Goal: Task Accomplishment & Management: Manage account settings

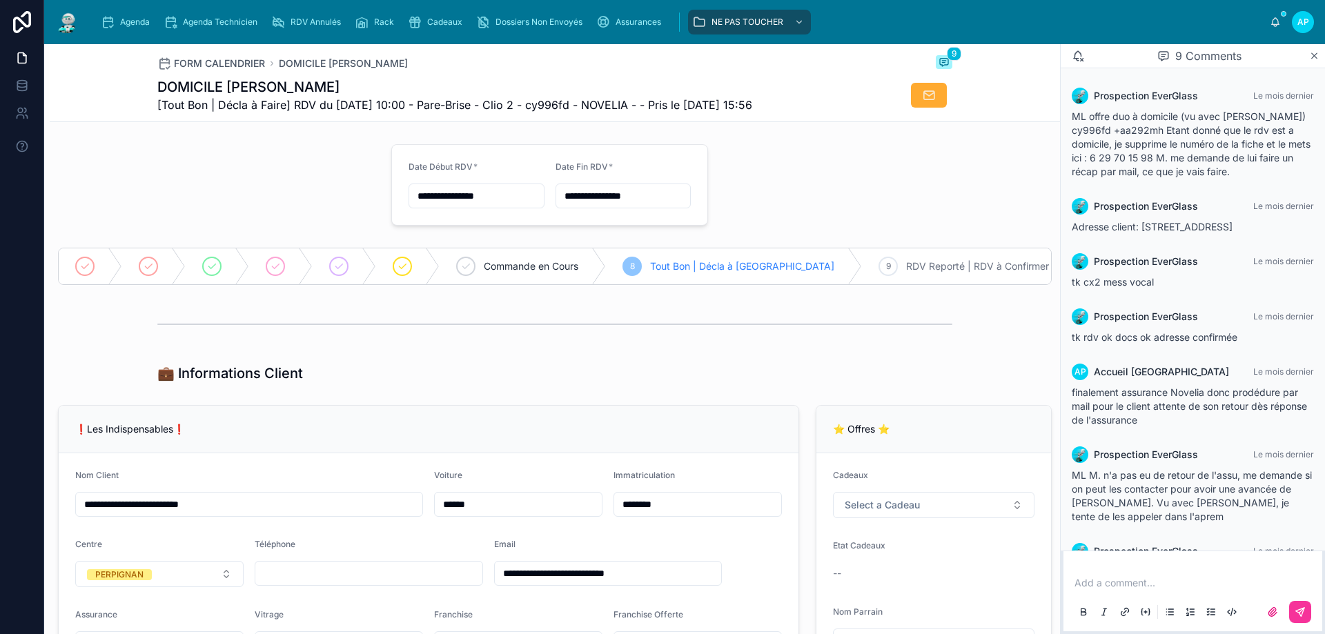
scroll to position [213, 0]
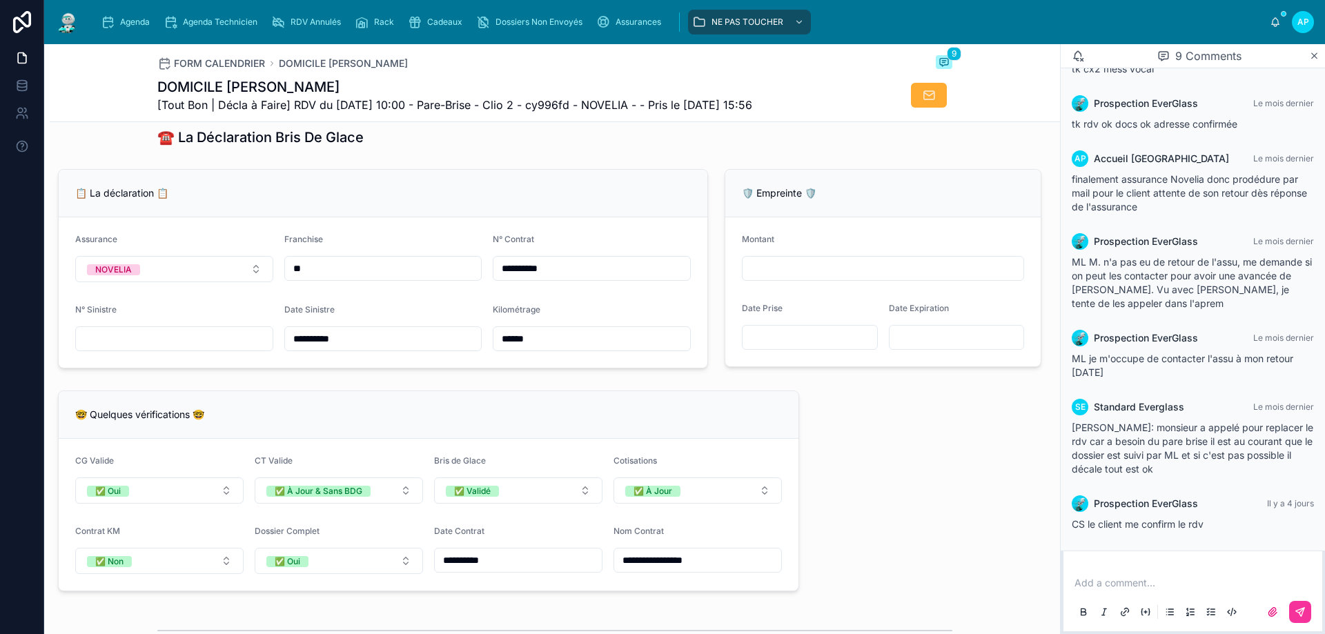
click at [150, 20] on span "Agenda" at bounding box center [135, 22] width 30 height 11
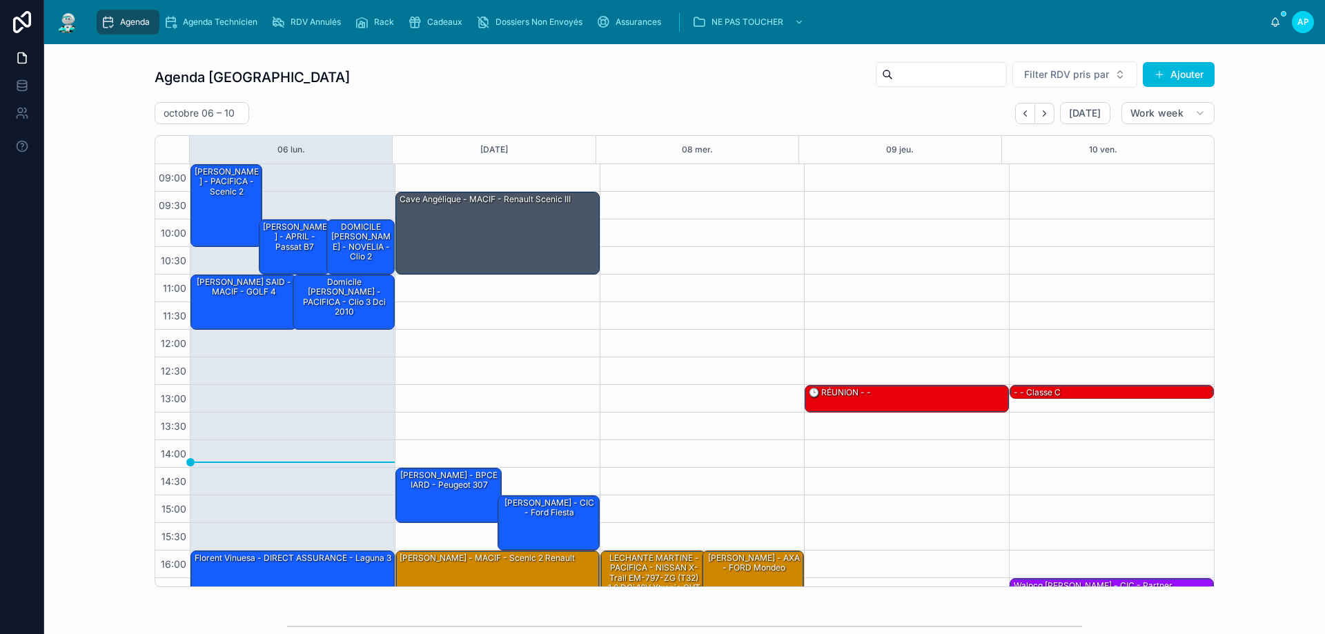
click at [1026, 120] on button "Back" at bounding box center [1025, 113] width 20 height 21
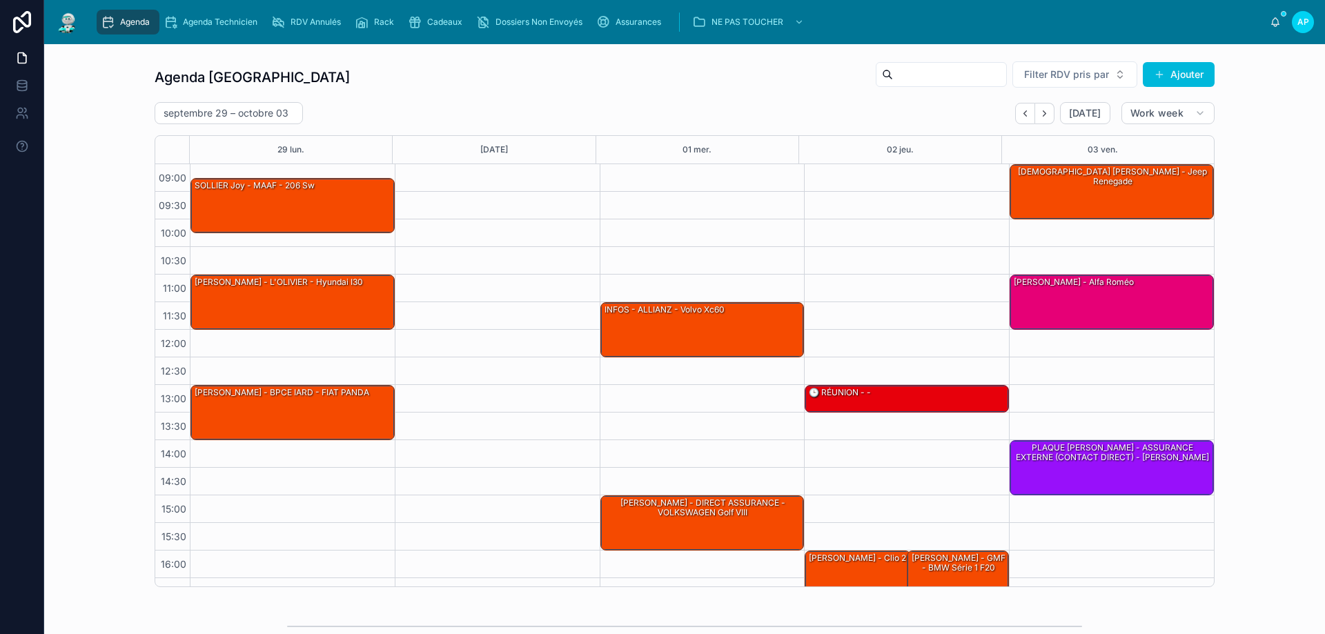
click at [281, 19] on icon "scrollable content" at bounding box center [278, 22] width 14 height 14
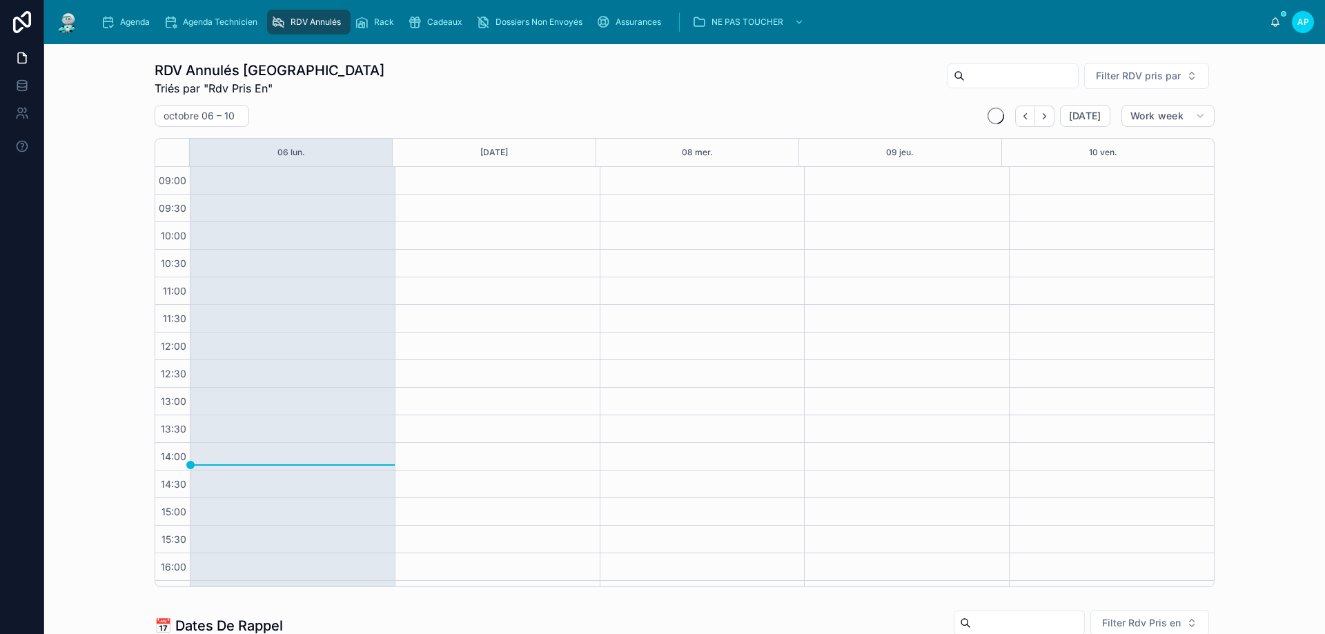
scroll to position [77, 0]
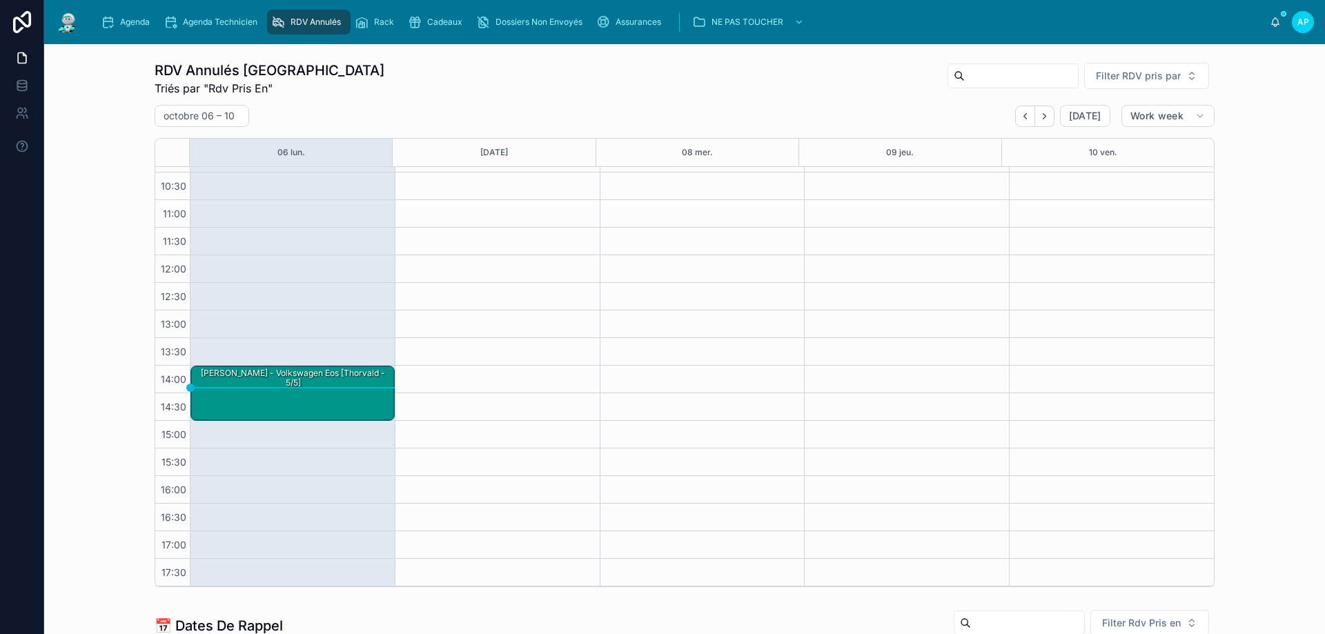
click at [1023, 117] on icon "Back" at bounding box center [1025, 116] width 10 height 10
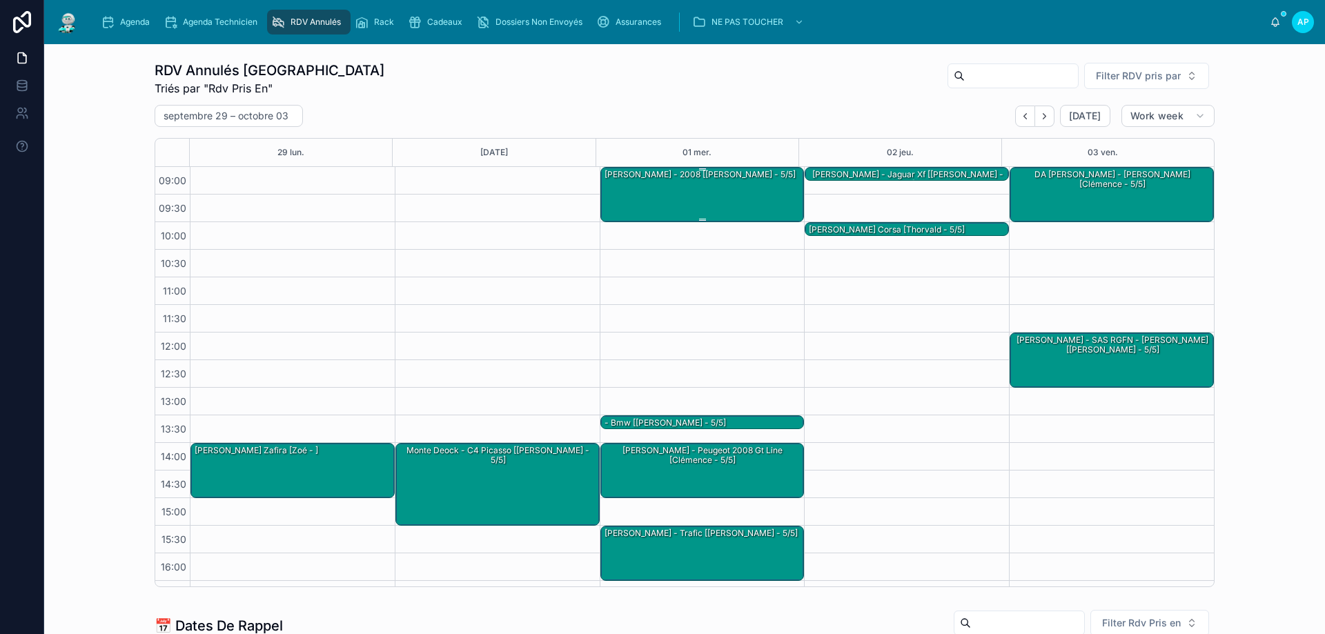
click at [725, 193] on div "JESSICA RODRIGUES - 2008 [Brian - 5/5]" at bounding box center [703, 194] width 200 height 52
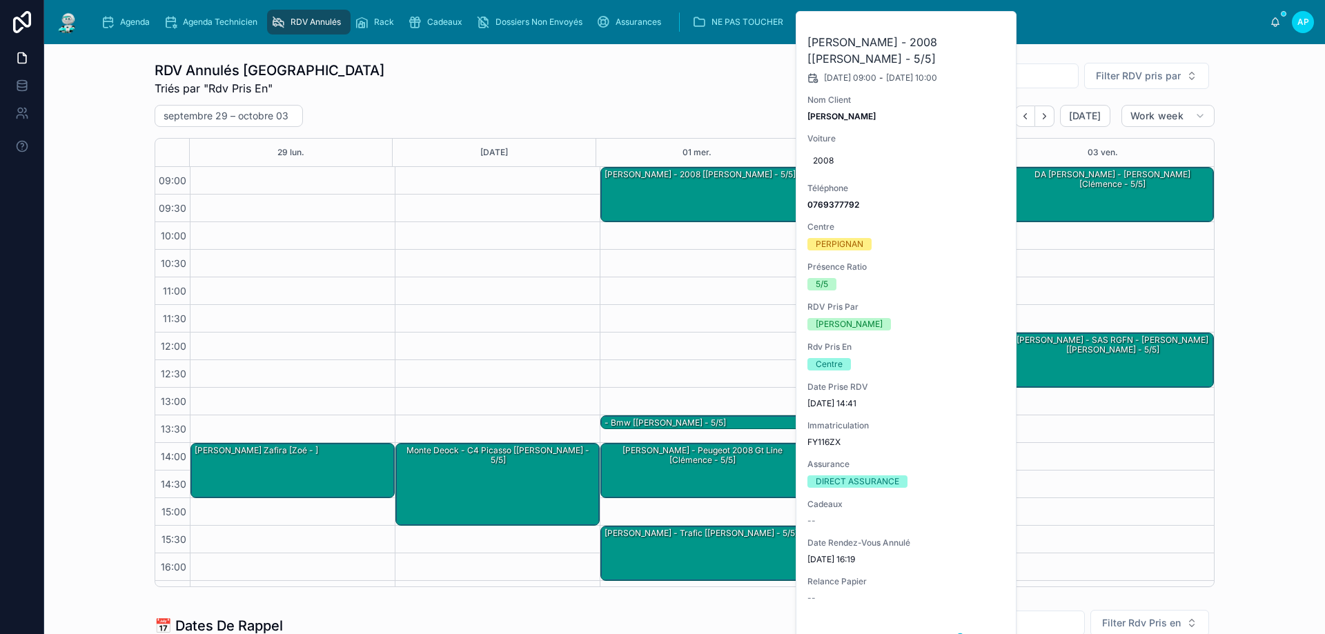
click at [0, 0] on button at bounding box center [0, 0] width 0 height 0
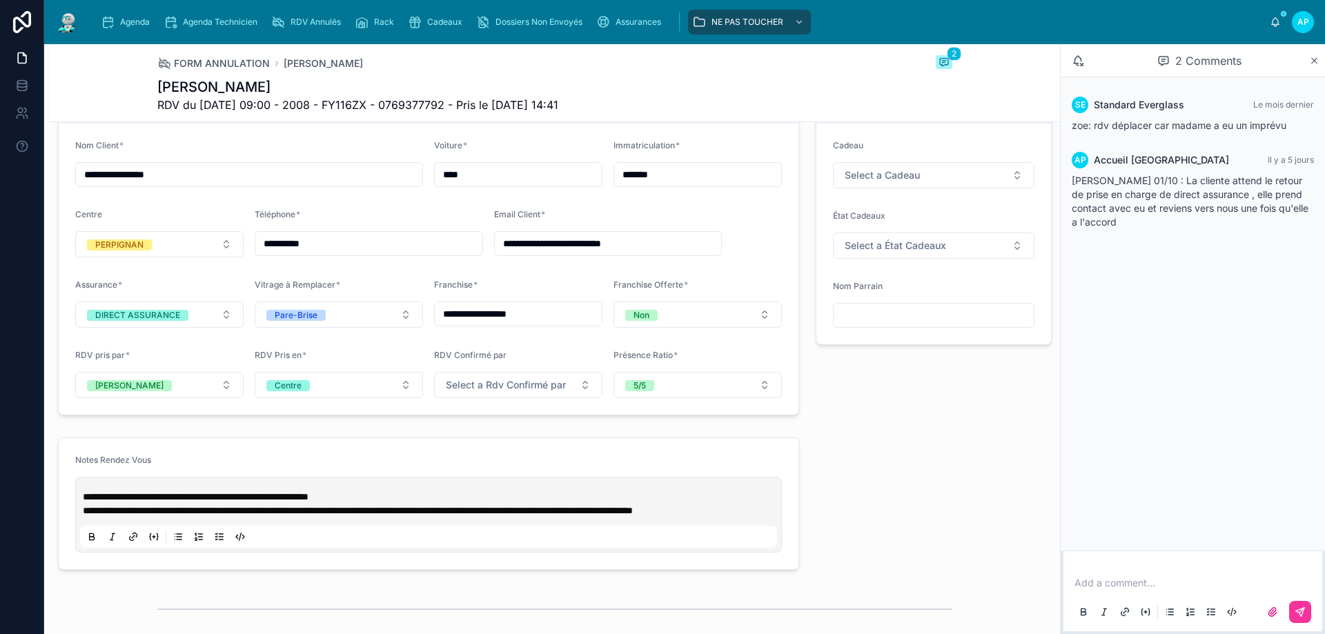
scroll to position [897, 0]
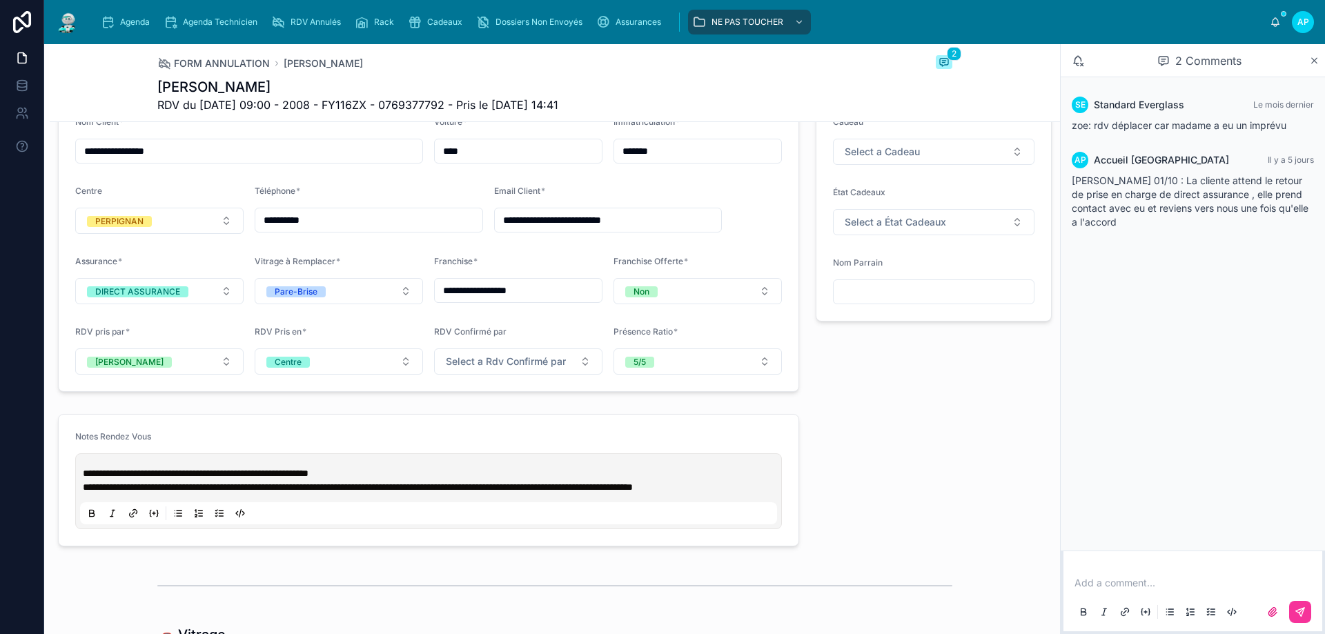
click at [1119, 571] on div "Add a comment..." at bounding box center [1193, 597] width 242 height 58
click at [1124, 581] on p at bounding box center [1196, 583] width 242 height 14
click at [1310, 615] on button at bounding box center [1300, 612] width 22 height 22
click at [145, 15] on div "Agenda" at bounding box center [128, 22] width 55 height 22
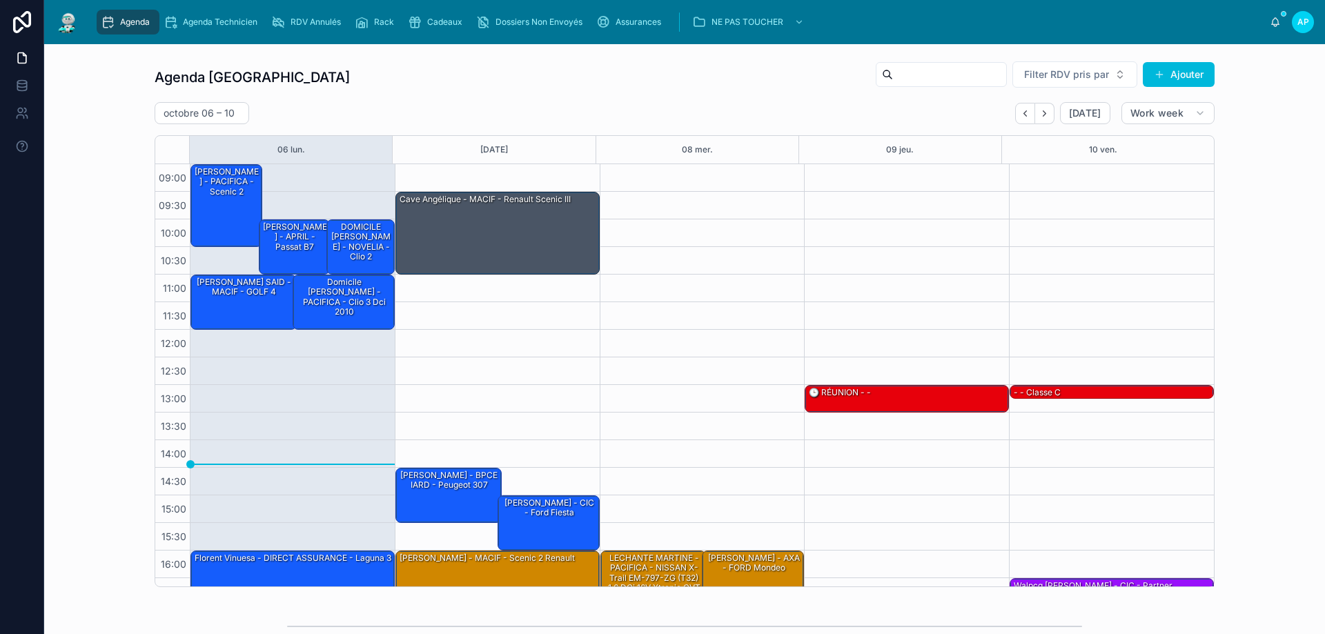
click at [1015, 117] on button "Back" at bounding box center [1025, 113] width 20 height 21
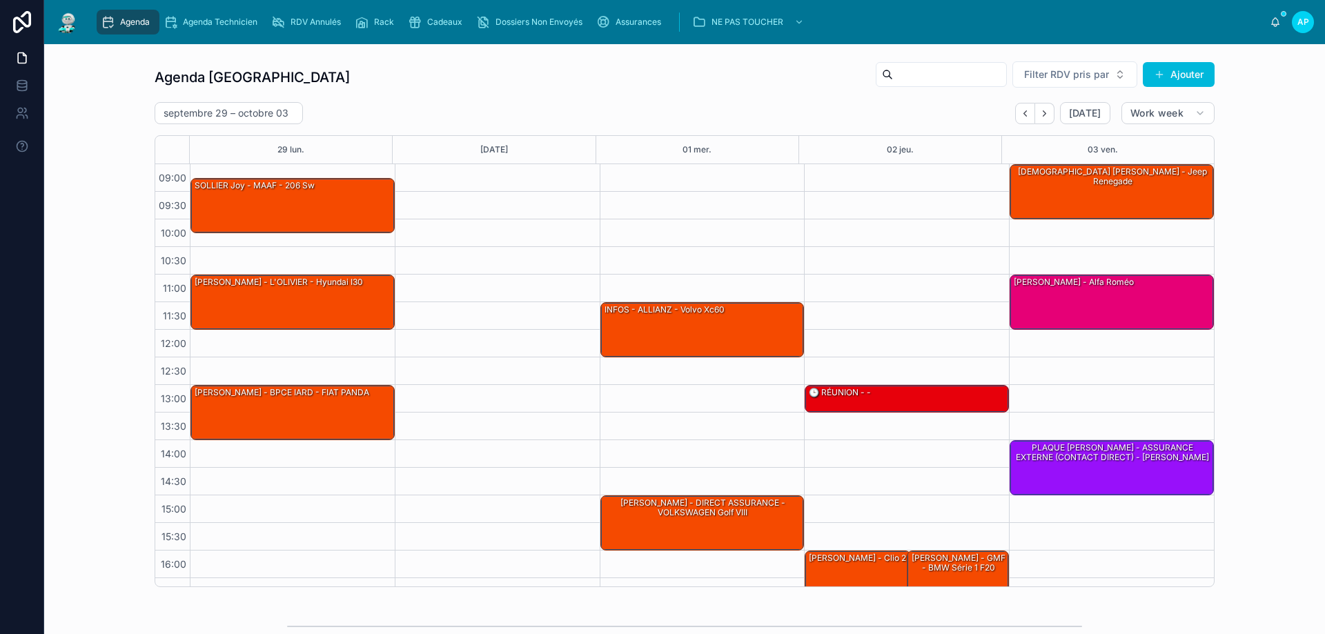
click at [1036, 112] on button "Next" at bounding box center [1044, 113] width 19 height 21
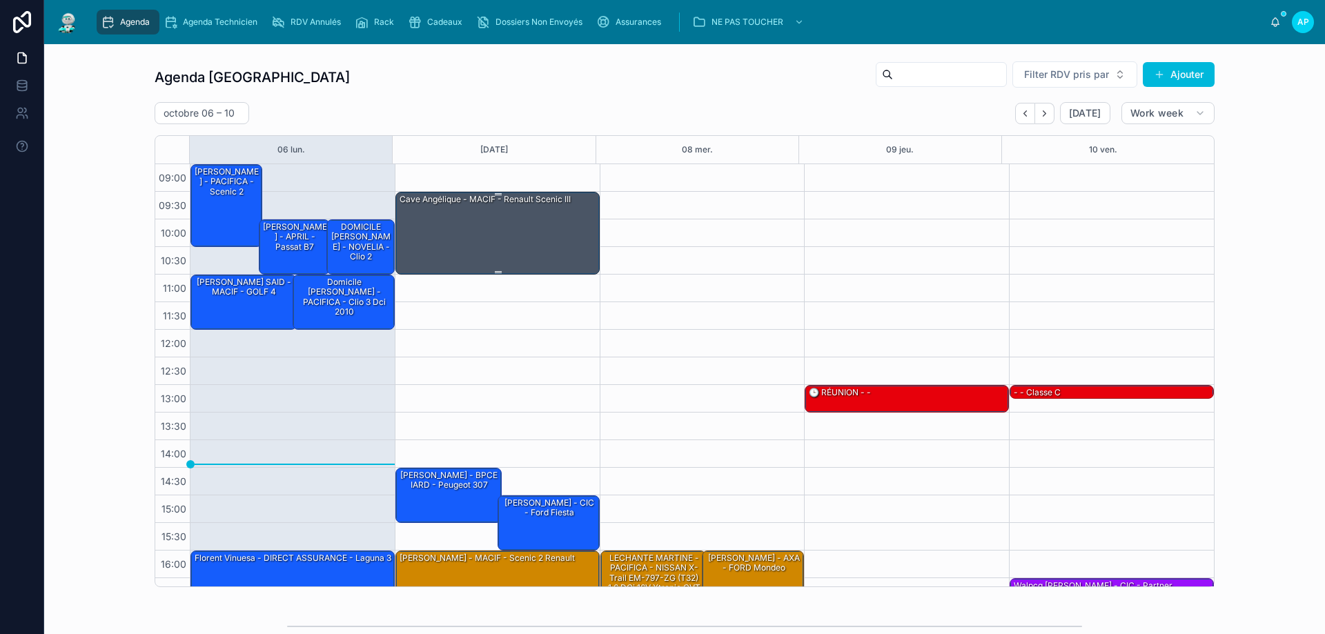
click at [531, 222] on div "Cave Angélique - MACIF - Renault scenic III" at bounding box center [498, 233] width 200 height 80
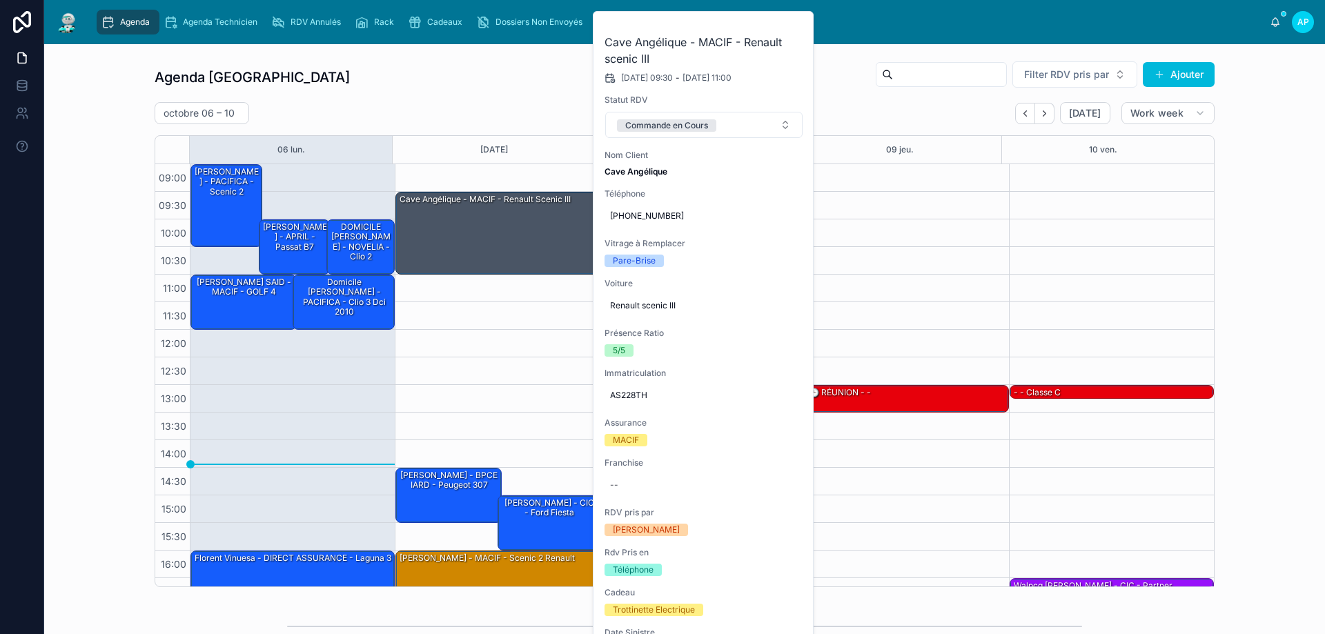
click at [879, 193] on div "13:00 – 13:30 🕒 RÉUNION - -" at bounding box center [906, 412] width 205 height 497
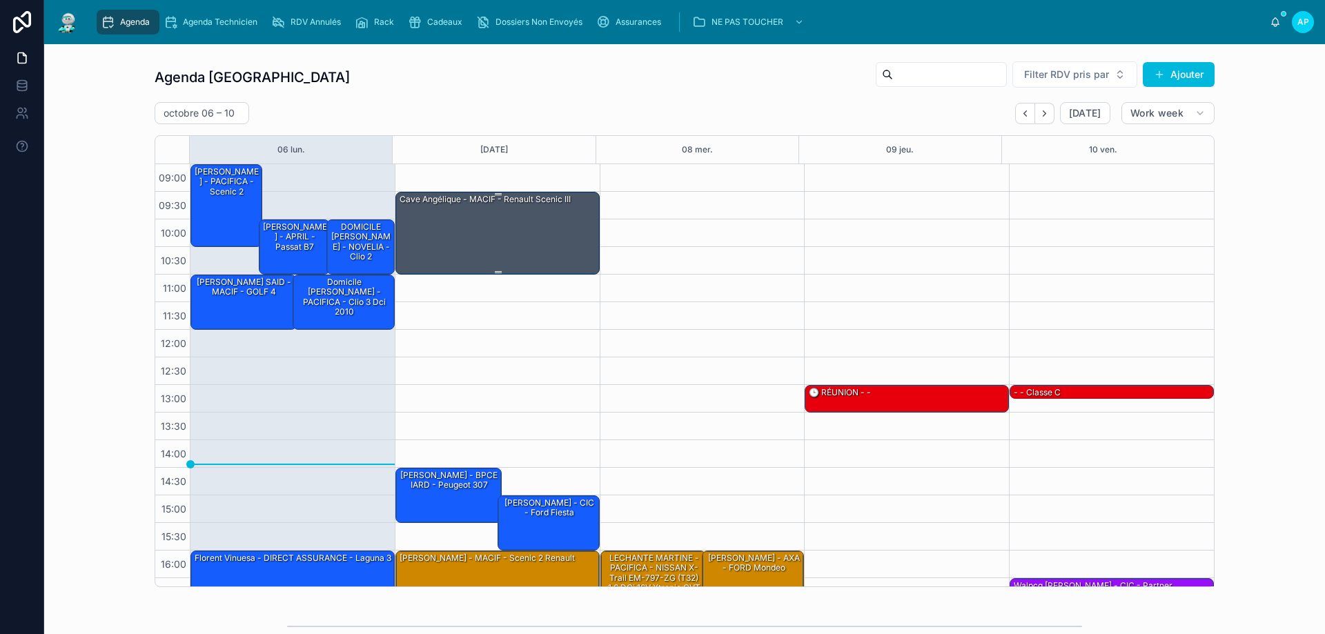
click at [497, 235] on div "Cave Angélique - MACIF - Renault scenic III" at bounding box center [498, 233] width 200 height 80
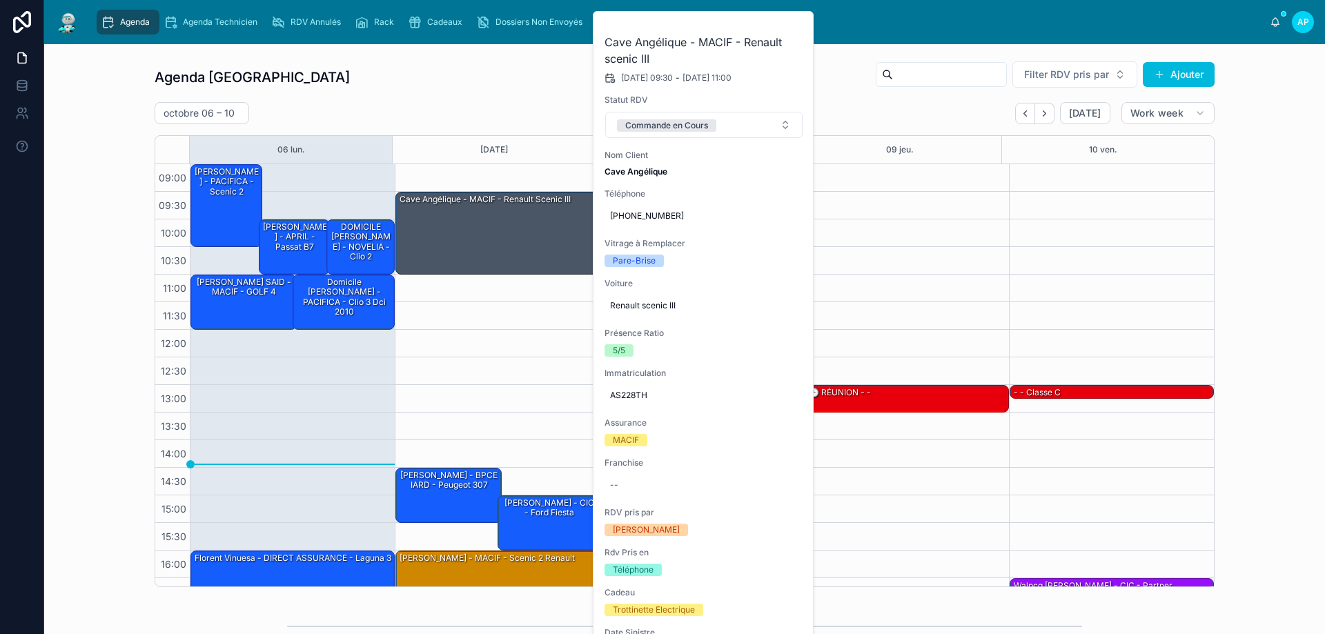
click at [0, 0] on icon at bounding box center [0, 0] width 0 height 0
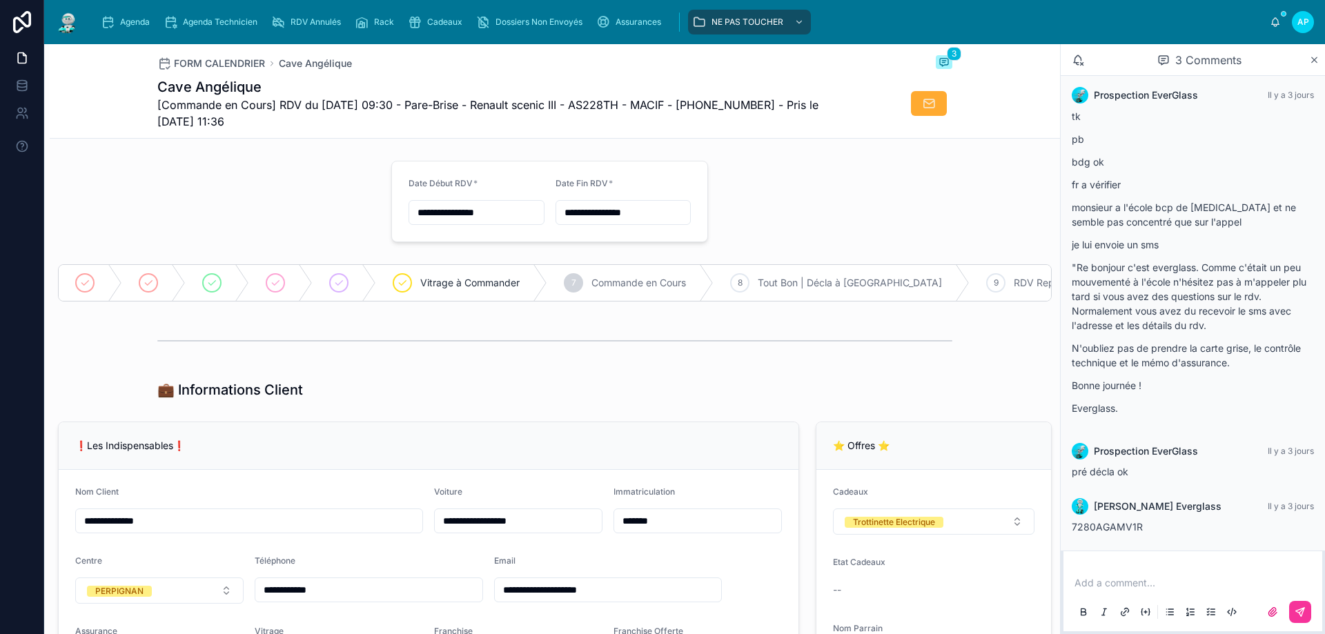
scroll to position [11, 0]
click at [145, 33] on link "Agenda" at bounding box center [128, 22] width 63 height 25
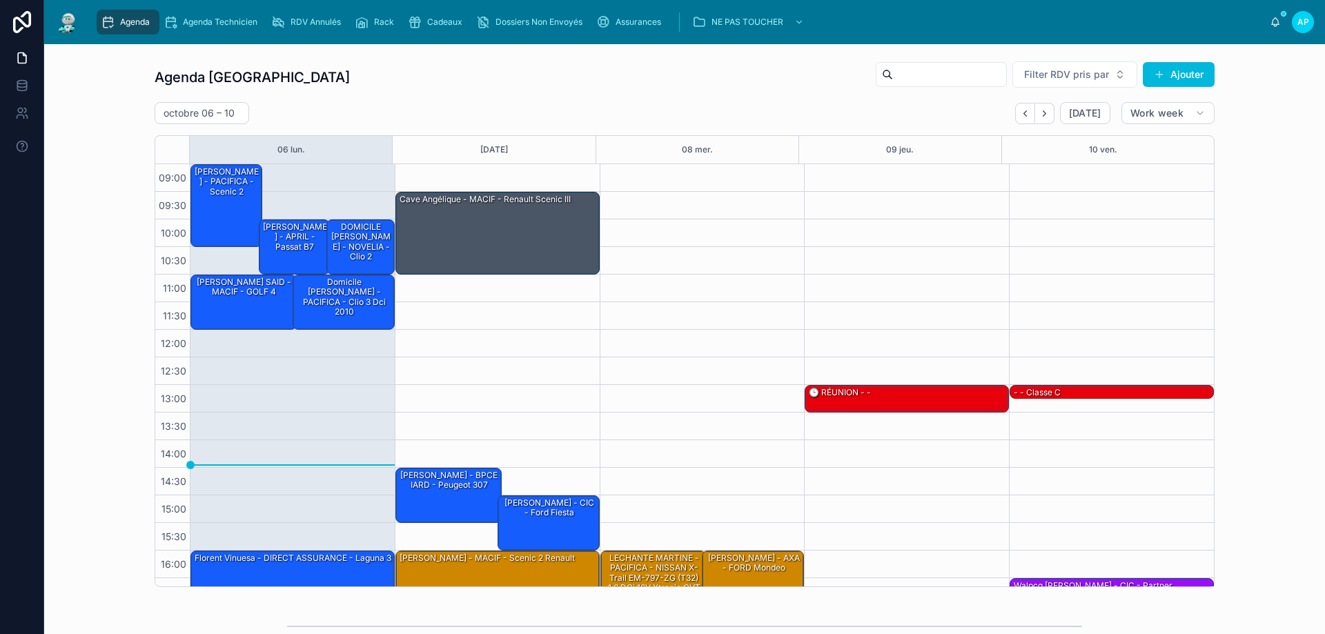
scroll to position [75, 0]
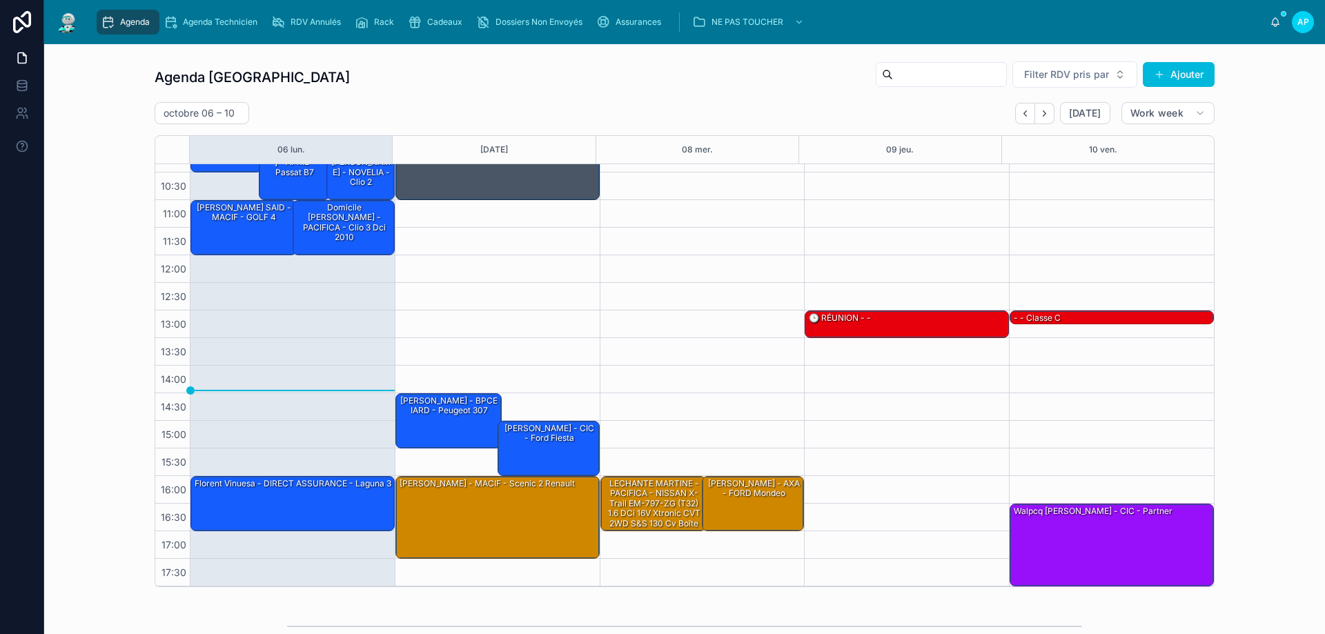
click at [1020, 112] on icon "Back" at bounding box center [1025, 113] width 10 height 10
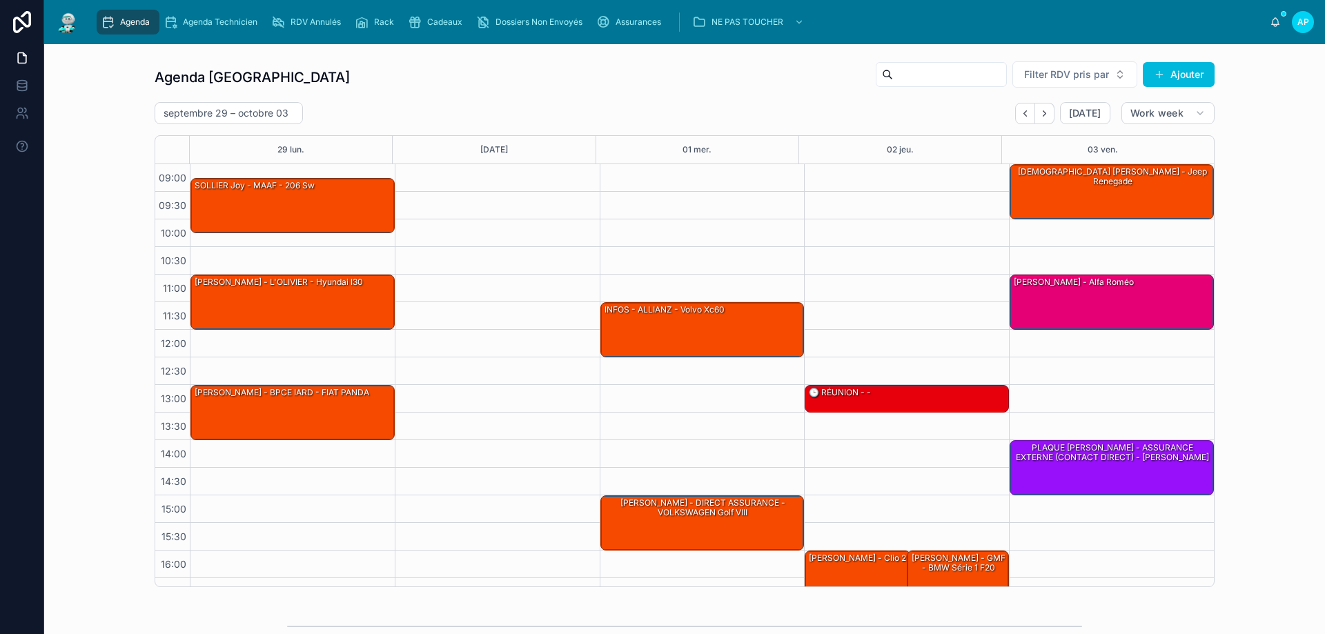
click at [1035, 110] on button "Next" at bounding box center [1044, 113] width 19 height 21
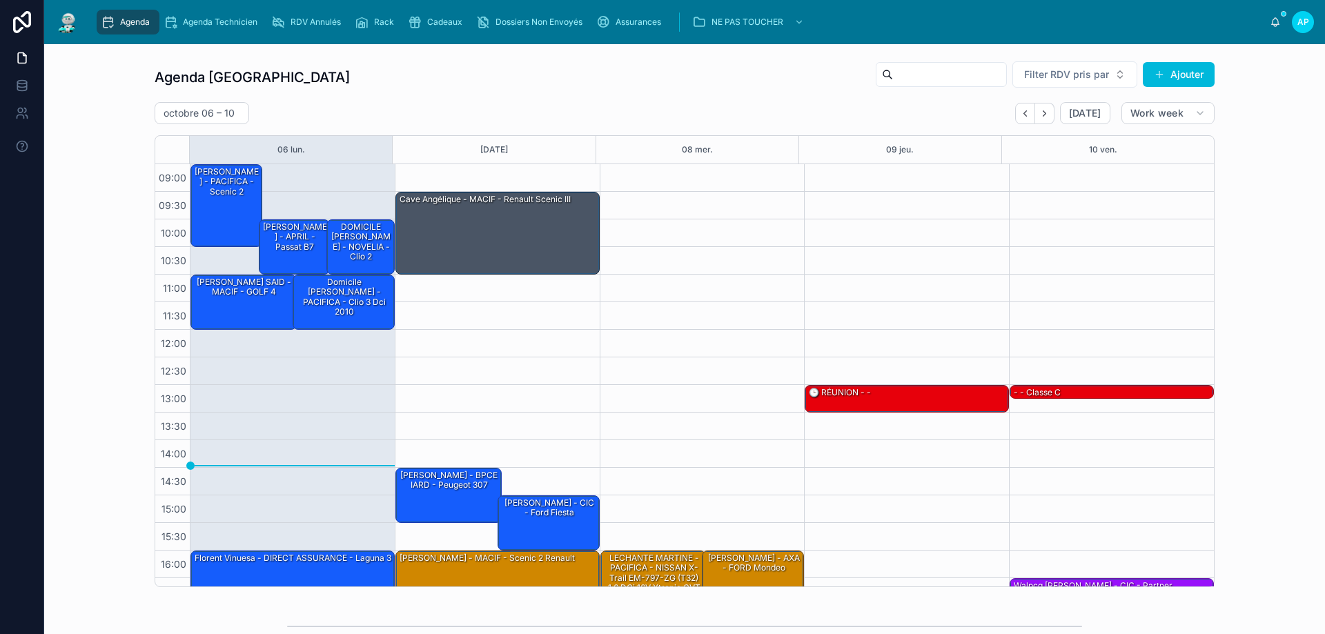
click at [497, 26] on span "Dossiers Non Envoyés" at bounding box center [539, 22] width 87 height 11
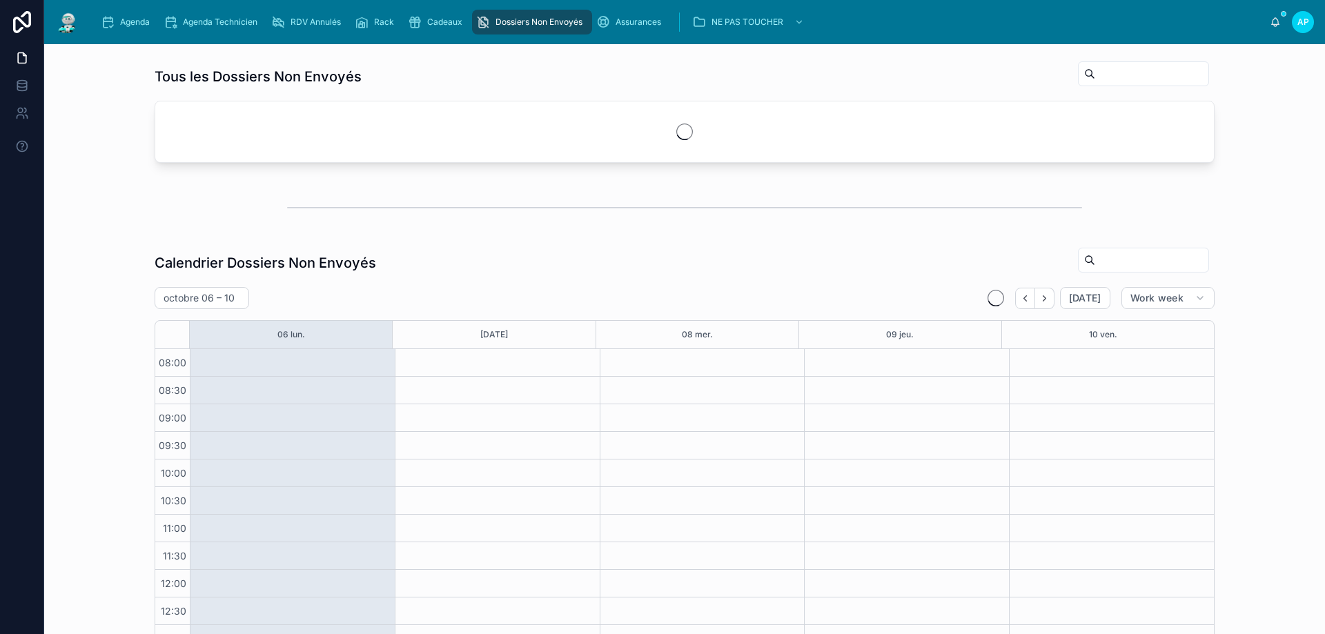
scroll to position [184, 0]
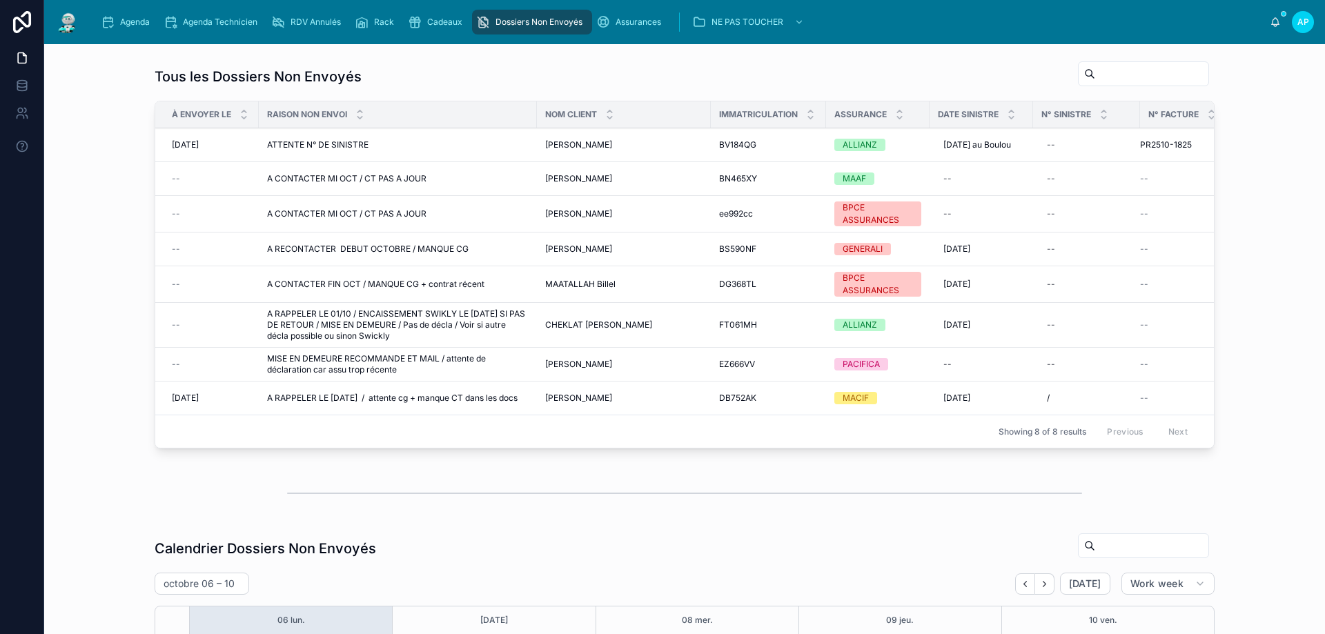
click at [499, 404] on span "A RAPPELER LE 09/10/25 / attente cg + manque CT dans les docs" at bounding box center [392, 398] width 251 height 11
click at [432, 255] on span "A RECONTACTER DEBUT OCTOBRE / MANQUE CG" at bounding box center [368, 249] width 202 height 11
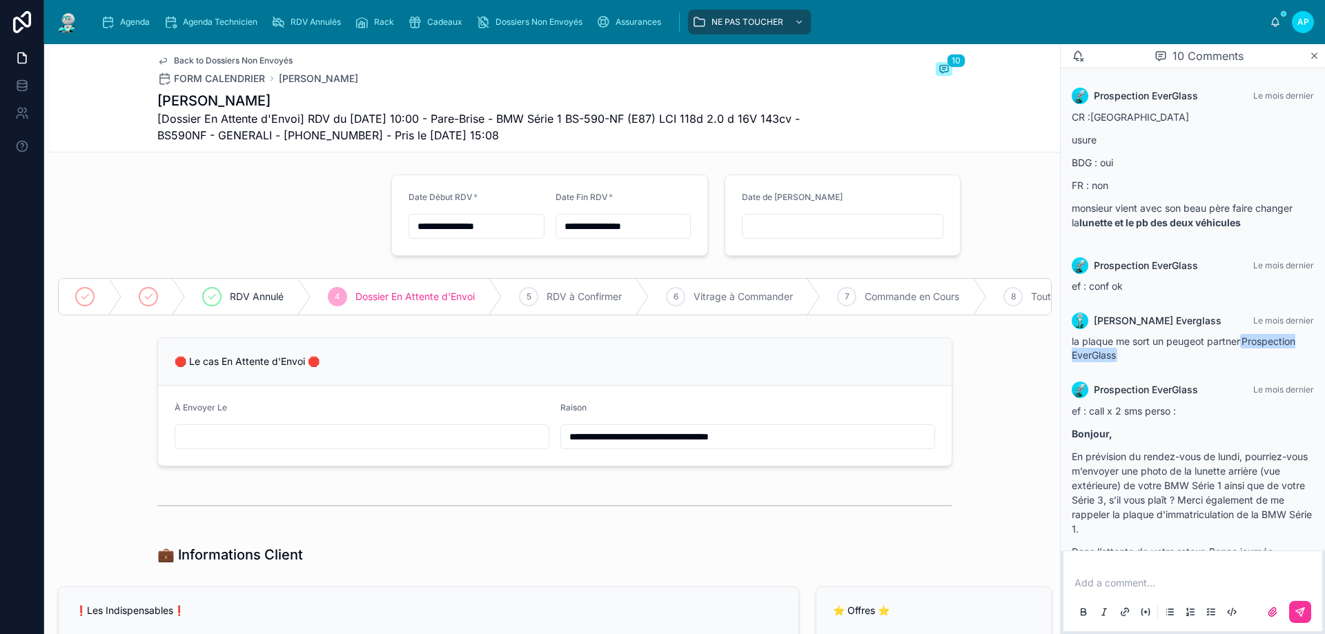
scroll to position [565, 0]
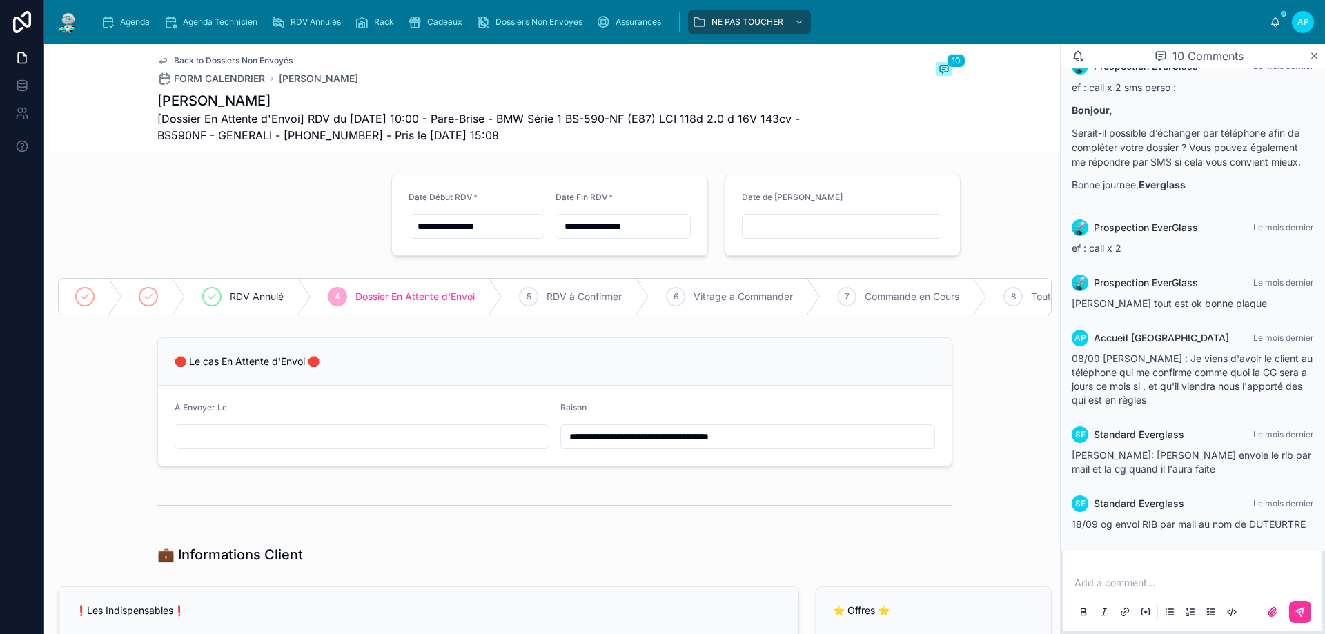
click at [144, 21] on span "Agenda" at bounding box center [135, 22] width 30 height 11
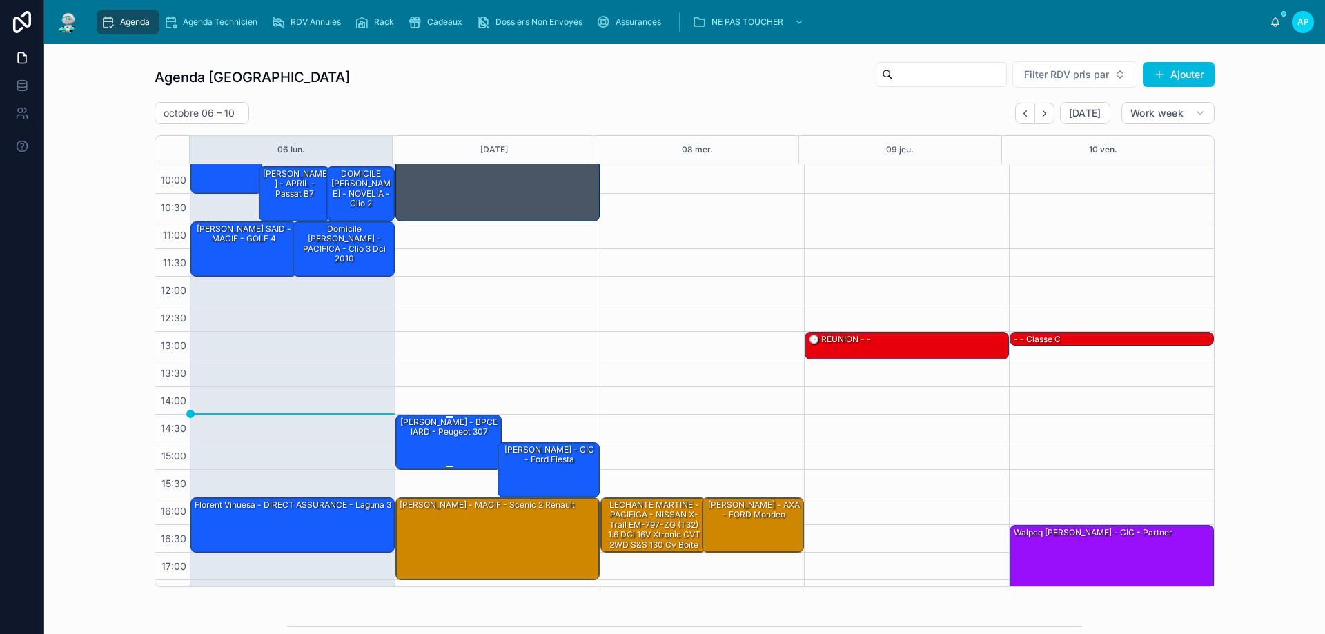
scroll to position [75, 0]
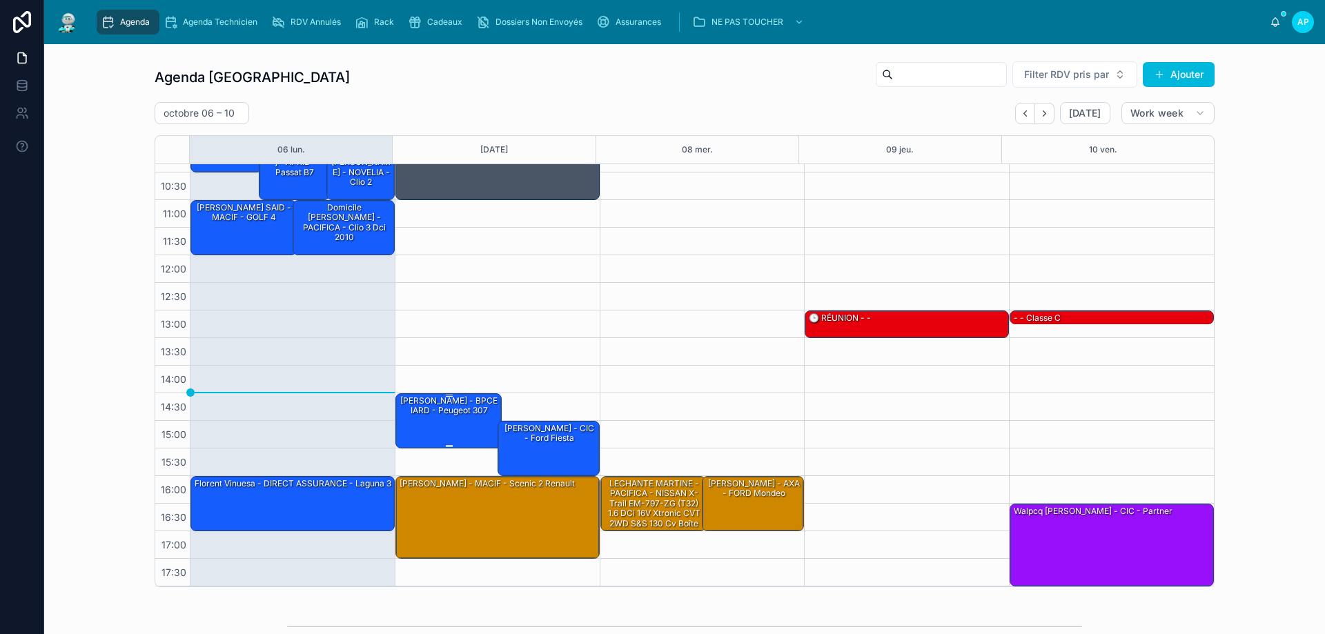
click at [449, 402] on div "Vitu Virginie - BPCE IARD - Peugeot 307" at bounding box center [449, 406] width 102 height 23
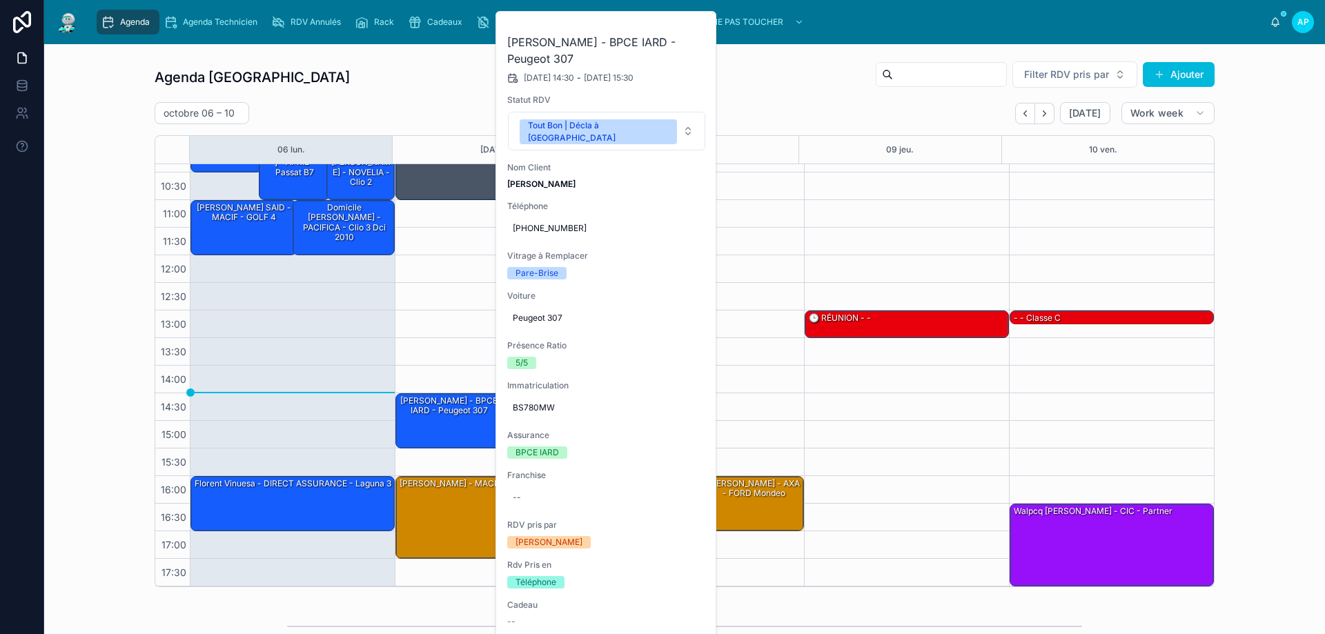
click at [828, 231] on div "13:00 – 13:30 🕒 RÉUNION - -" at bounding box center [906, 338] width 205 height 497
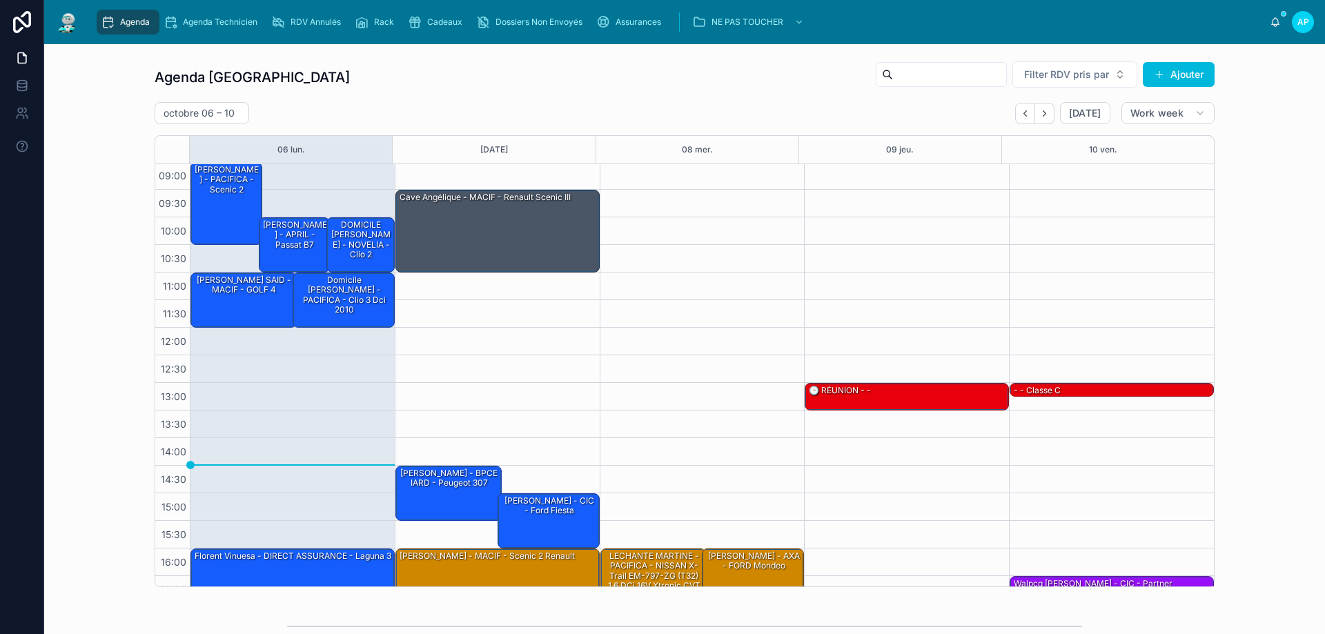
scroll to position [0, 0]
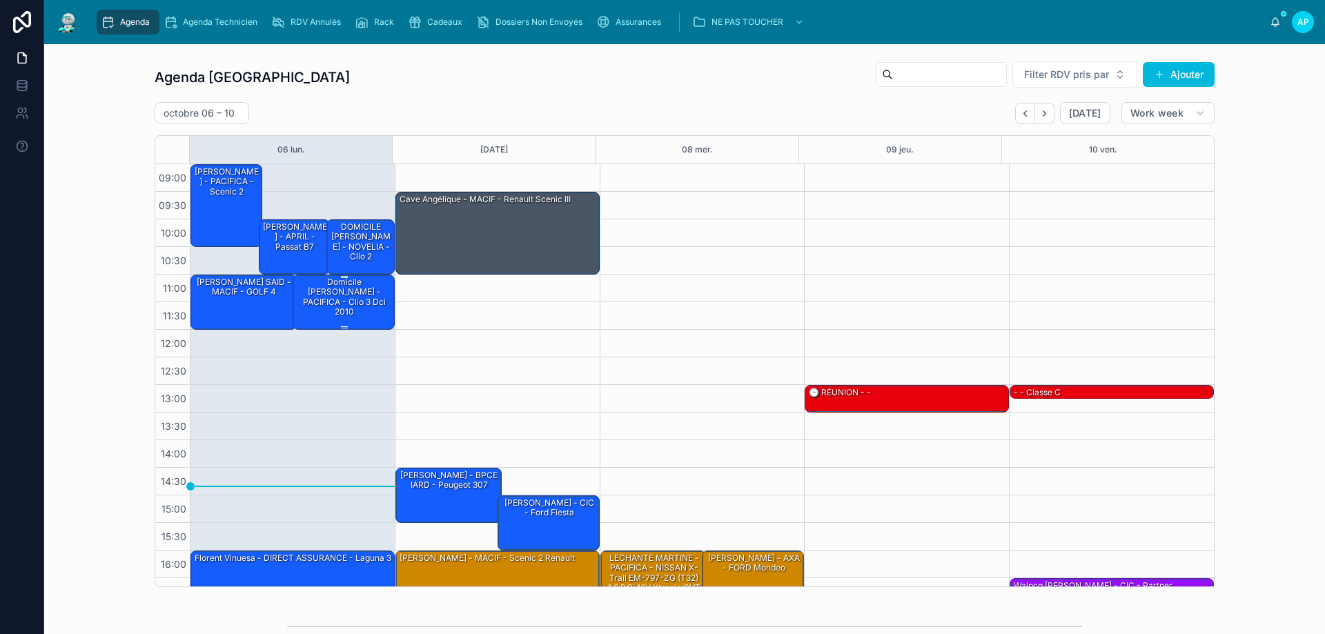
click at [324, 284] on div "Domicile Pujol Florent - PACIFICA - clio 3 dci 2010" at bounding box center [344, 297] width 98 height 43
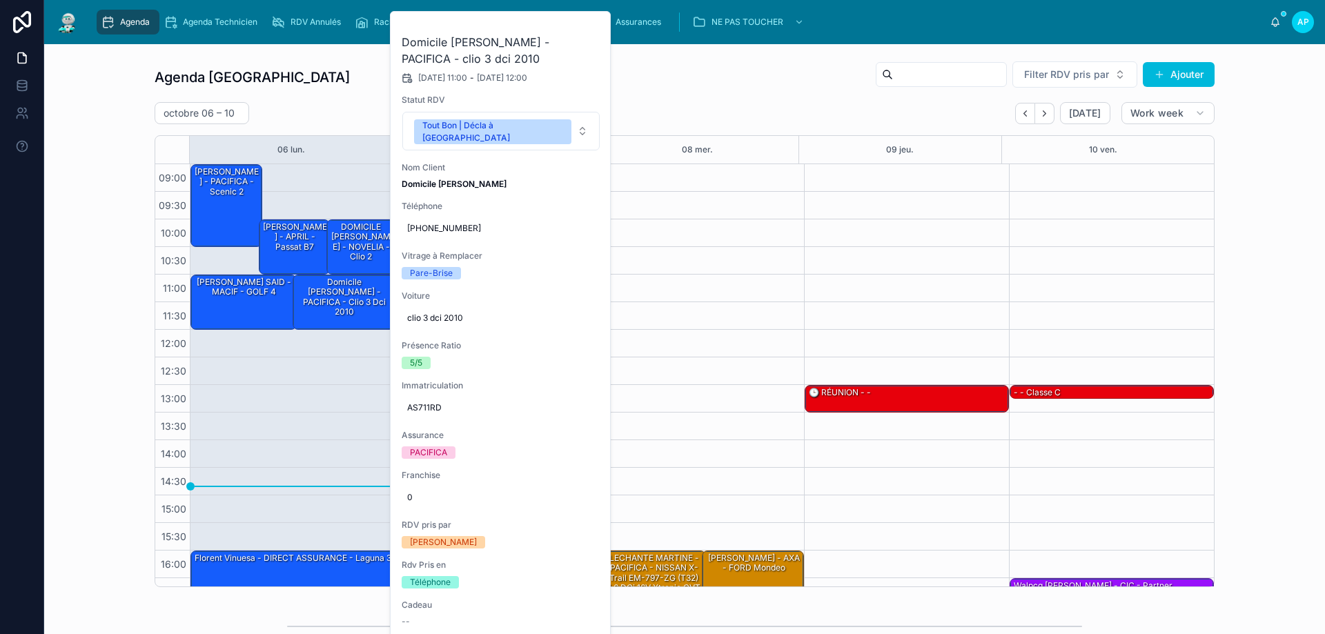
click at [0, 0] on button at bounding box center [0, 0] width 0 height 0
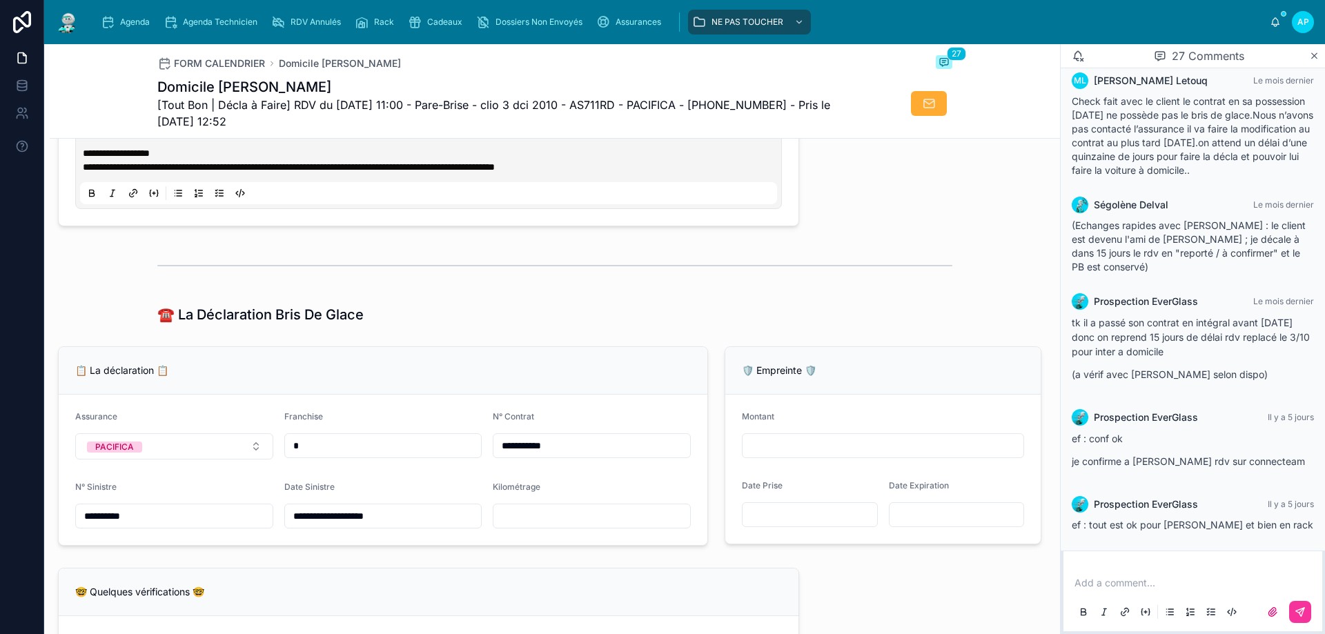
scroll to position [897, 0]
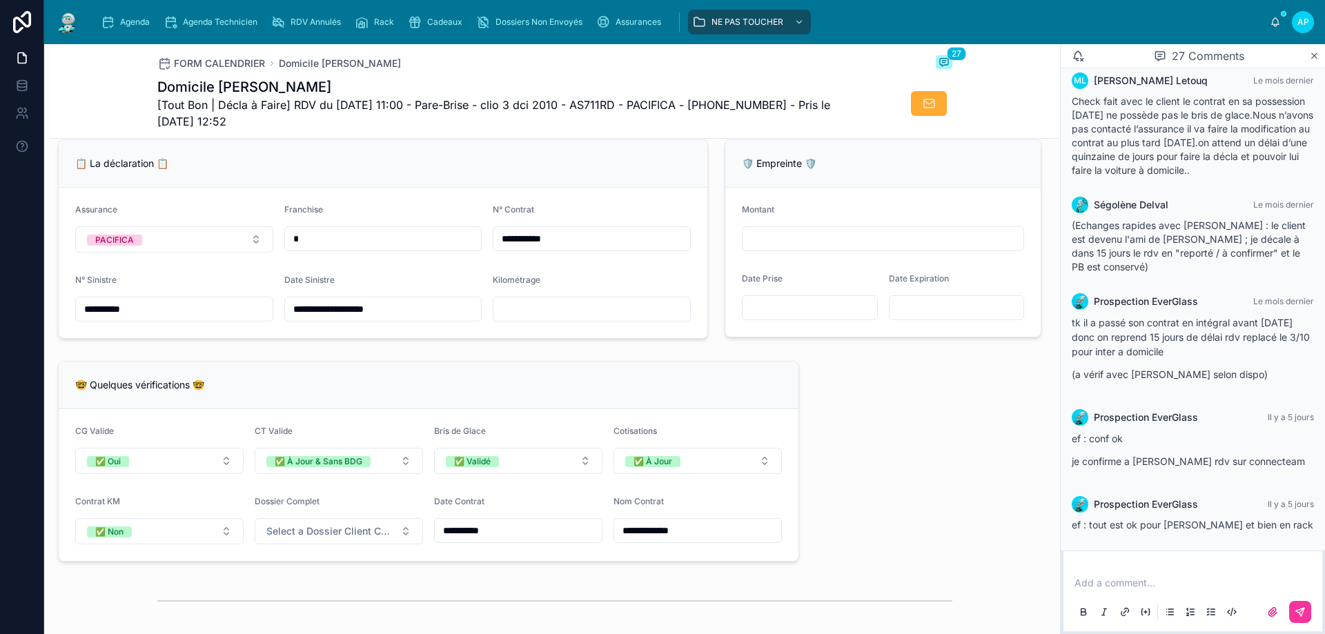
click at [598, 319] on input "text" at bounding box center [591, 309] width 197 height 19
type input "******"
click at [146, 17] on span "Agenda" at bounding box center [135, 22] width 30 height 11
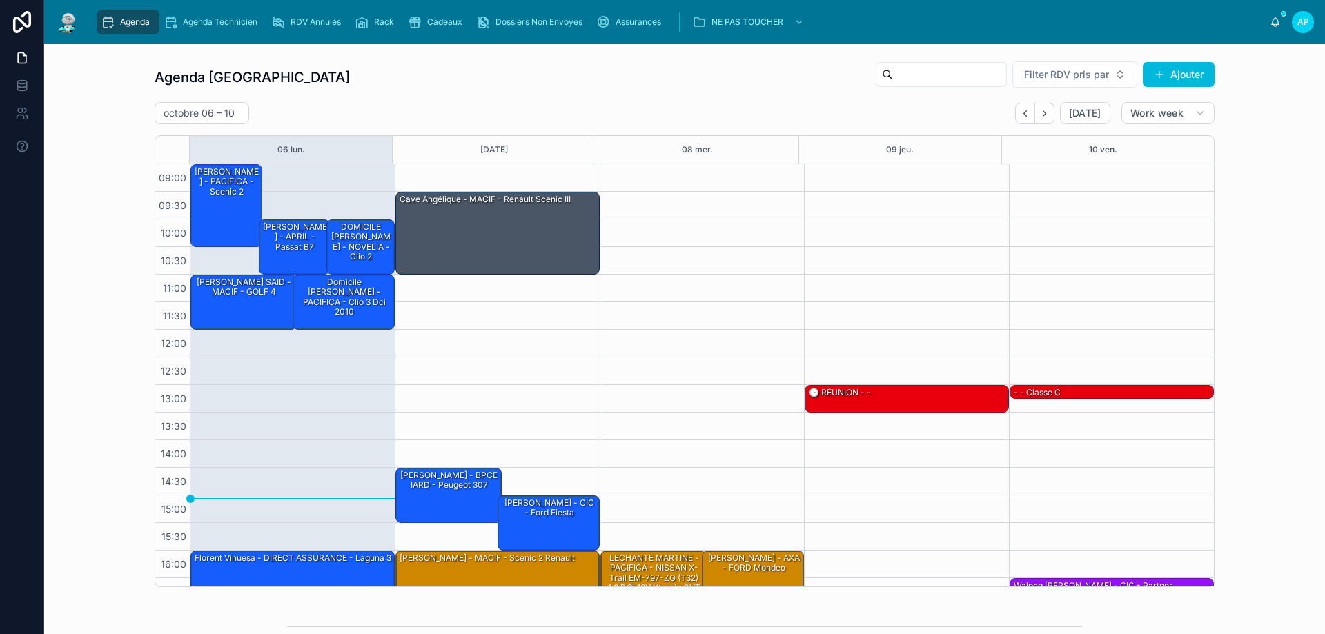
click at [630, 16] on div "Assurances" at bounding box center [631, 22] width 70 height 22
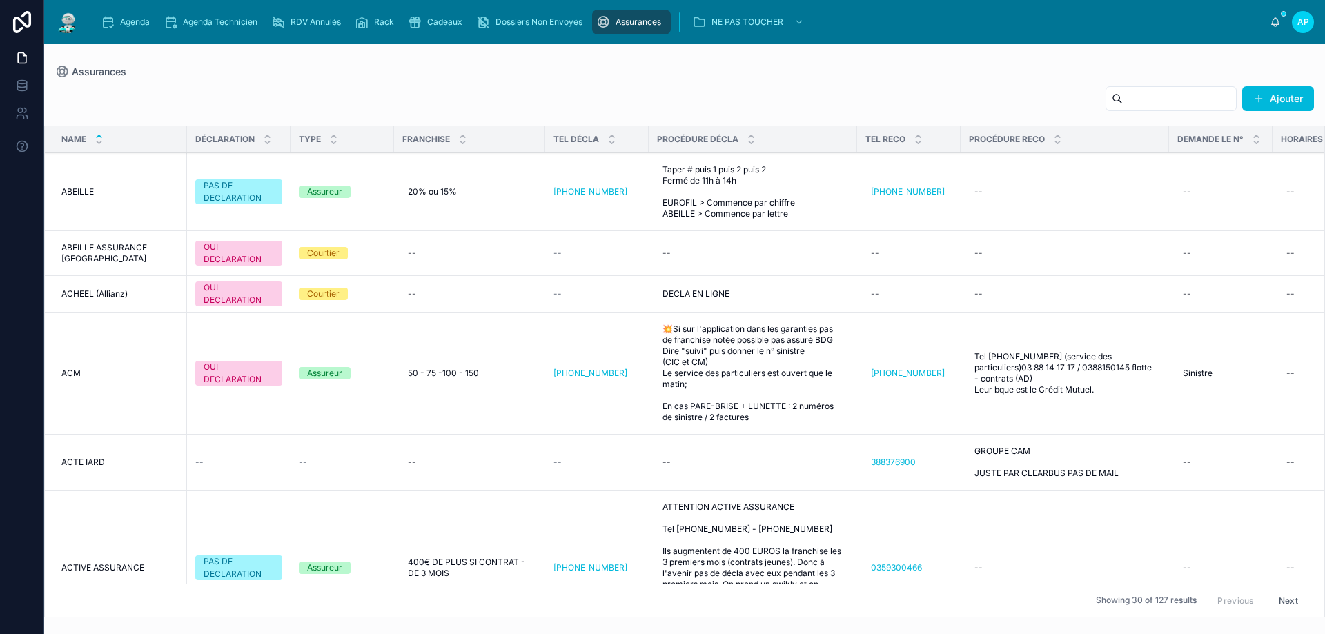
click at [1123, 106] on input "text" at bounding box center [1179, 98] width 113 height 19
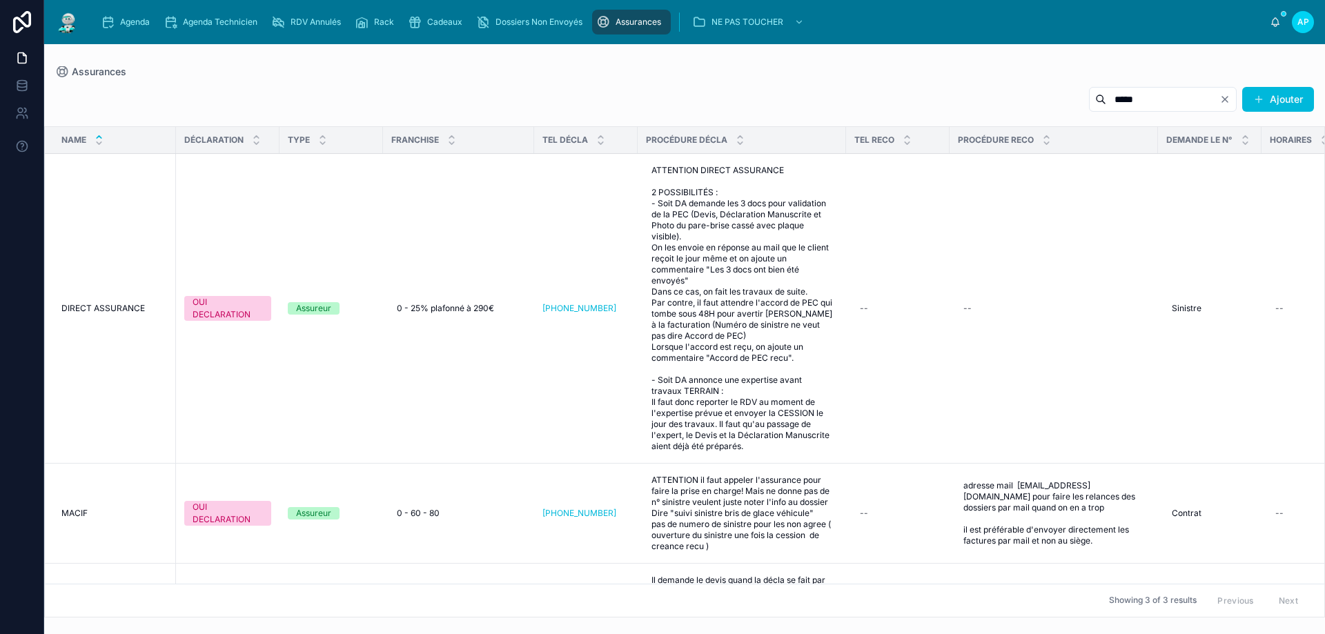
type input "*****"
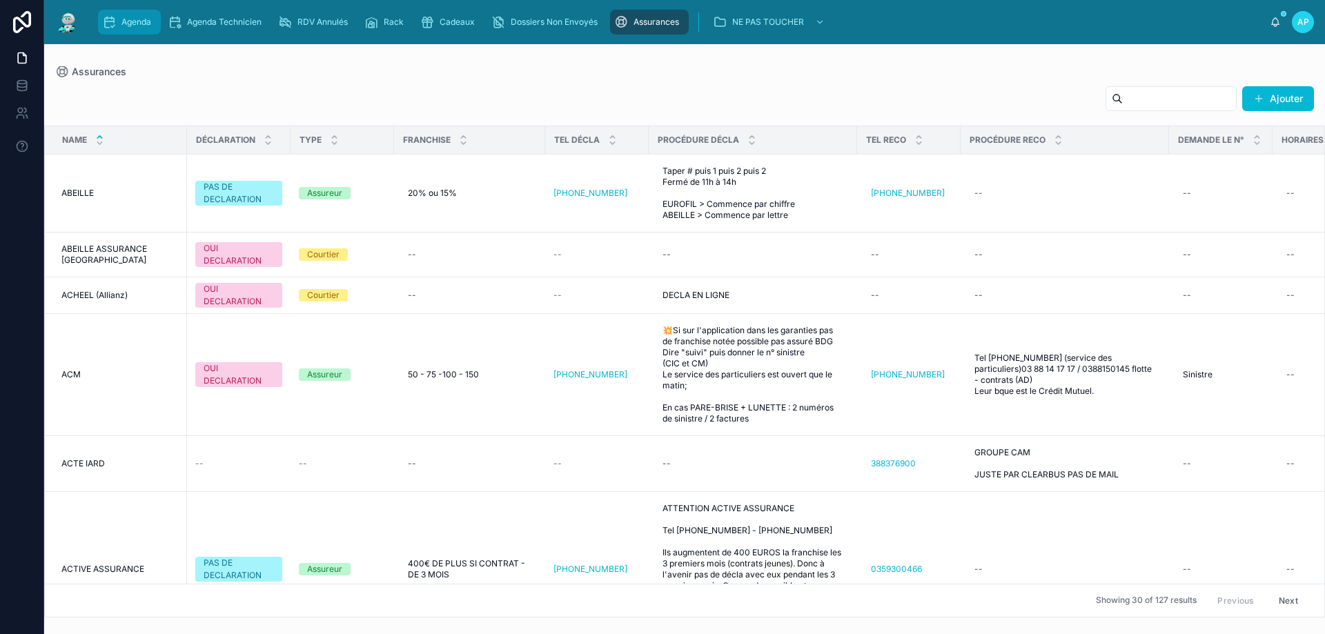
click at [135, 28] on div "Agenda" at bounding box center [129, 22] width 55 height 22
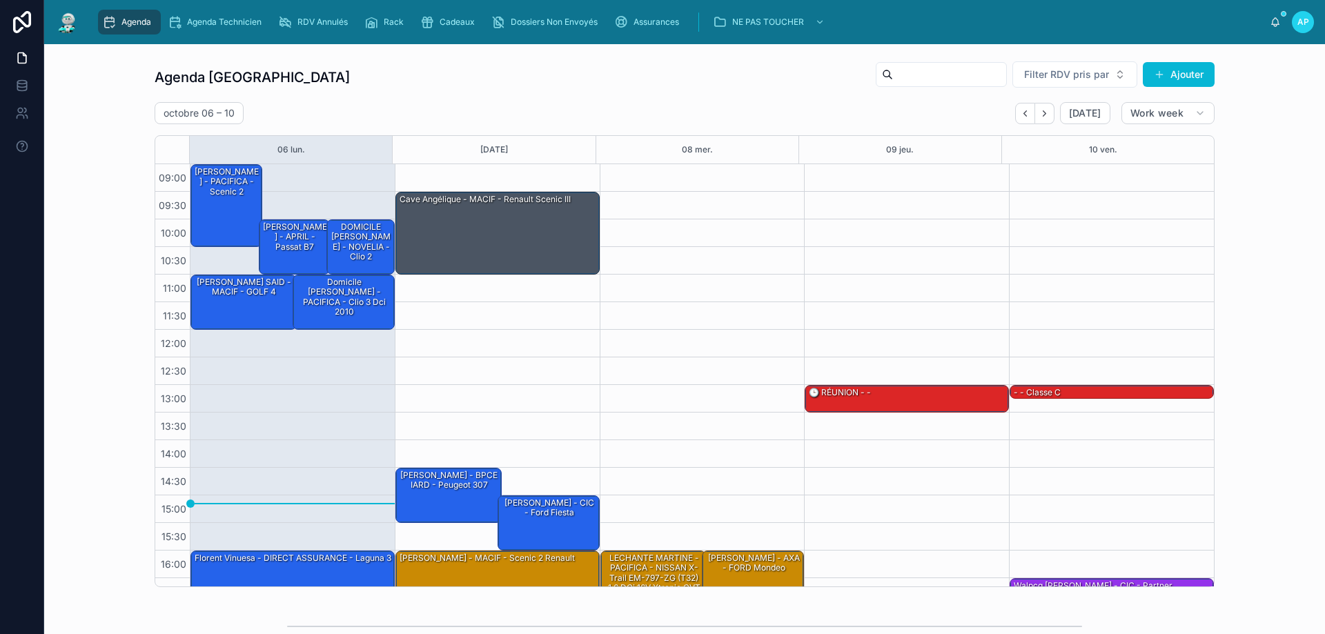
scroll to position [75, 0]
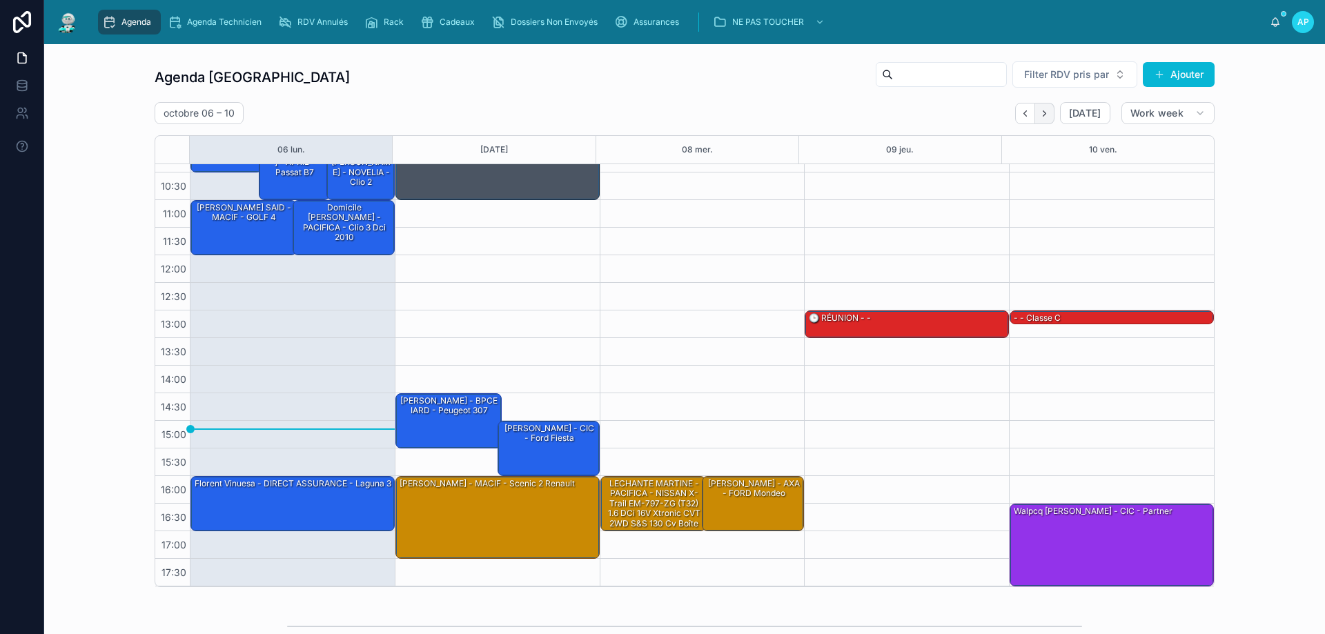
click at [1043, 113] on icon "Next" at bounding box center [1044, 113] width 3 height 6
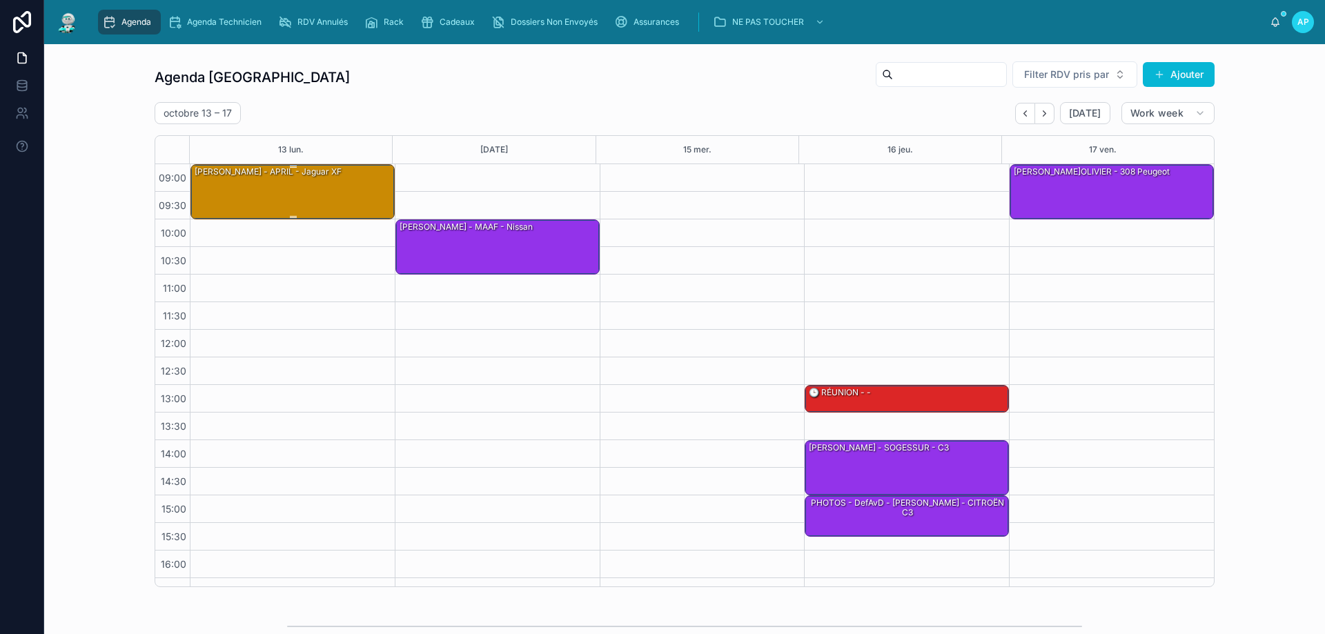
click at [299, 191] on div "[PERSON_NAME] - APRIL - Jaguar XF" at bounding box center [293, 191] width 200 height 52
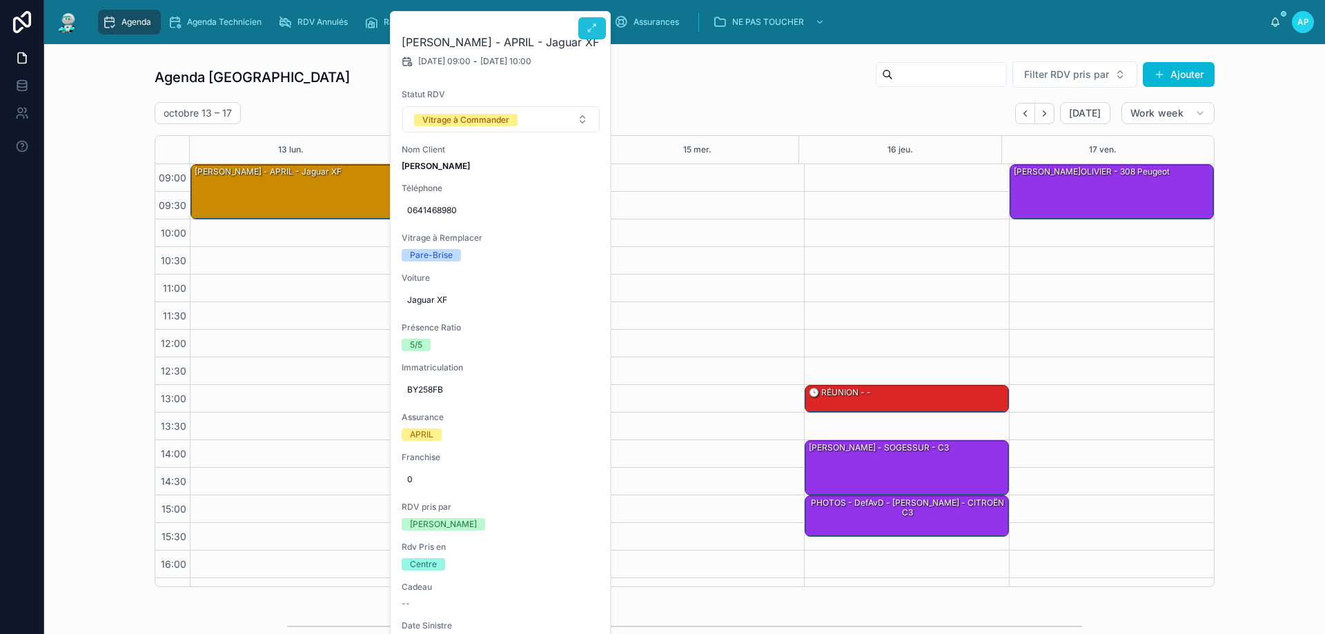
click at [587, 28] on icon at bounding box center [592, 28] width 11 height 11
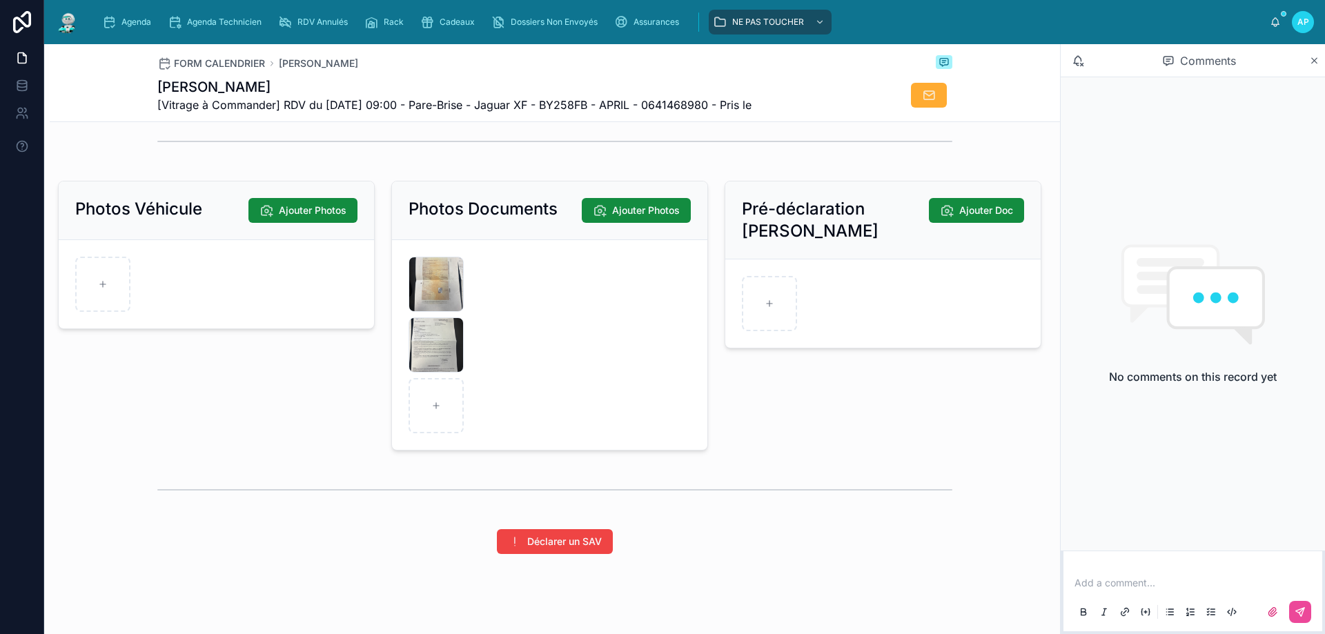
scroll to position [1863, 0]
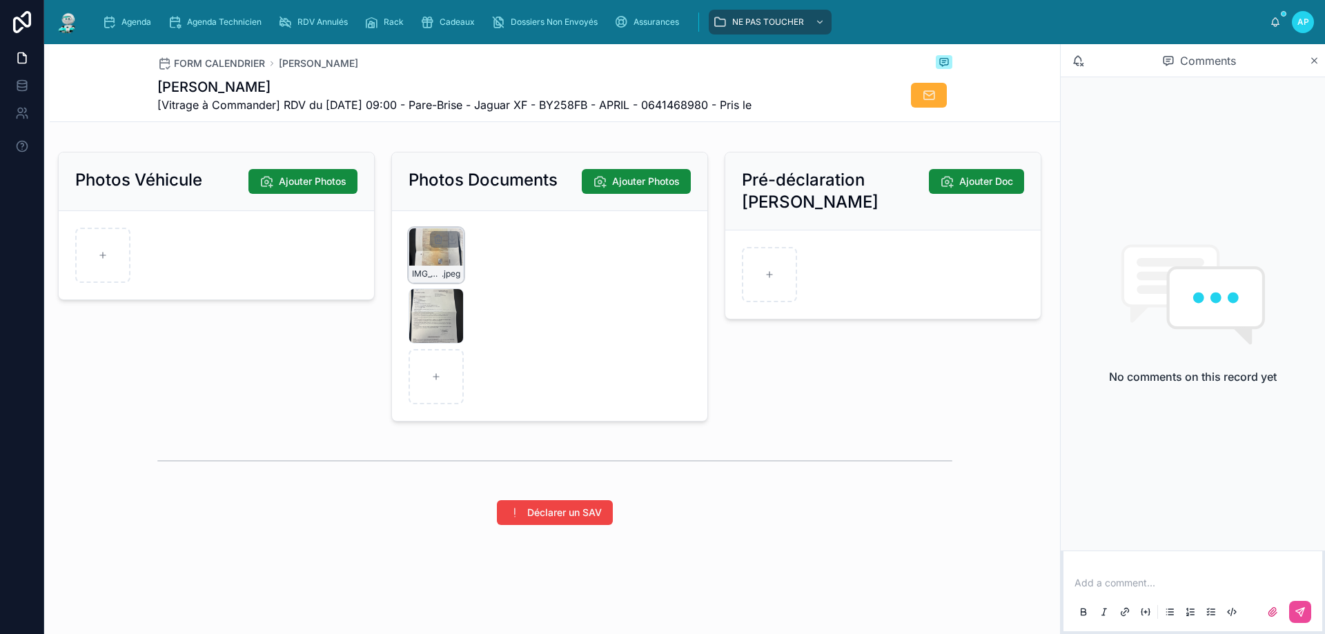
click at [426, 263] on div "IMG_5694 .jpeg" at bounding box center [436, 255] width 55 height 55
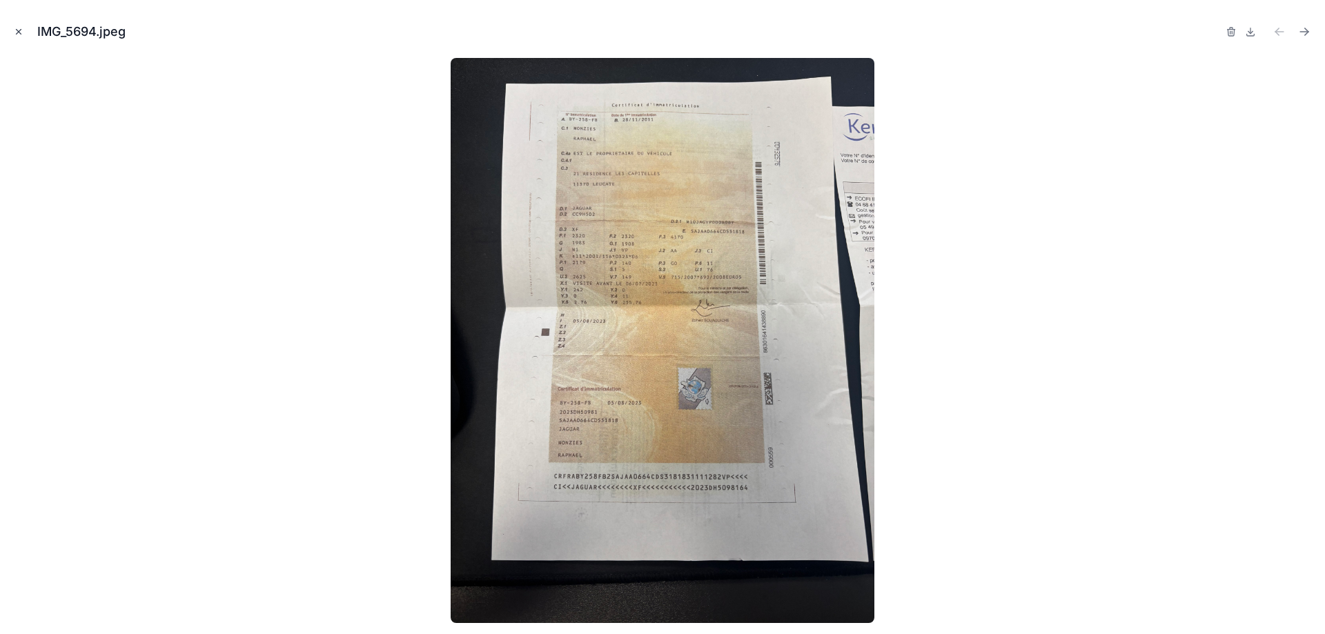
click at [20, 28] on icon "Close modal" at bounding box center [19, 32] width 10 height 10
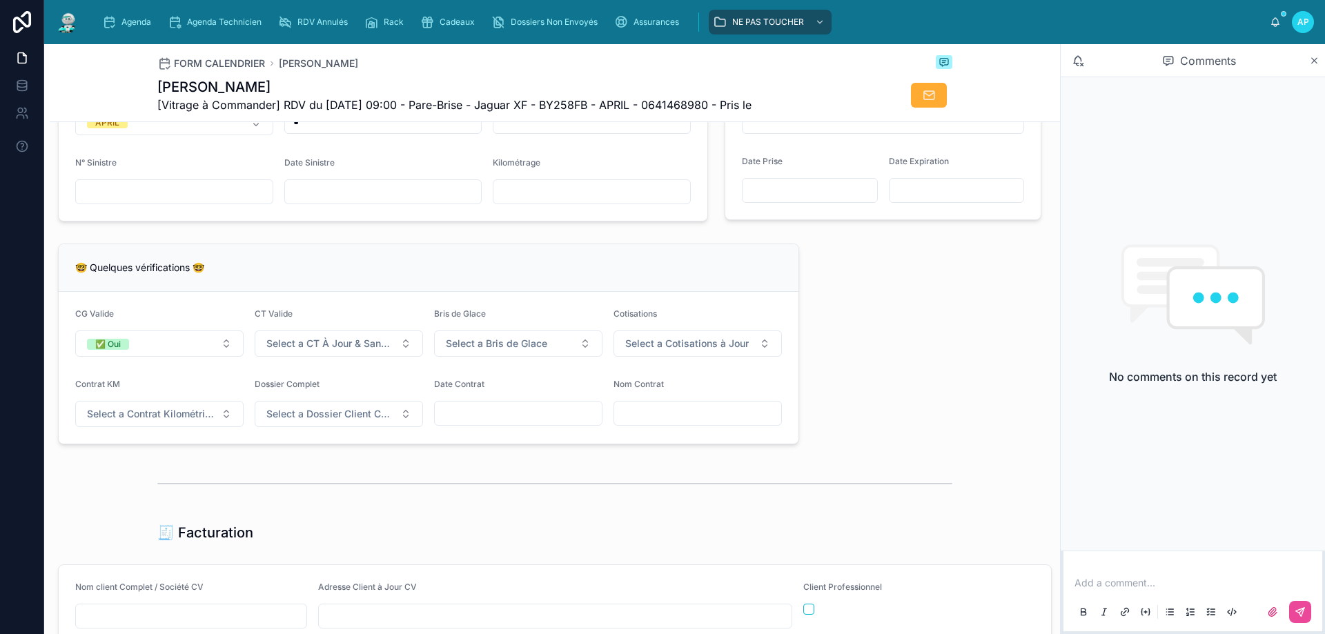
scroll to position [966, 0]
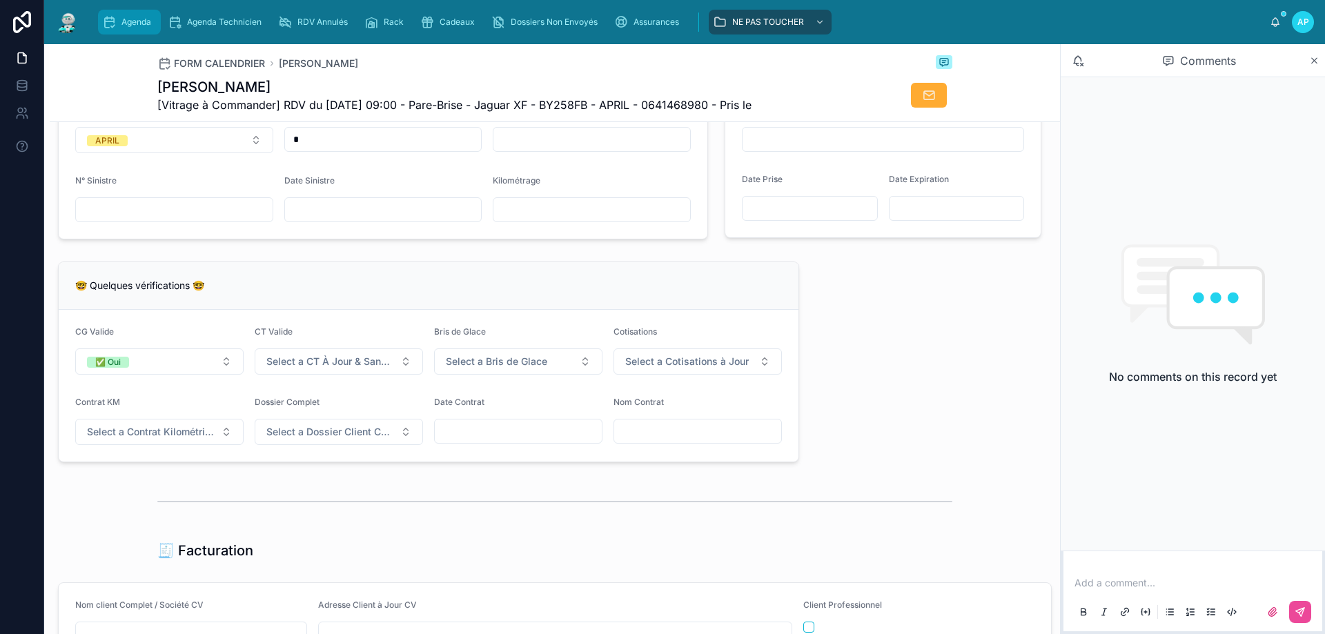
click at [120, 18] on div "Agenda" at bounding box center [129, 22] width 55 height 22
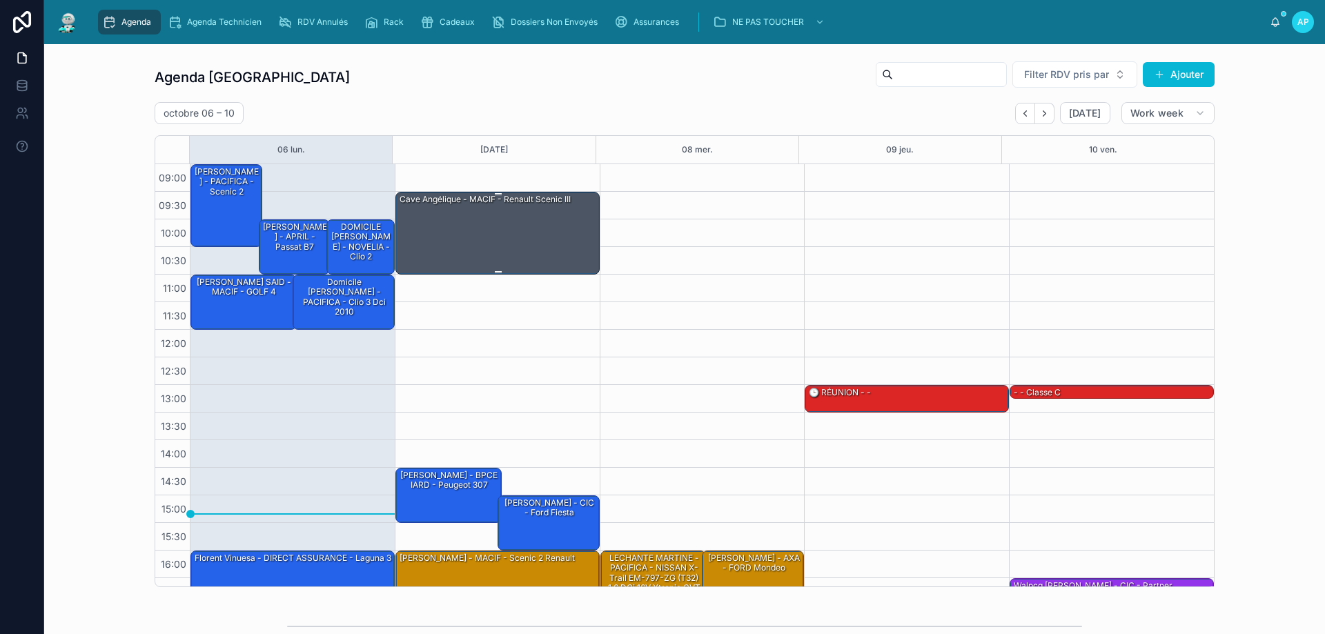
click at [501, 219] on div "Cave Angélique - MACIF - Renault scenic III" at bounding box center [498, 233] width 200 height 80
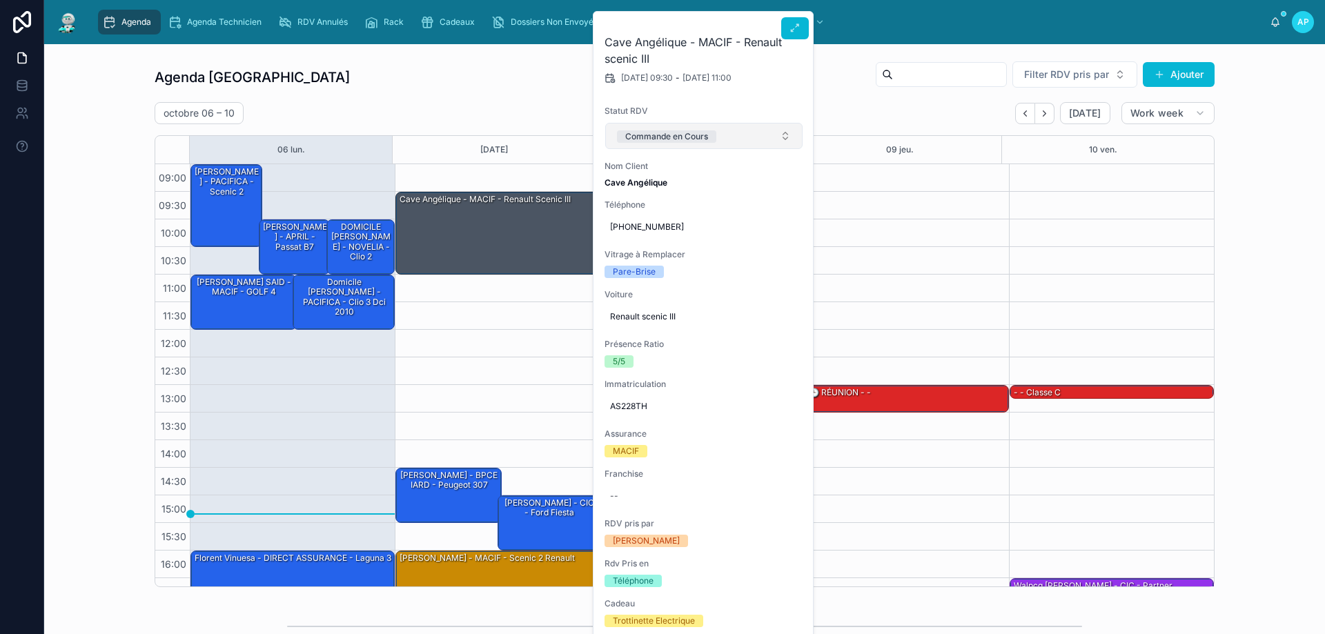
click at [683, 132] on div "Commande en Cours" at bounding box center [666, 136] width 83 height 12
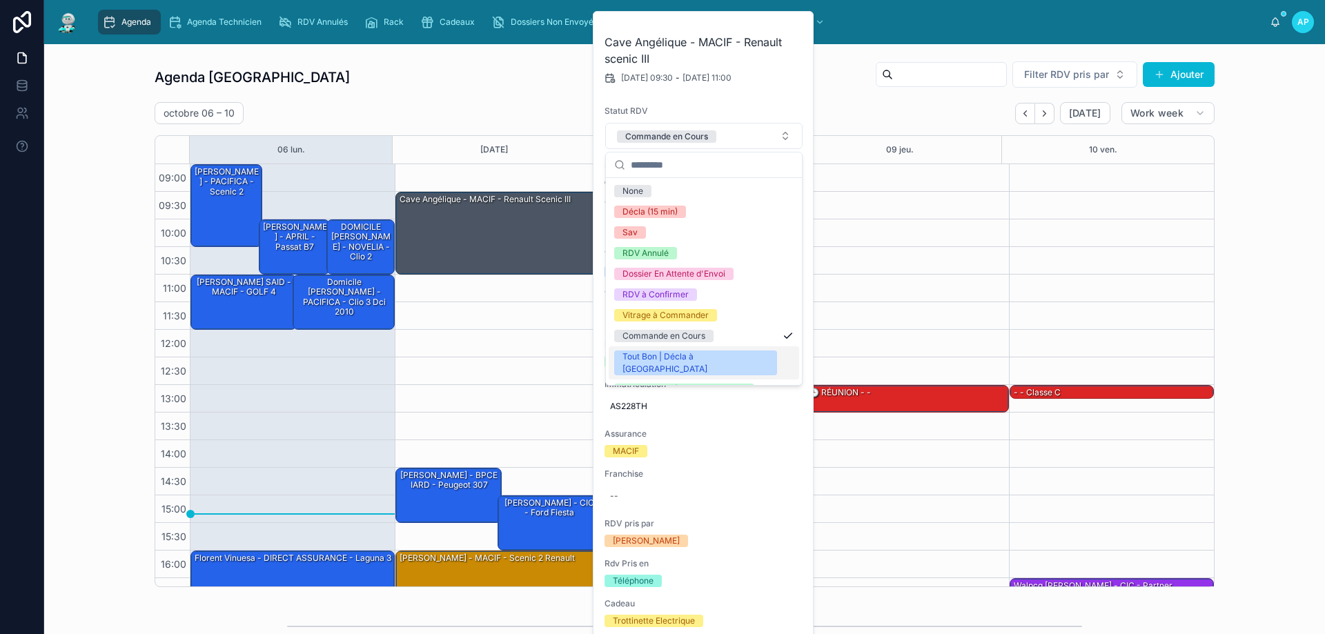
click at [662, 360] on div "Tout Bon | Décla à Faire" at bounding box center [696, 363] width 146 height 25
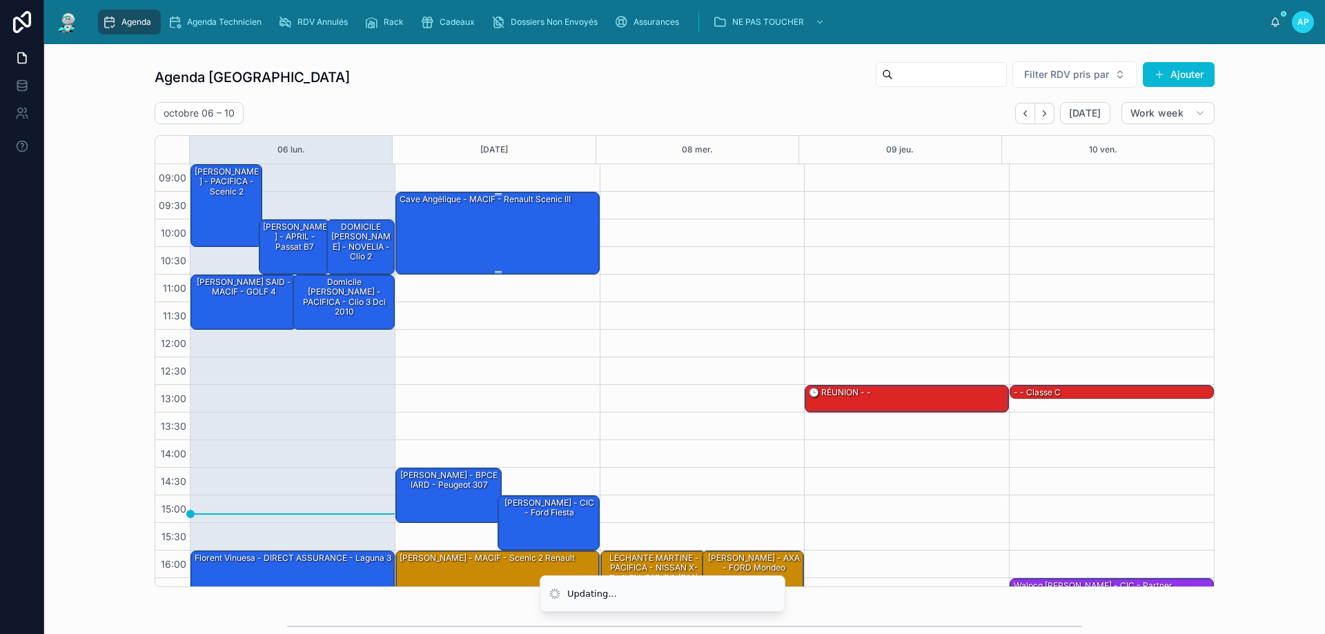
click at [530, 250] on div "Cave Angélique - MACIF - Renault scenic III" at bounding box center [498, 233] width 200 height 80
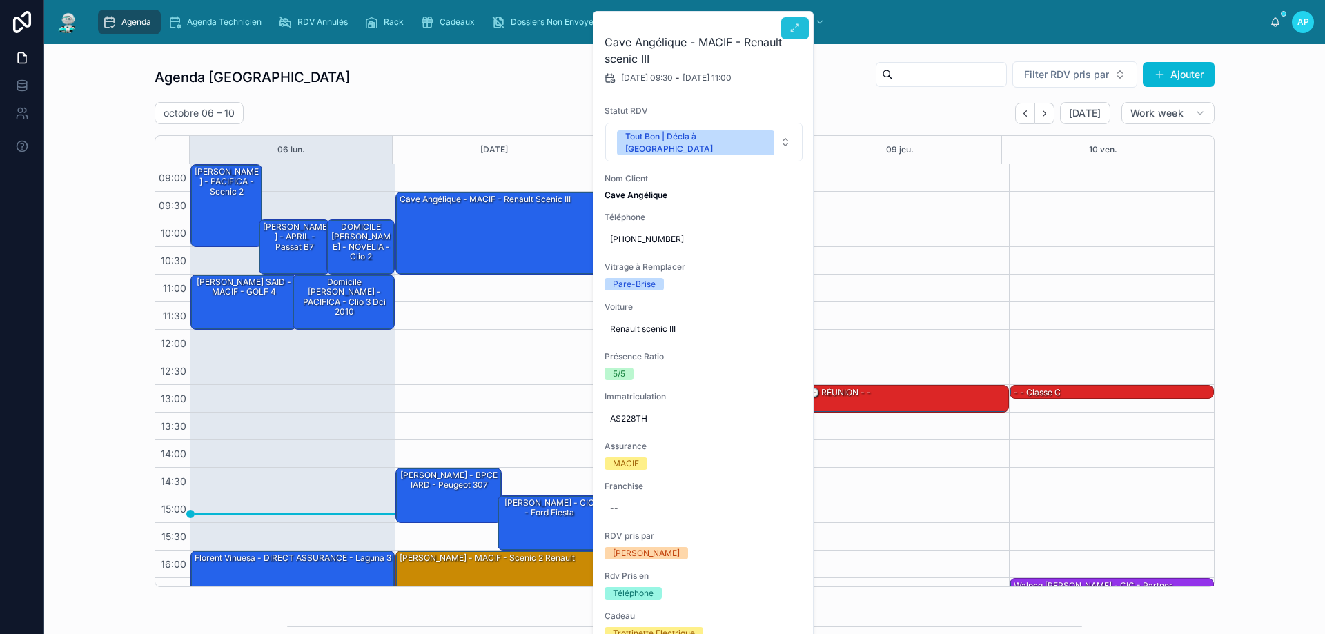
click at [797, 28] on icon at bounding box center [795, 28] width 11 height 11
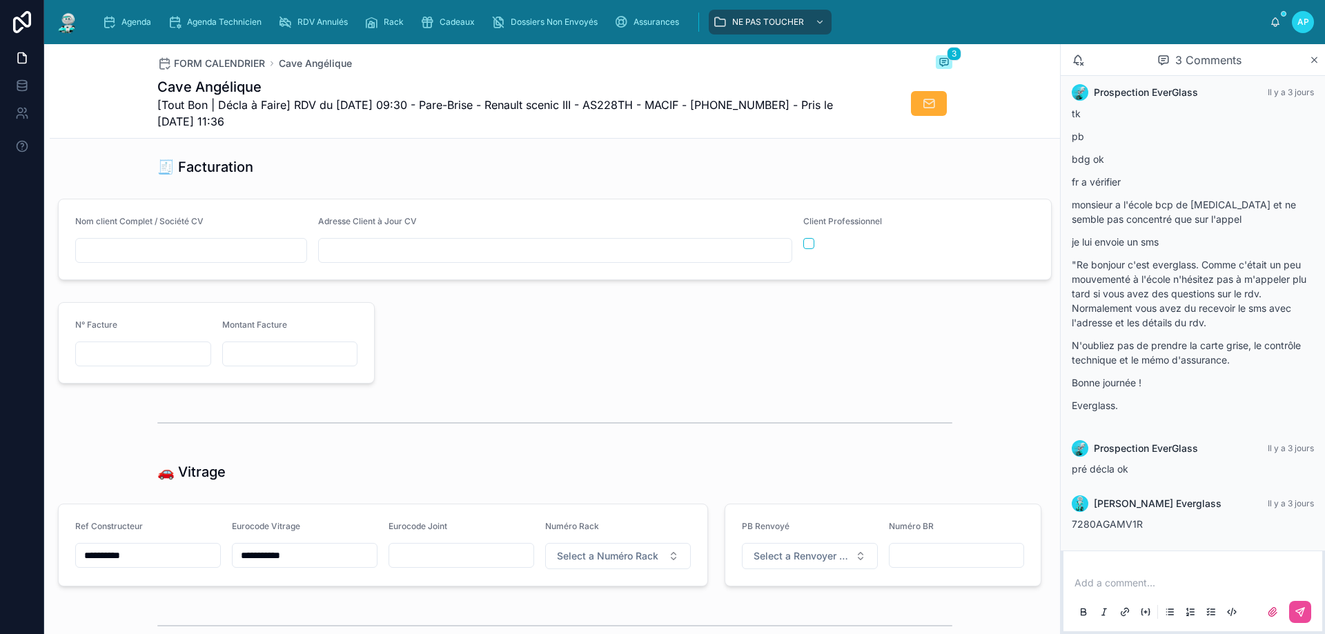
scroll to position [1380, 0]
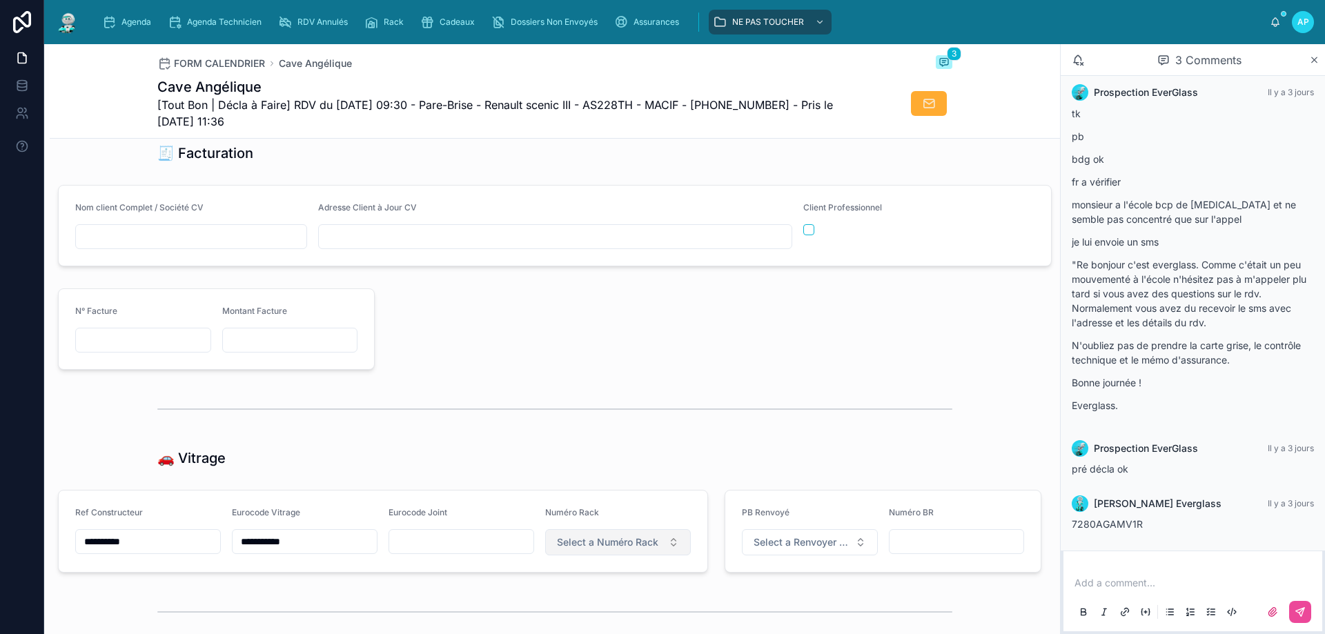
click at [608, 556] on button "Select a Numéro Rack" at bounding box center [618, 542] width 146 height 26
type input "**"
click at [598, 608] on div "Hors Rack" at bounding box center [612, 607] width 166 height 19
click at [68, 16] on img at bounding box center [67, 22] width 25 height 22
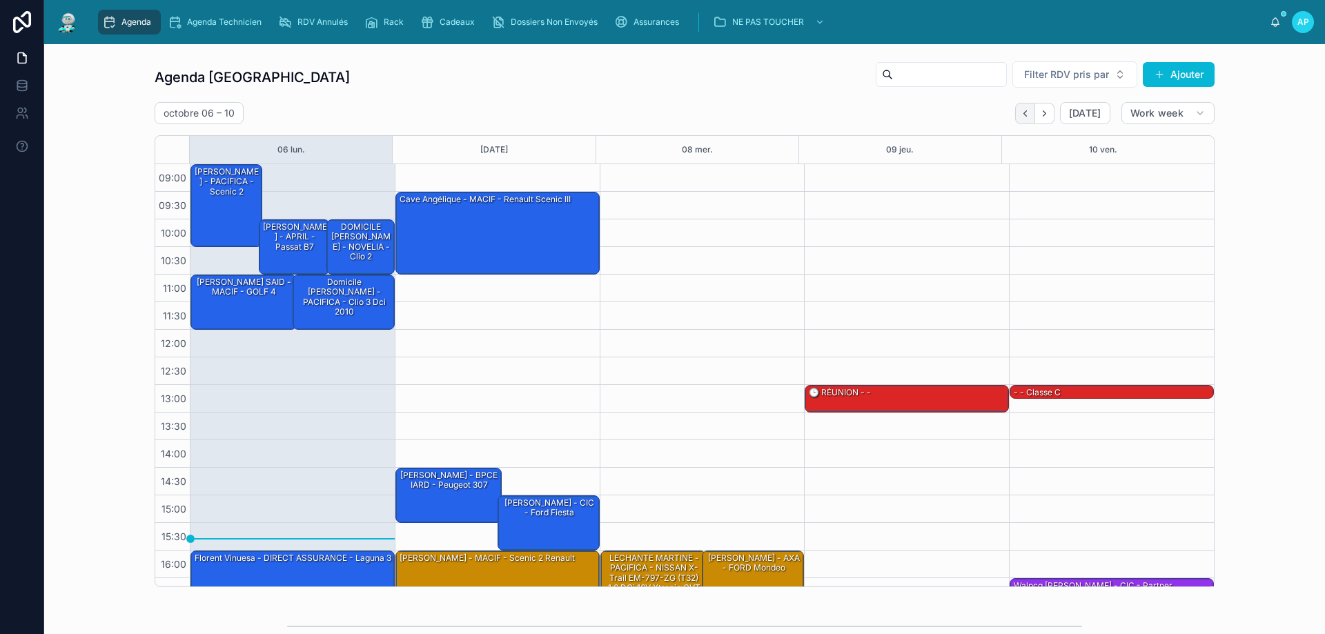
click at [1020, 112] on icon "Back" at bounding box center [1025, 113] width 10 height 10
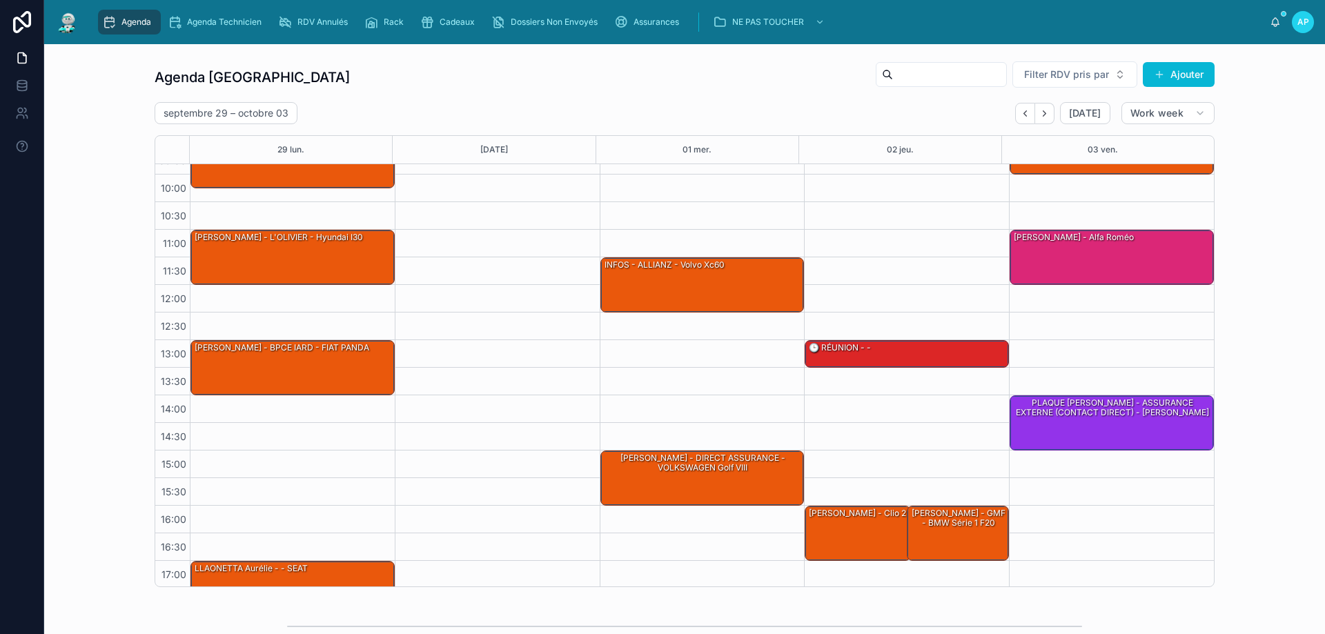
scroll to position [75, 0]
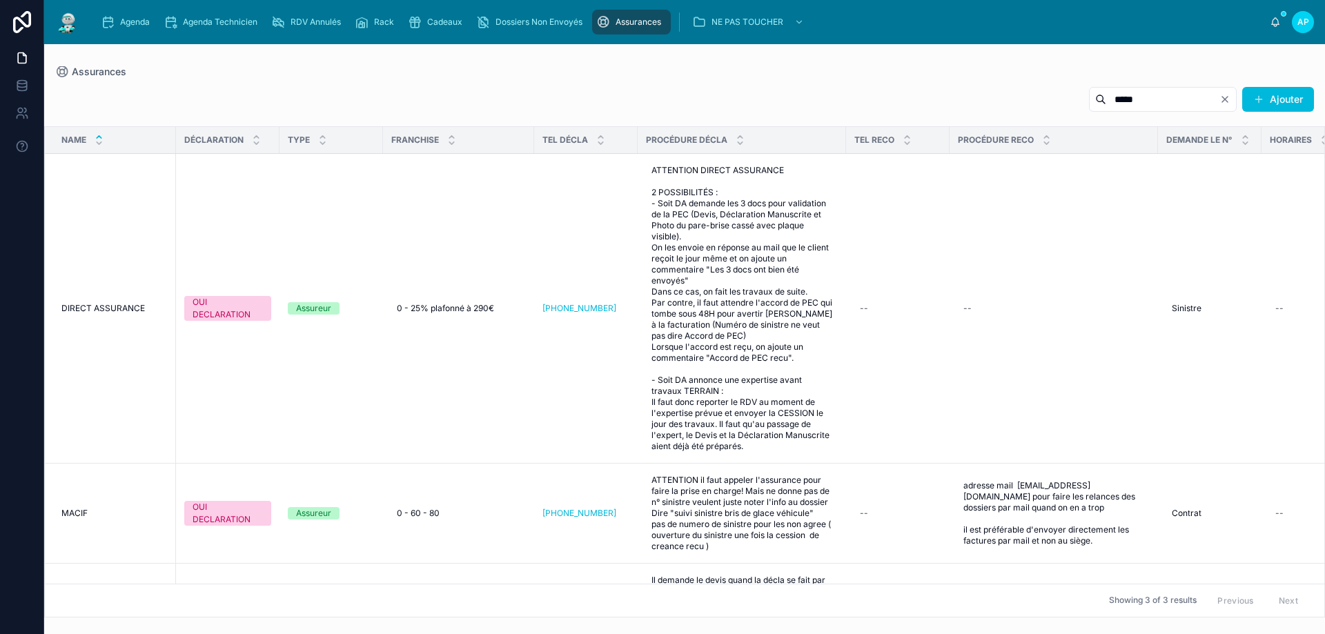
click at [122, 15] on div "Agenda" at bounding box center [128, 22] width 55 height 22
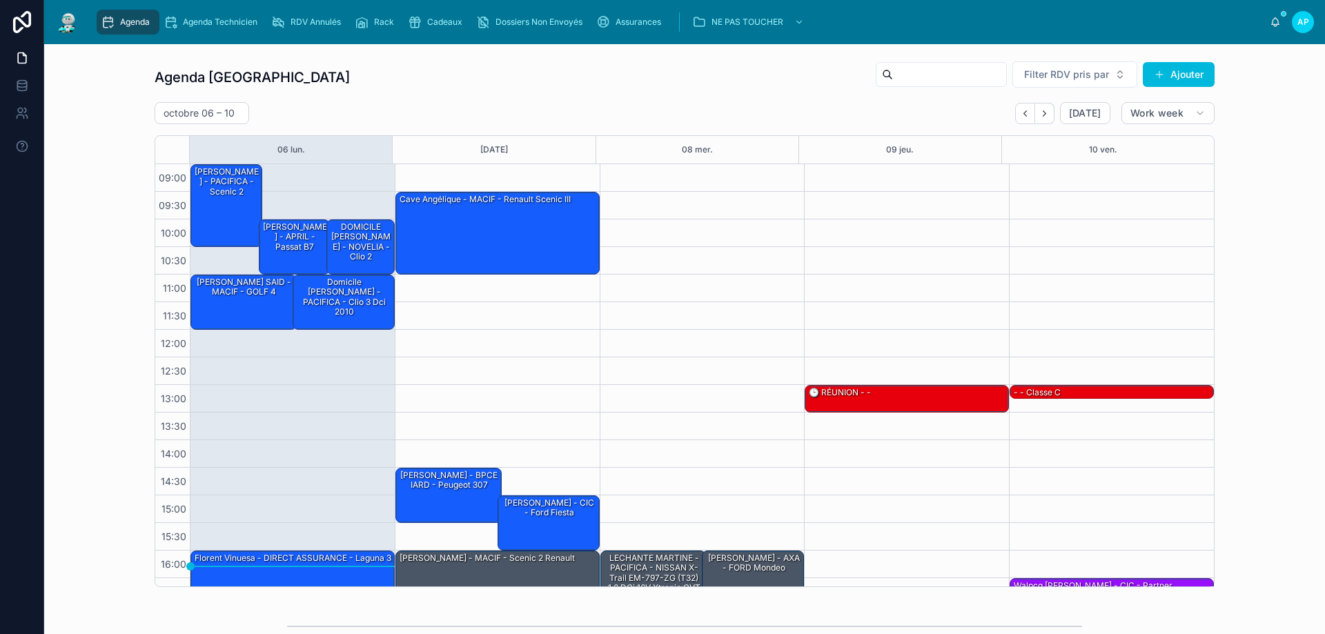
click at [1044, 118] on icon "Next" at bounding box center [1044, 113] width 10 height 10
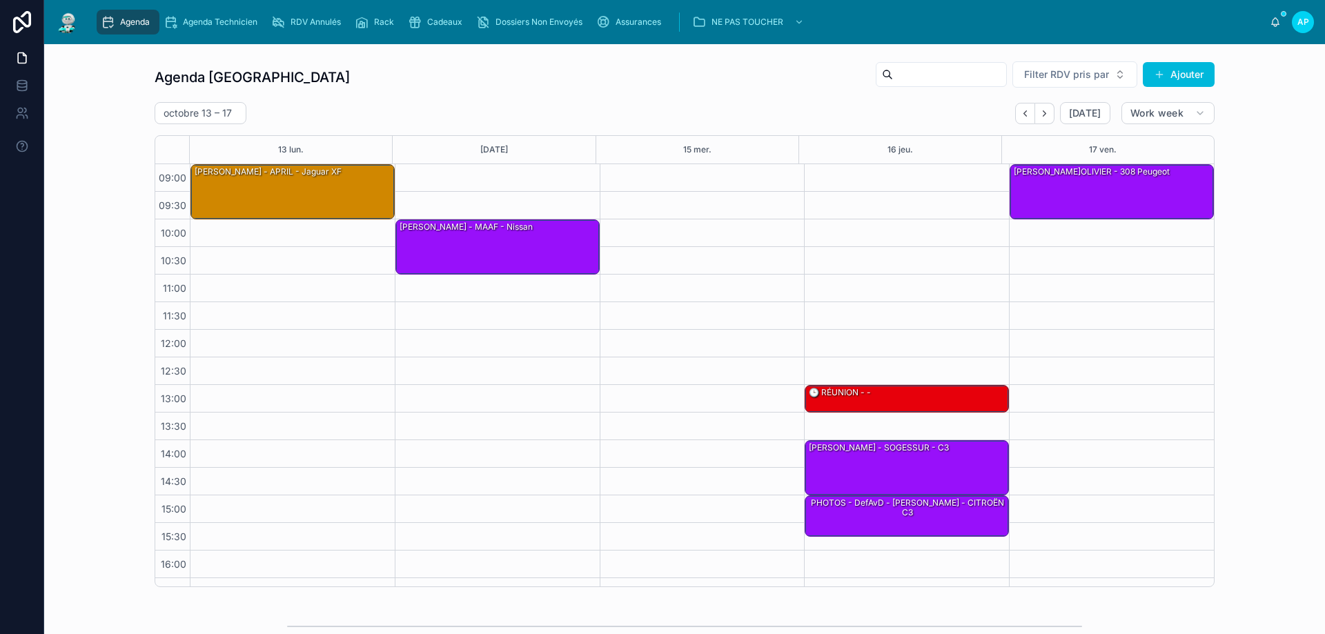
click at [1025, 117] on icon "Back" at bounding box center [1025, 113] width 10 height 10
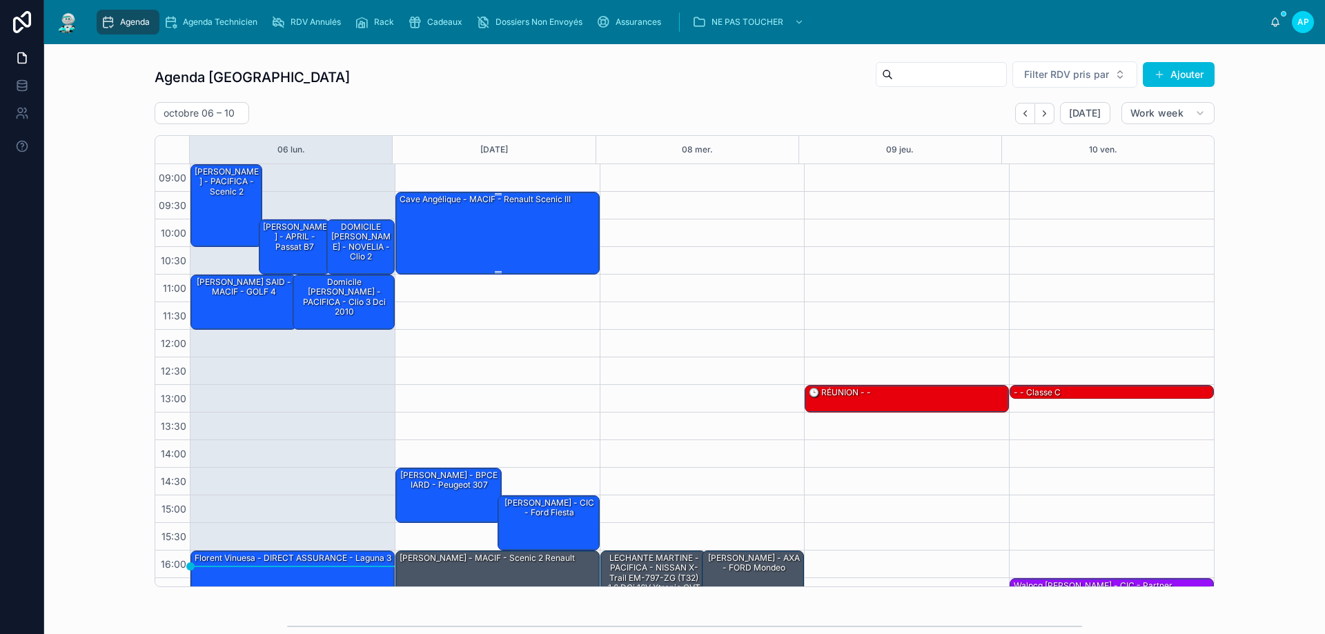
click at [487, 206] on div "Cave Angélique - MACIF - Renault scenic III" at bounding box center [485, 199] width 174 height 12
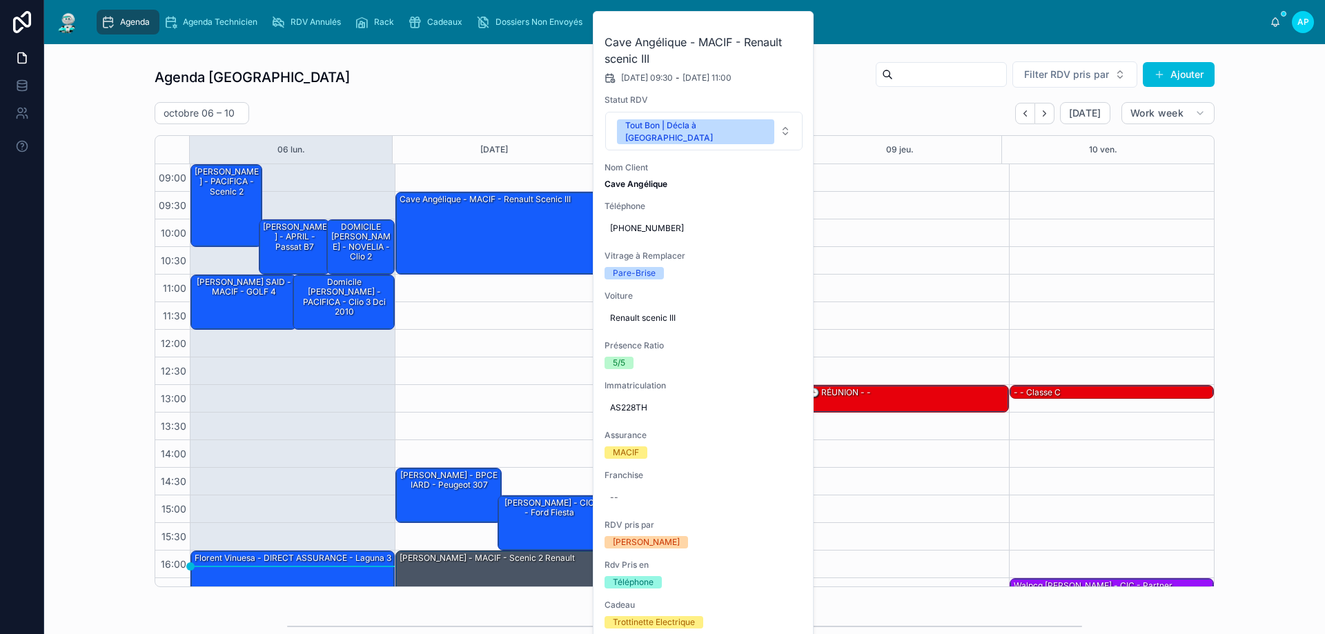
click at [0, 0] on button at bounding box center [0, 0] width 0 height 0
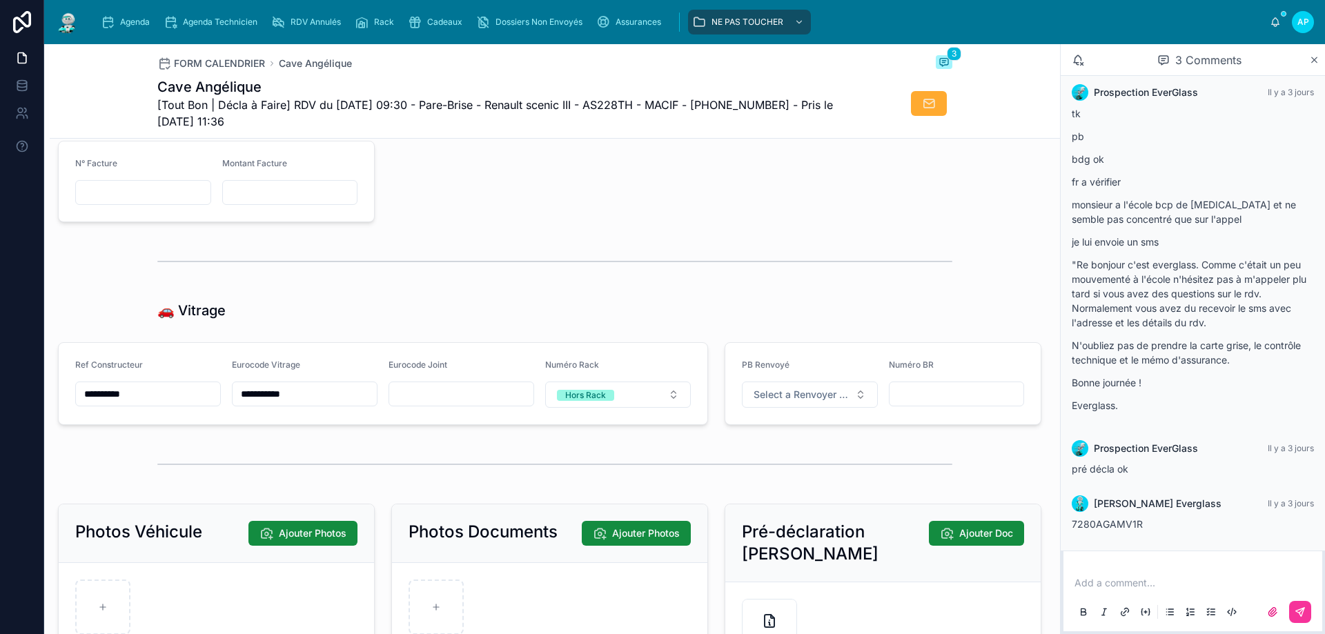
scroll to position [1656, 0]
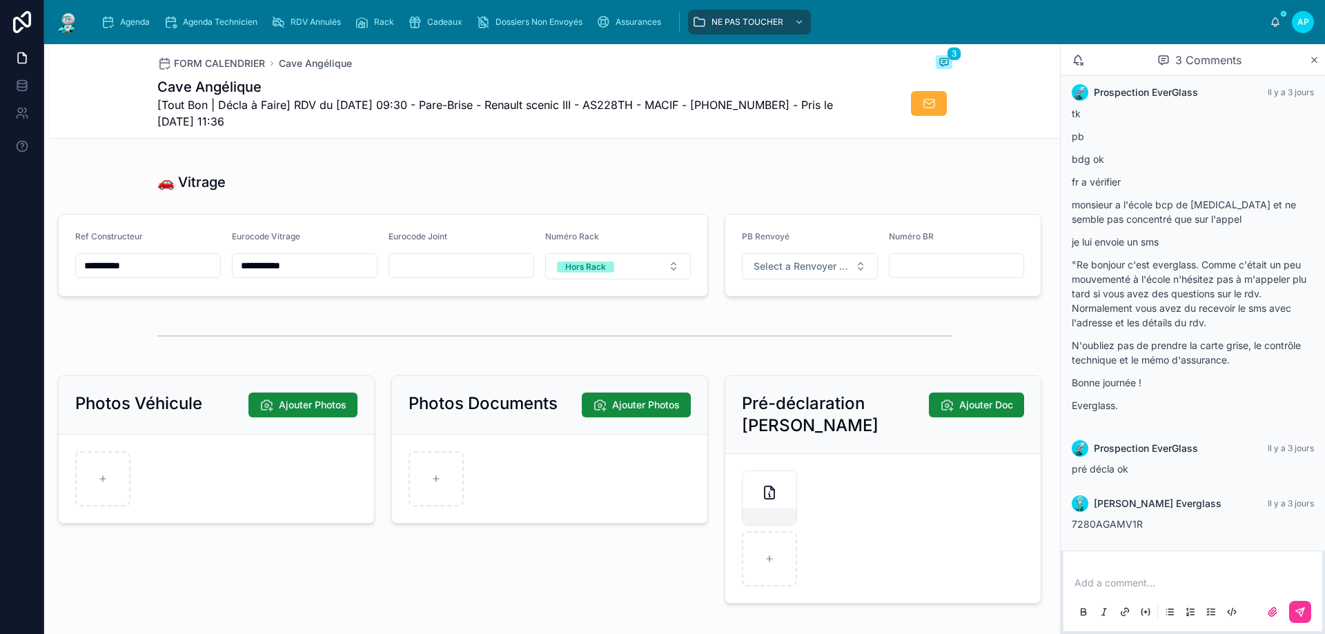
click at [141, 19] on span "Agenda" at bounding box center [135, 22] width 30 height 11
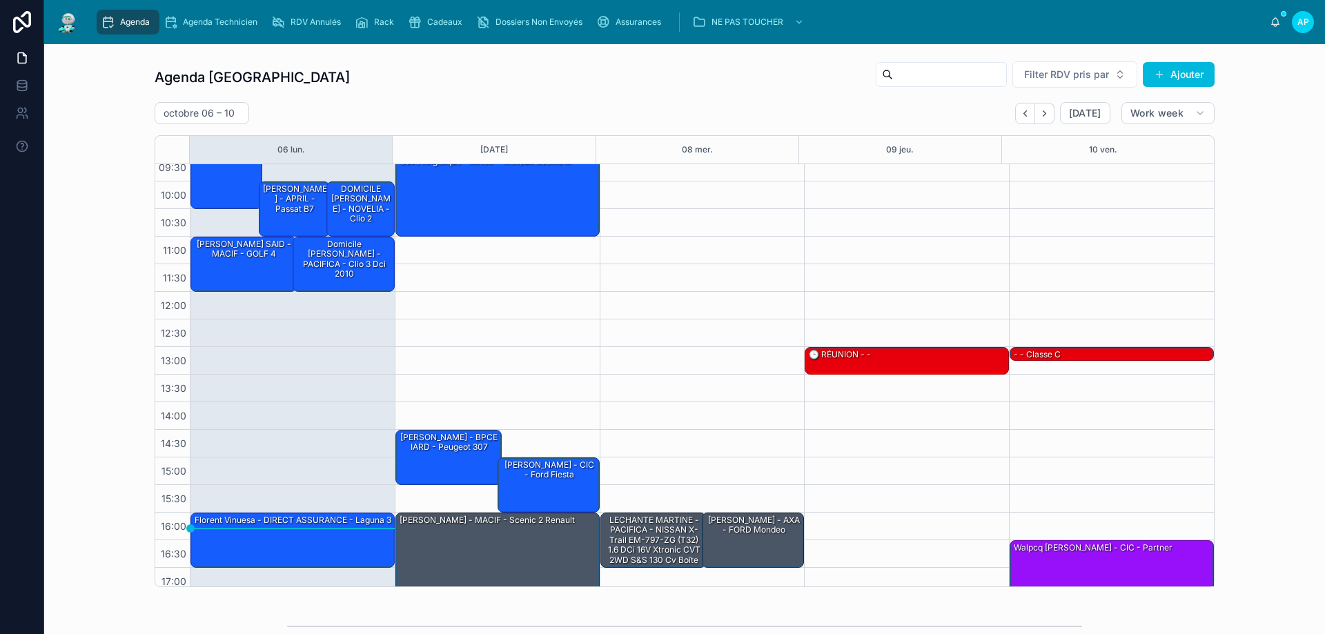
scroll to position [75, 0]
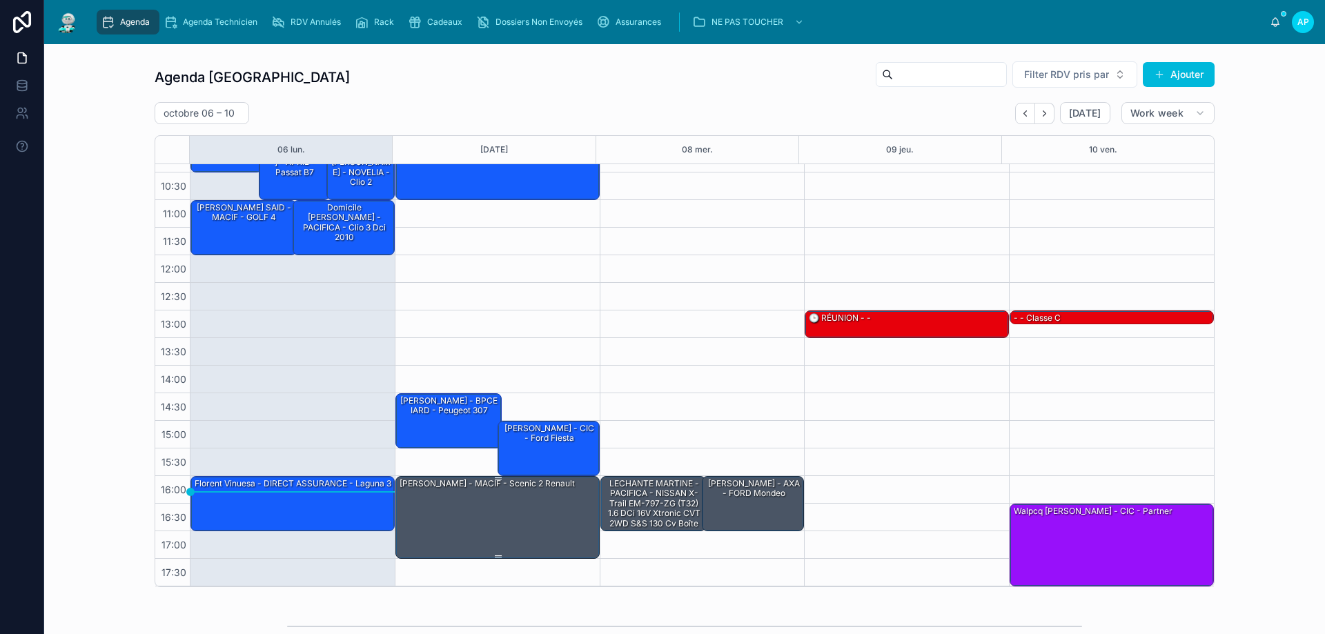
click at [529, 489] on div "CHARLES EDOUARD Karine - MACIF - scenic 2 renault" at bounding box center [487, 484] width 178 height 12
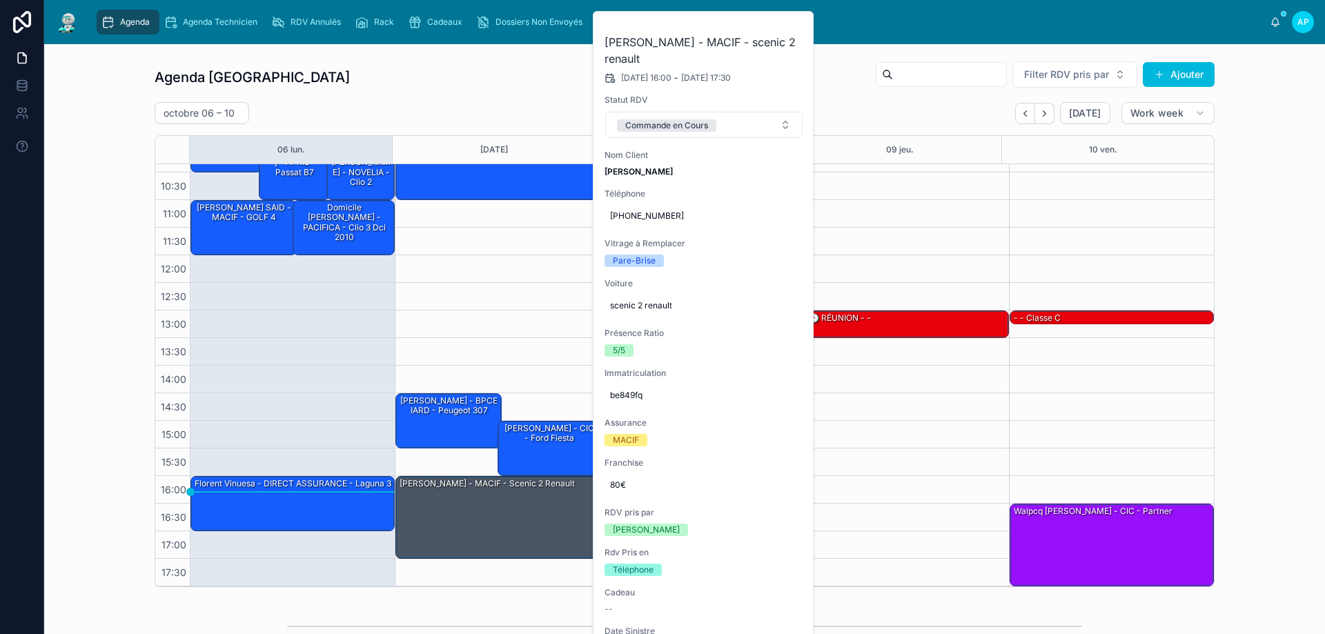
click at [0, 0] on icon at bounding box center [0, 0] width 0 height 0
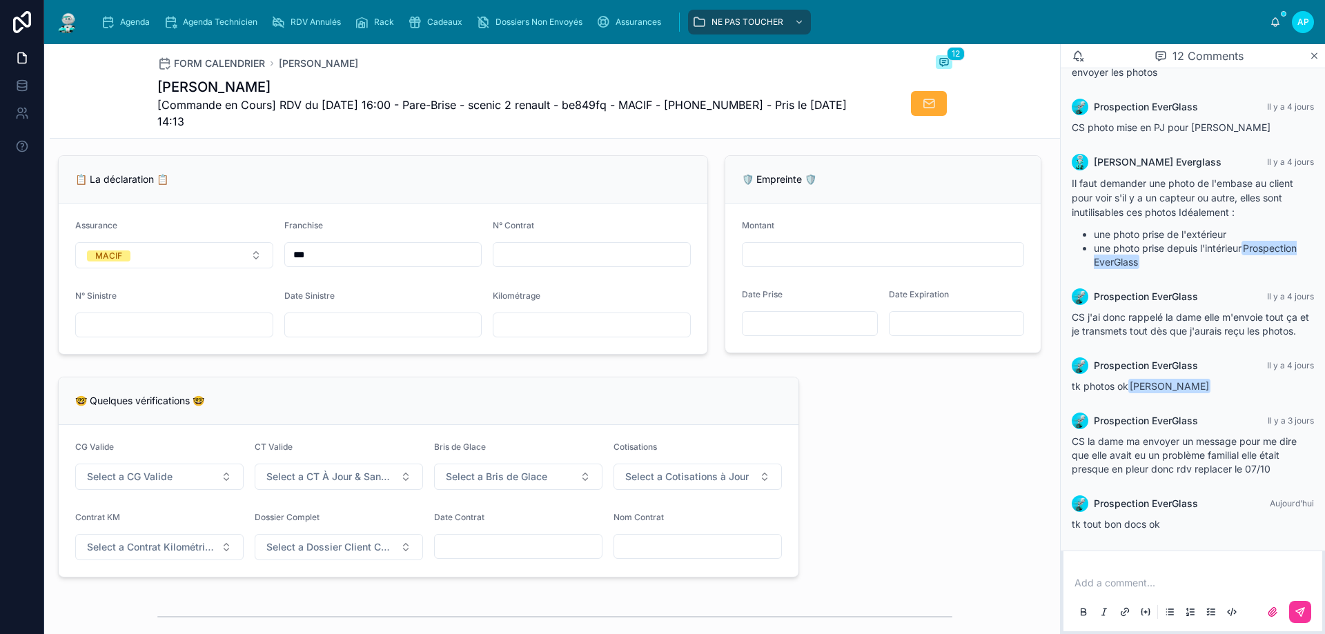
scroll to position [1035, 0]
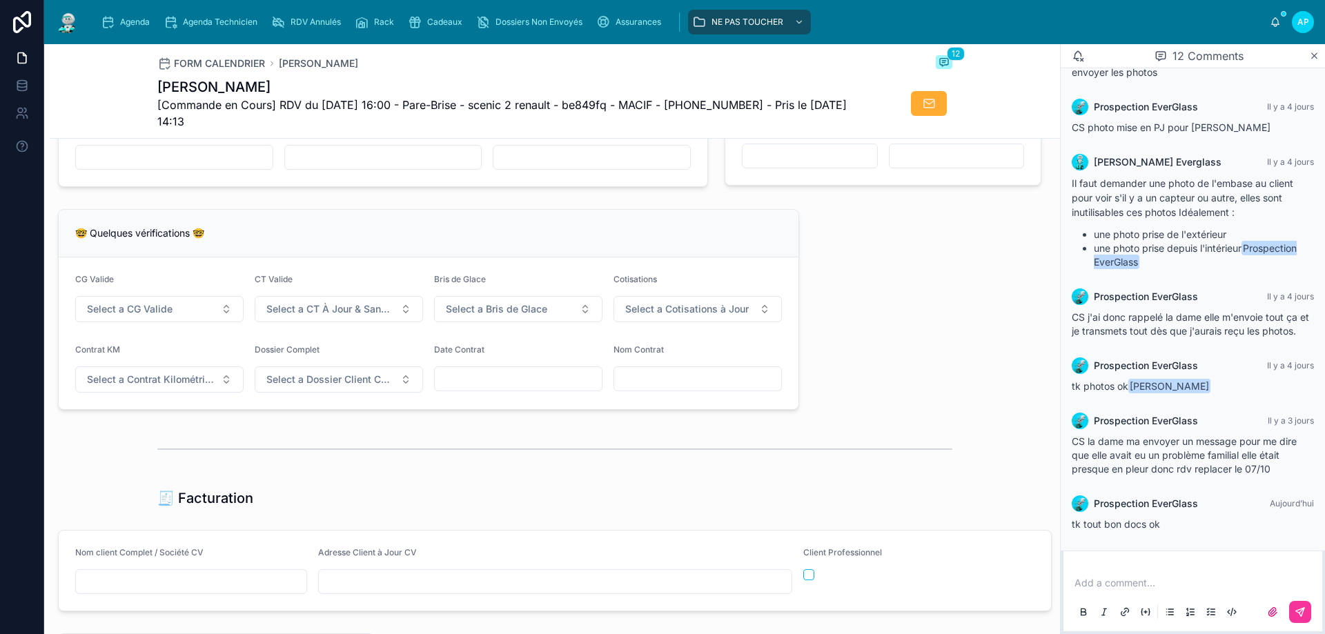
click at [147, 23] on span "Agenda" at bounding box center [135, 22] width 30 height 11
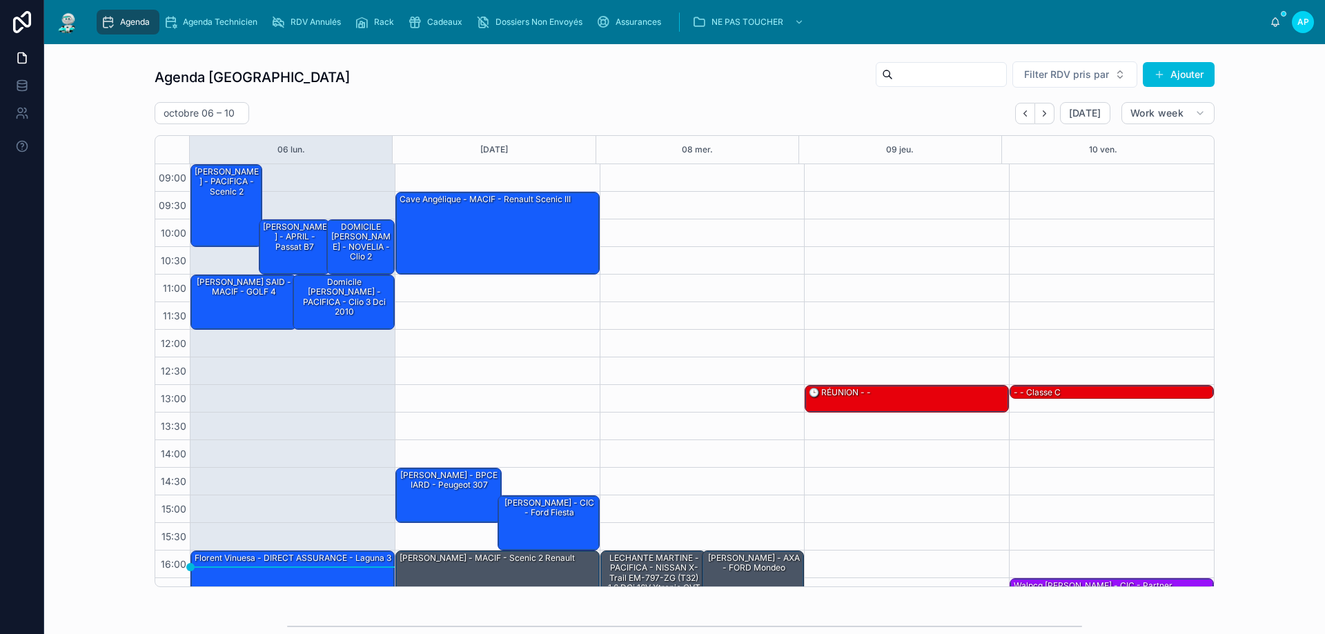
click at [1043, 115] on icon "Next" at bounding box center [1044, 113] width 10 height 10
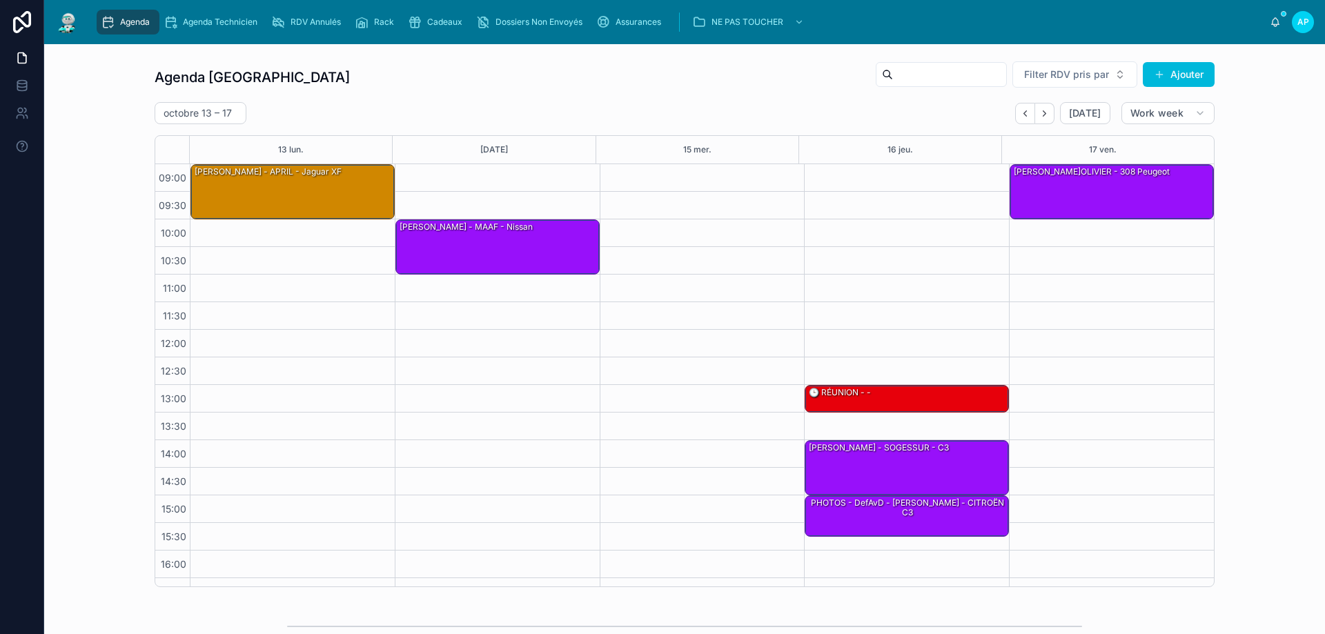
click at [1043, 115] on icon "Next" at bounding box center [1044, 113] width 10 height 10
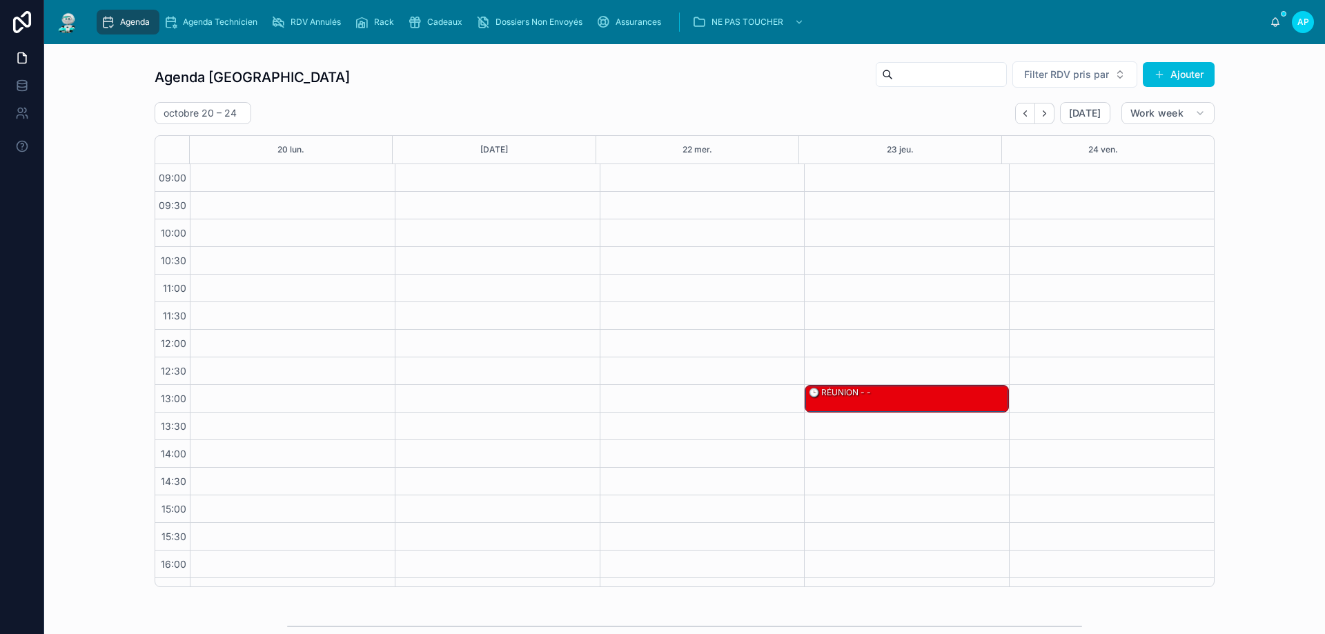
click at [1043, 115] on icon "Next" at bounding box center [1044, 113] width 10 height 10
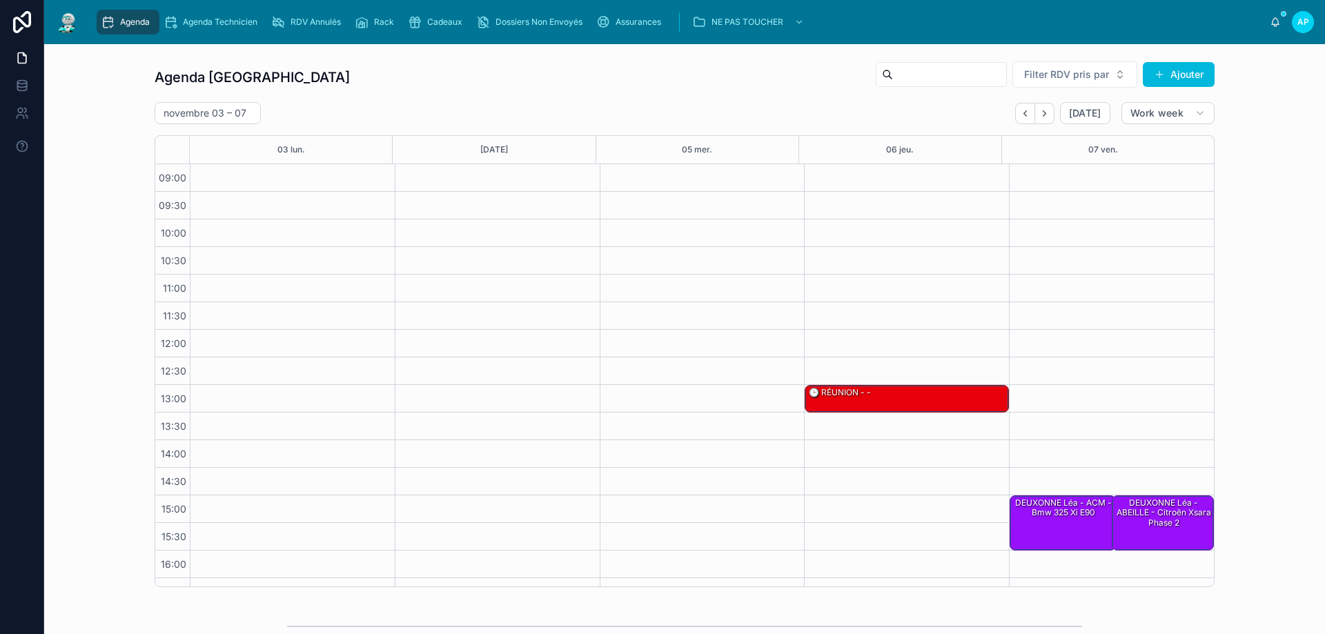
click at [1021, 110] on icon "Back" at bounding box center [1025, 113] width 10 height 10
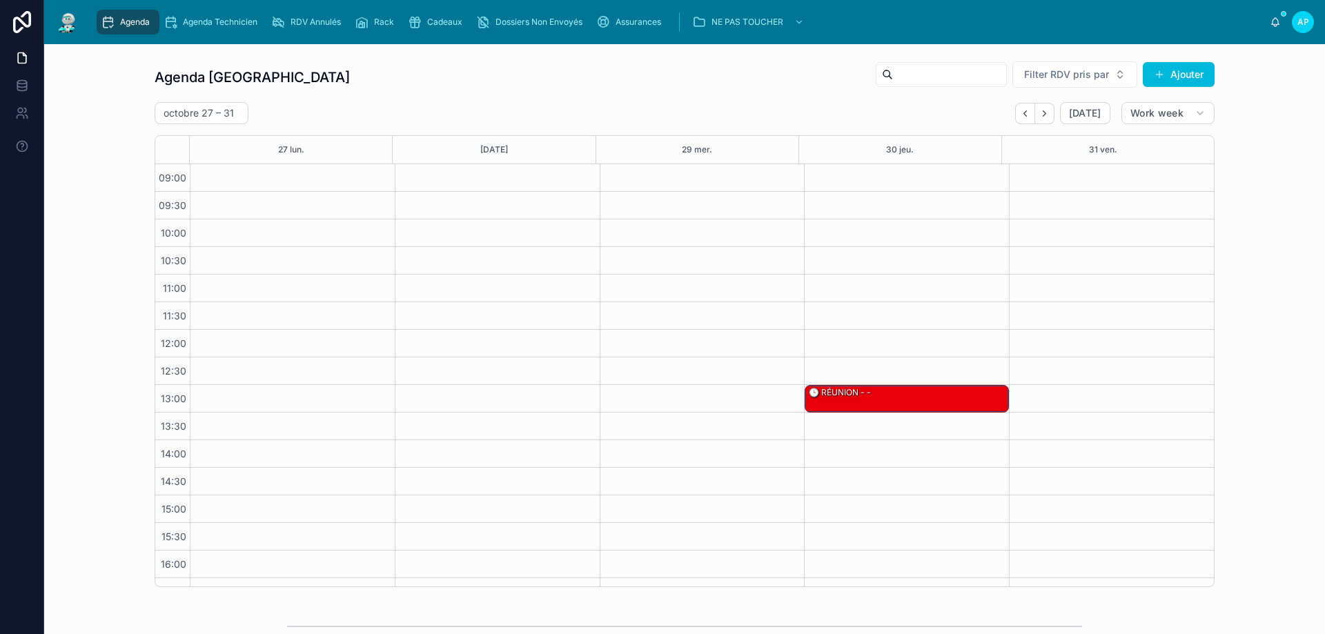
click at [1021, 110] on icon "Back" at bounding box center [1025, 113] width 10 height 10
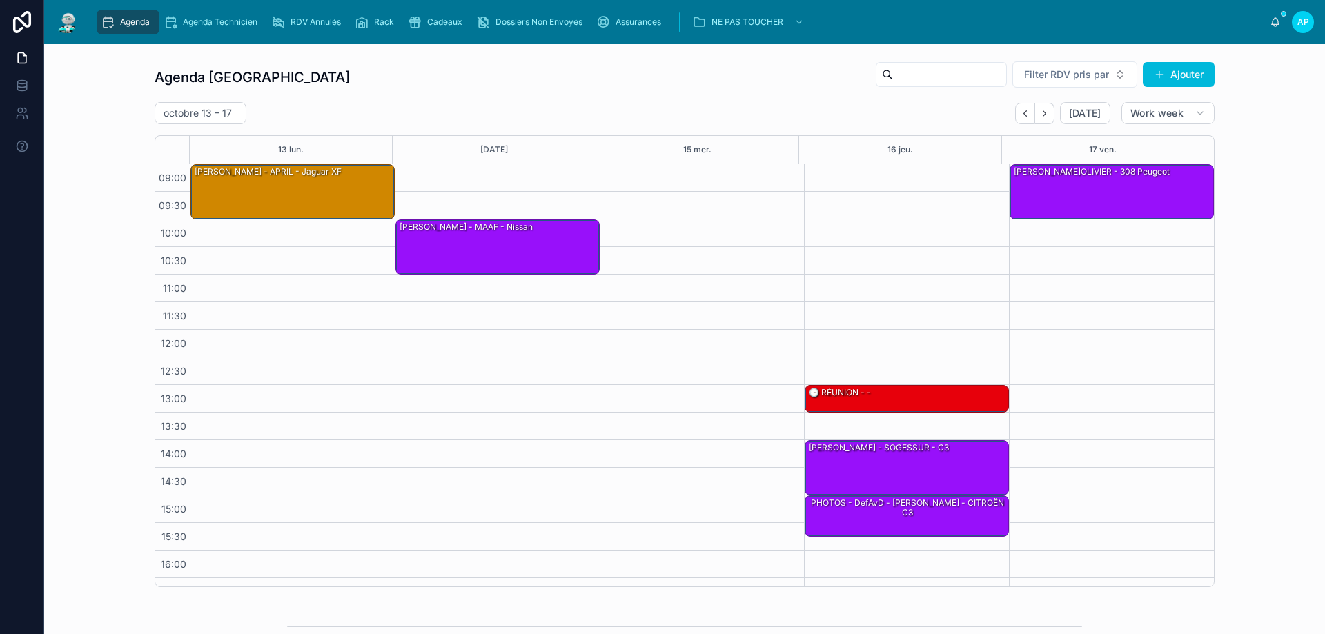
click at [1021, 110] on icon "Back" at bounding box center [1025, 113] width 10 height 10
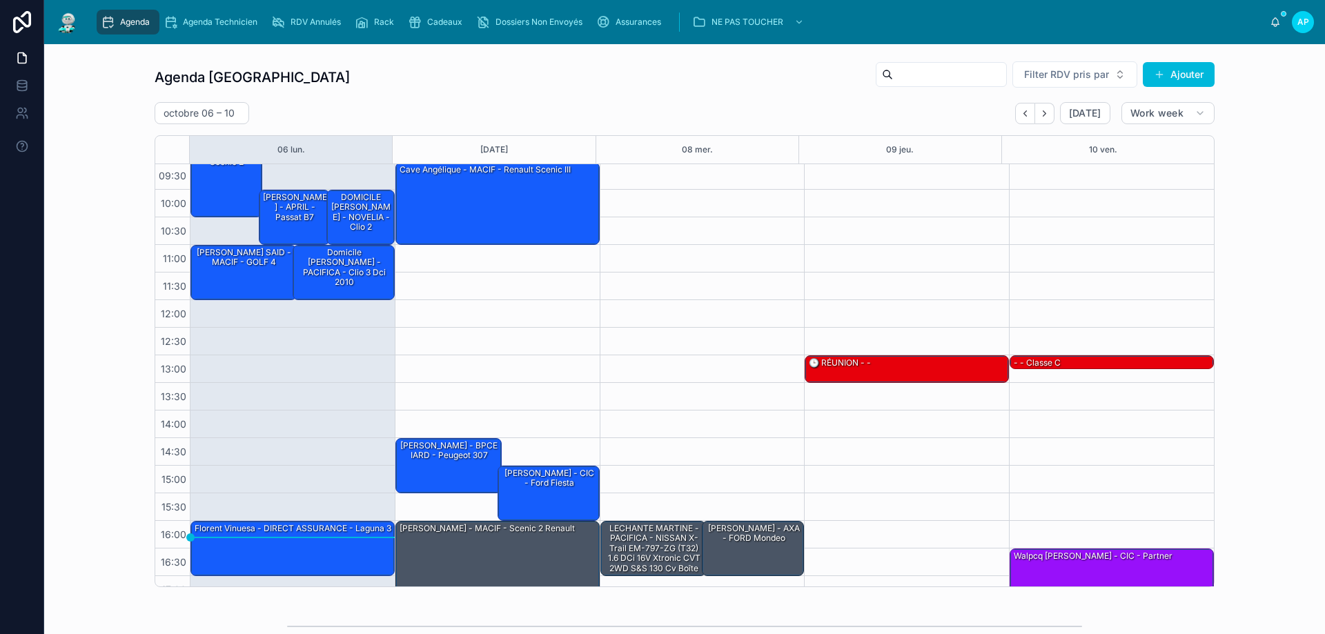
scroll to position [75, 0]
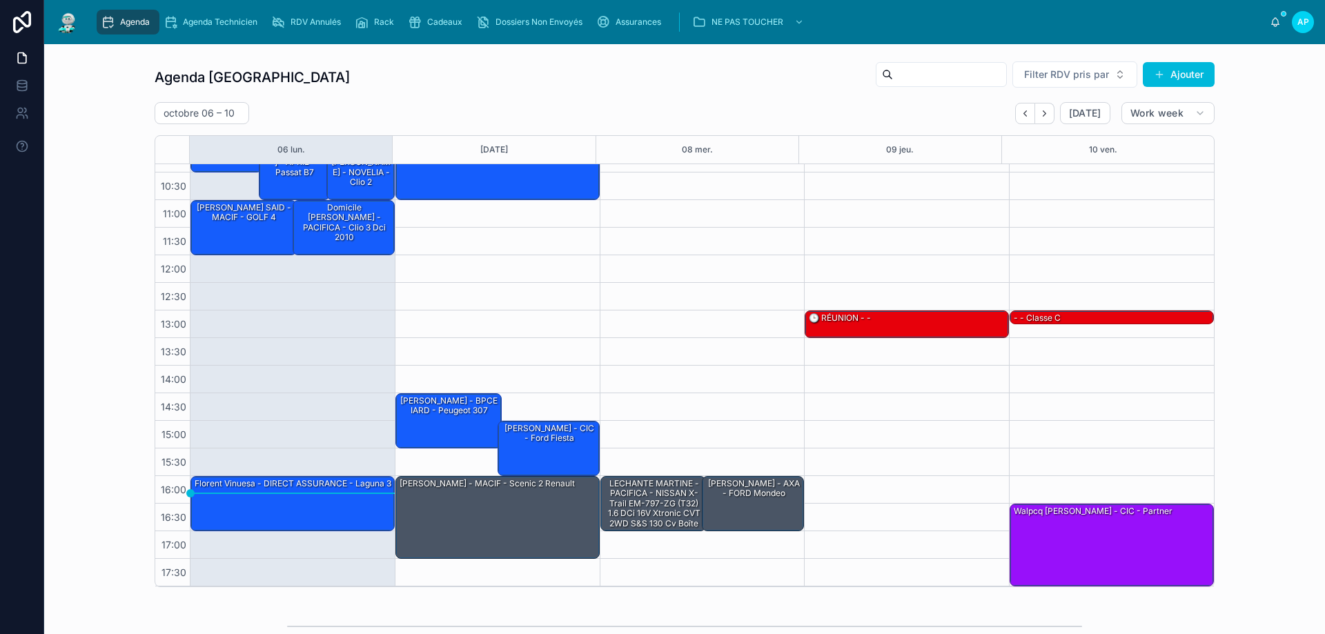
click at [1023, 119] on button "Back" at bounding box center [1025, 113] width 20 height 21
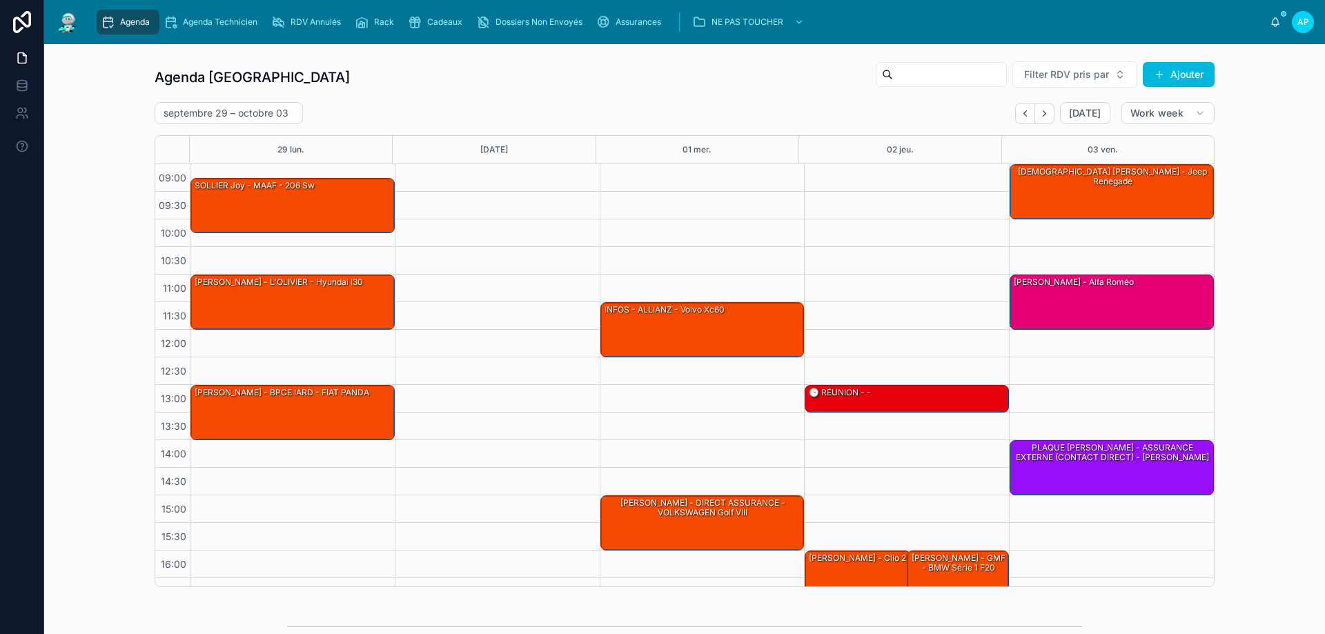
click at [1035, 106] on button "Next" at bounding box center [1044, 113] width 19 height 21
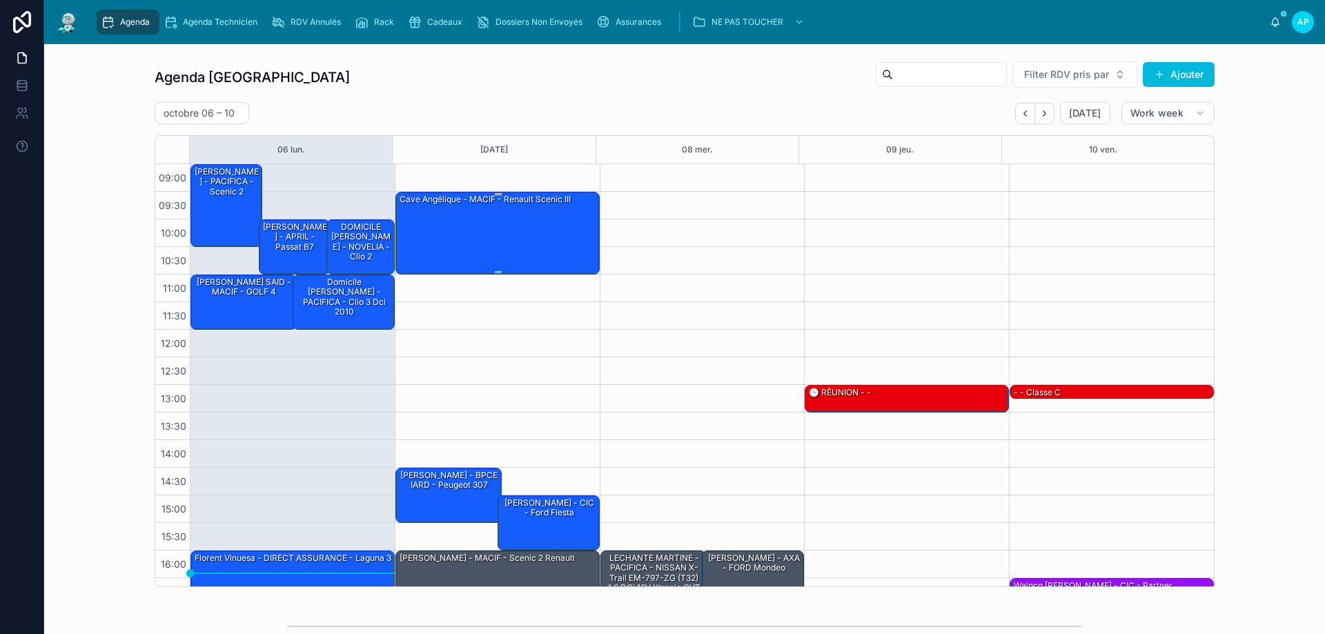
click at [443, 231] on div "Cave Angélique - MACIF - Renault scenic III" at bounding box center [498, 233] width 200 height 80
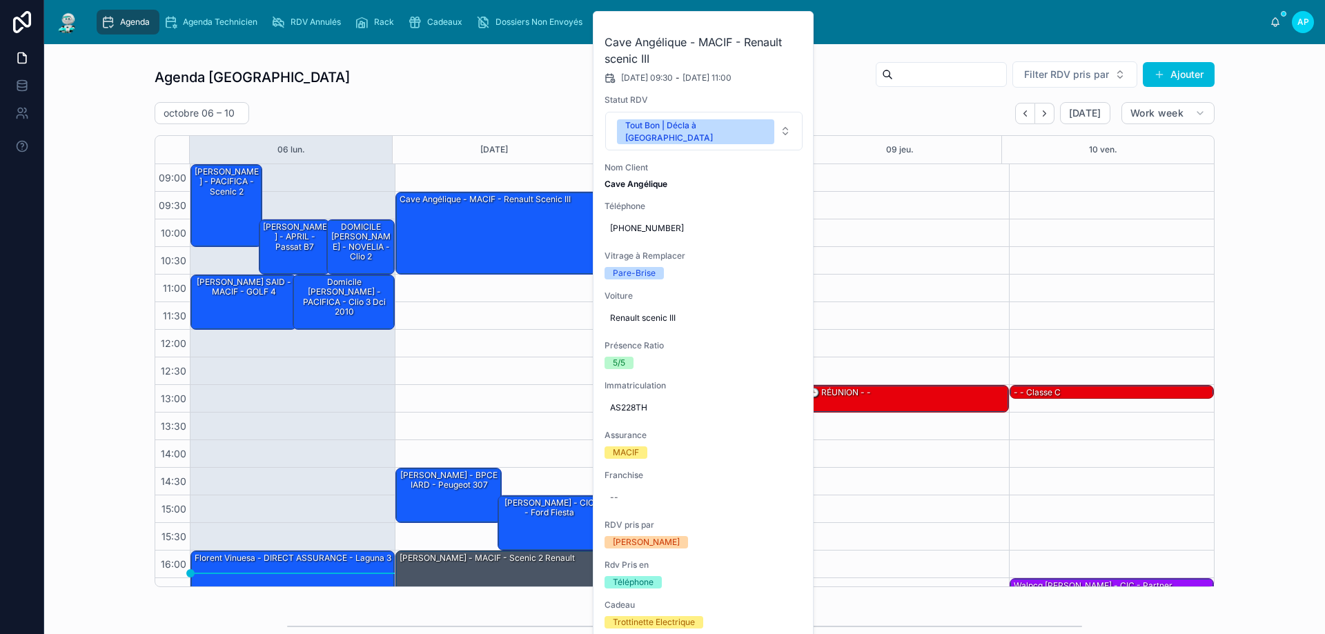
click at [467, 346] on div "09:30 – 11:00 Cave Angélique - MACIF - Renault scenic III 14:30 – 15:30 Vitu Vi…" at bounding box center [497, 412] width 205 height 497
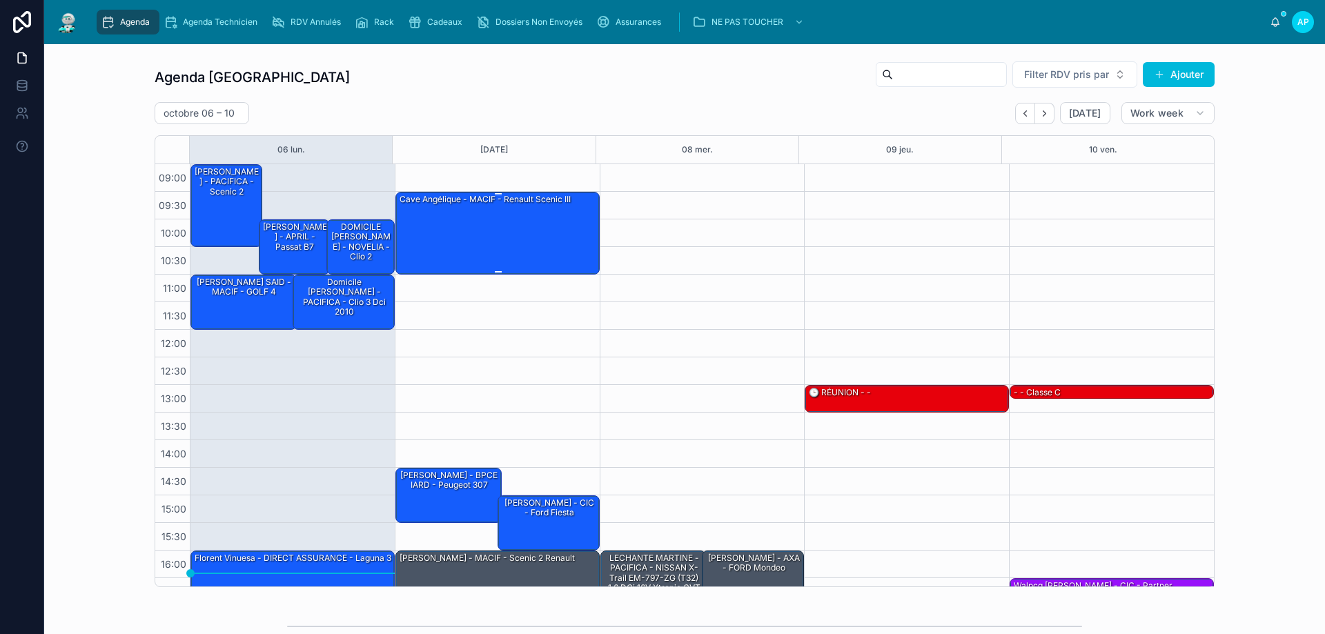
click at [519, 225] on div "Cave Angélique - MACIF - Renault scenic III" at bounding box center [498, 233] width 200 height 80
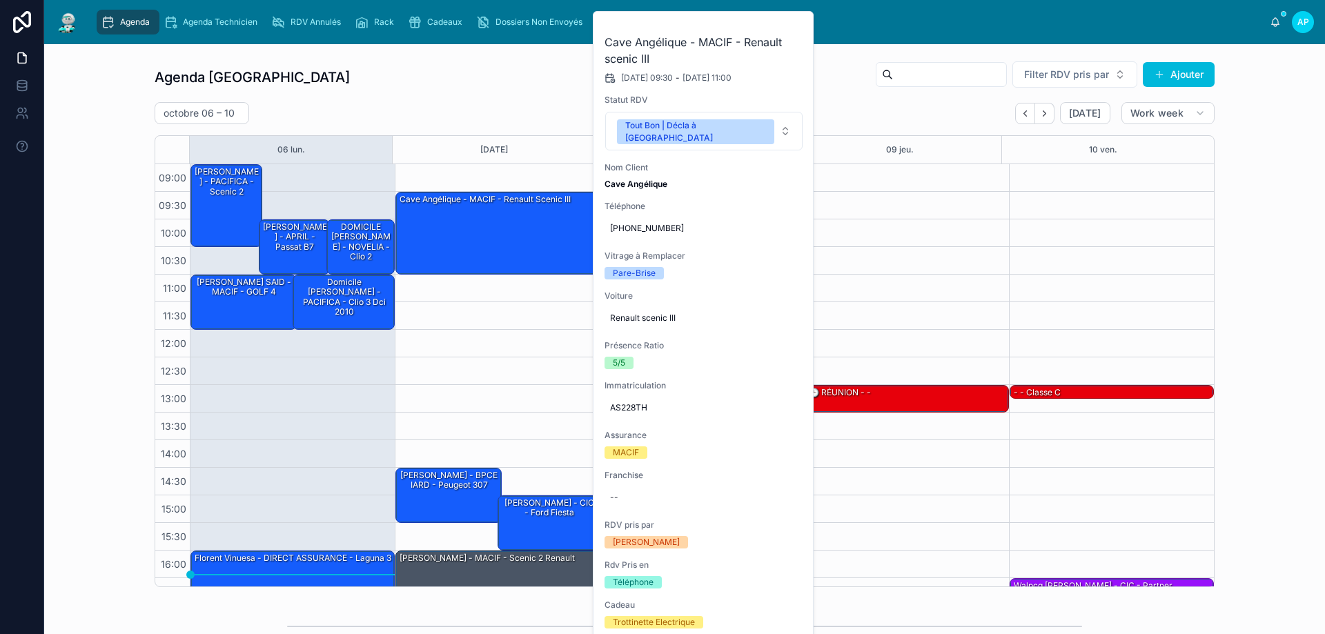
drag, startPoint x: 481, startPoint y: 286, endPoint x: 542, endPoint y: 397, distance: 127.0
click at [482, 286] on div "09:30 – 11:00 Cave Angélique - MACIF - Renault scenic III 14:30 – 15:30 Vitu Vi…" at bounding box center [497, 412] width 205 height 497
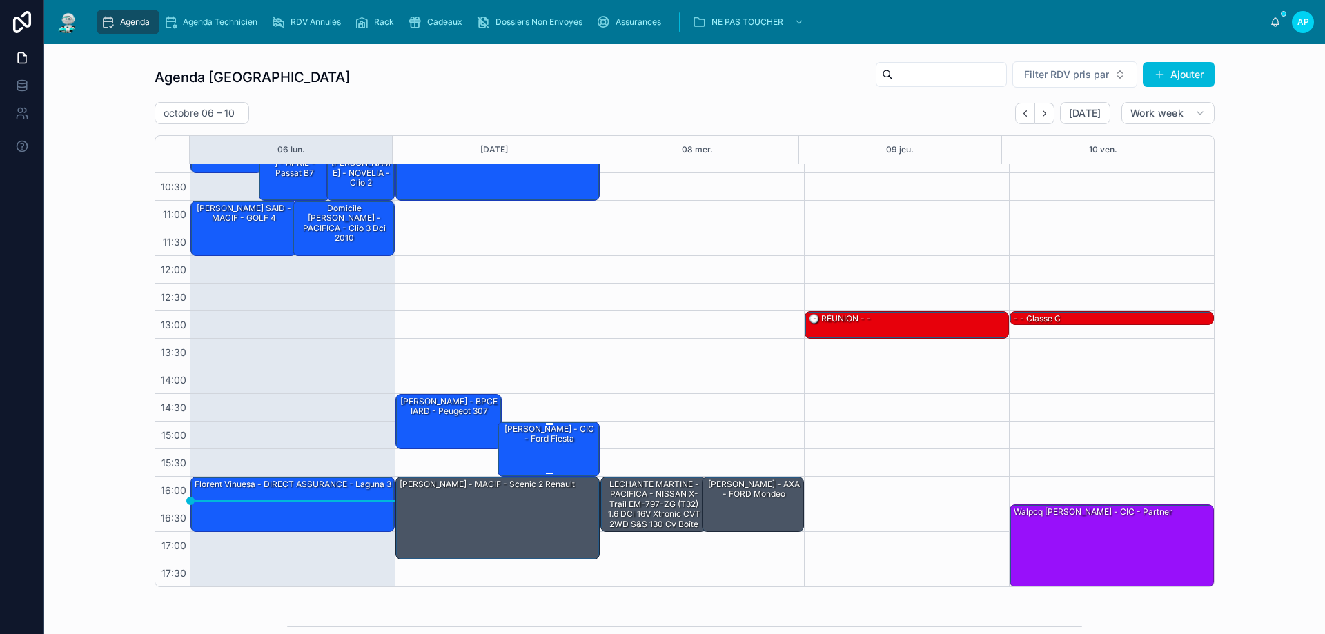
scroll to position [75, 0]
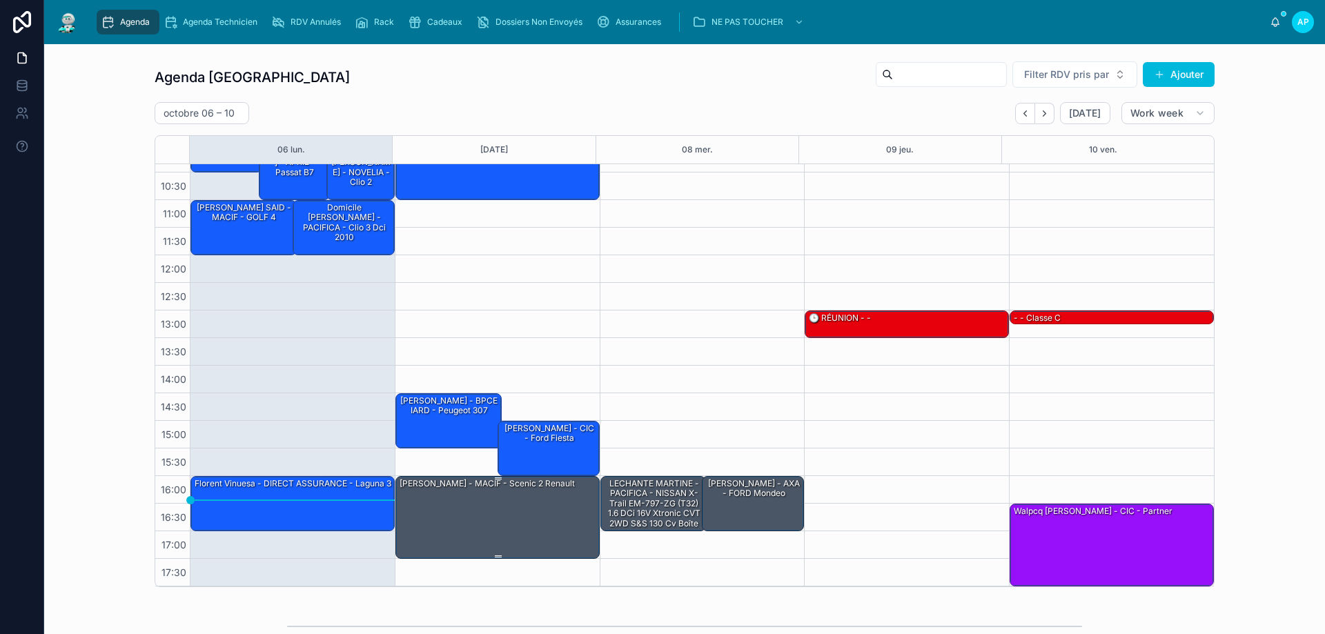
click at [484, 490] on div "CHARLES EDOUARD Karine - MACIF - scenic 2 renault" at bounding box center [487, 484] width 178 height 12
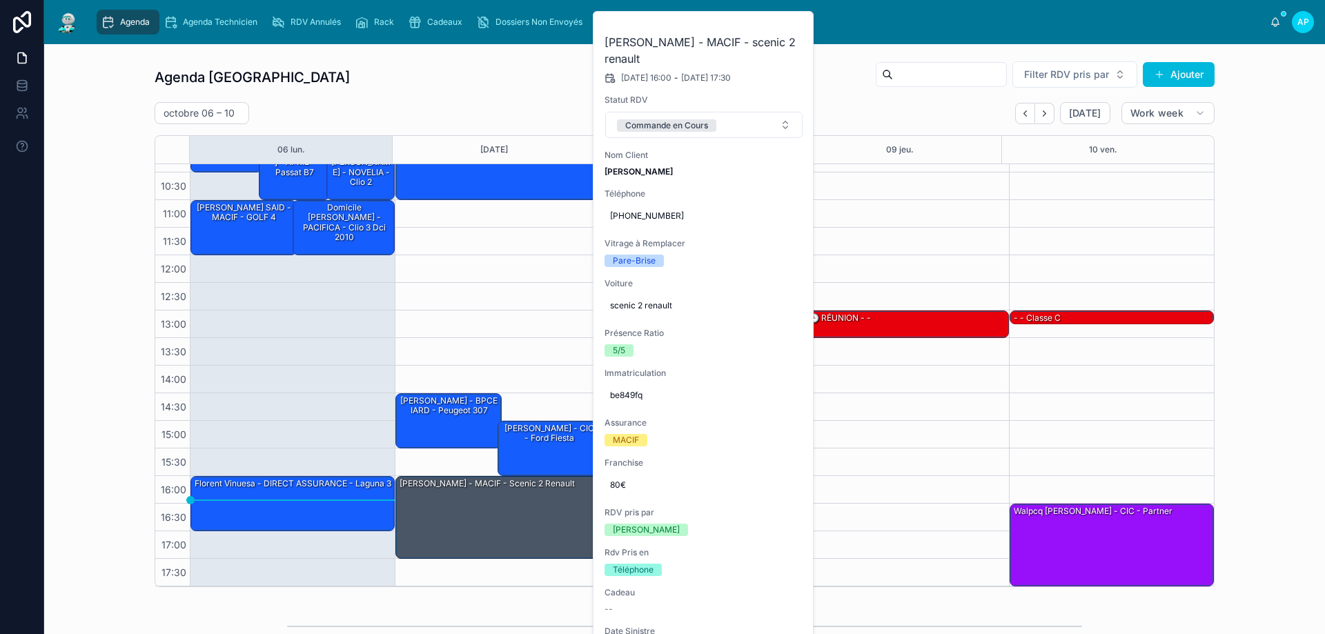
click at [518, 357] on div "09:30 – 11:00 Cave Angélique - MACIF - Renault scenic III 14:30 – 15:30 Vitu Vi…" at bounding box center [497, 338] width 205 height 497
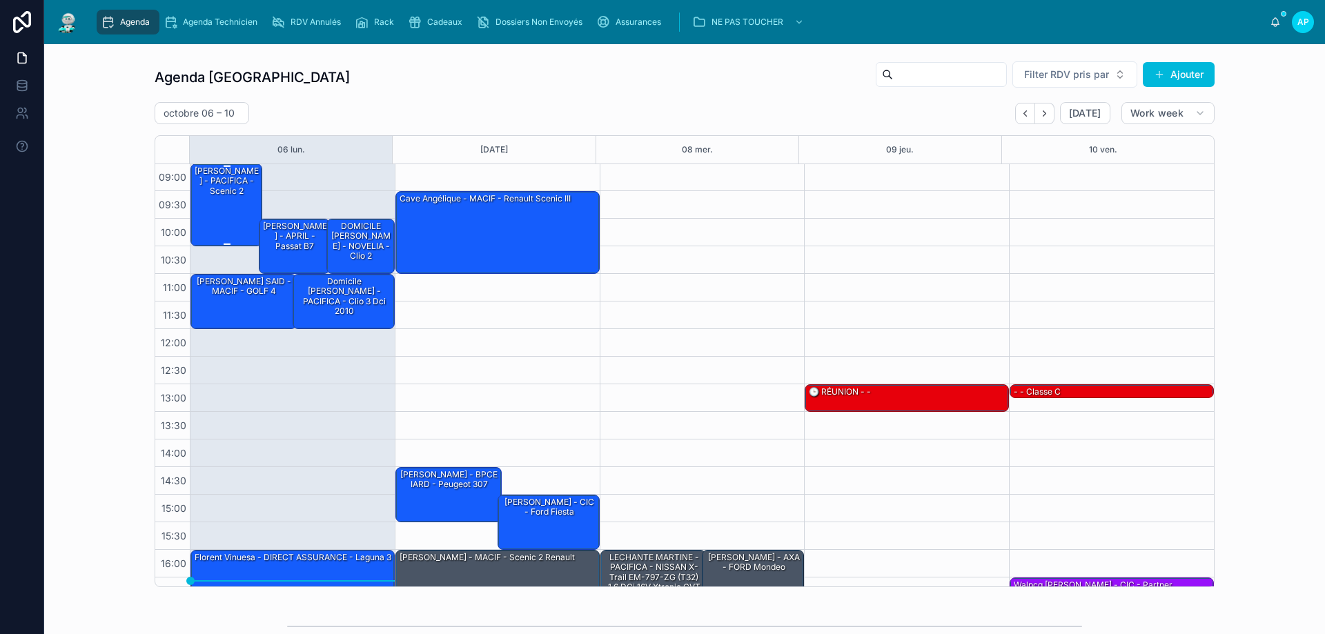
scroll to position [0, 0]
click at [241, 210] on div "Frédéric Fournier - PACIFICA - scenic 2" at bounding box center [227, 205] width 68 height 80
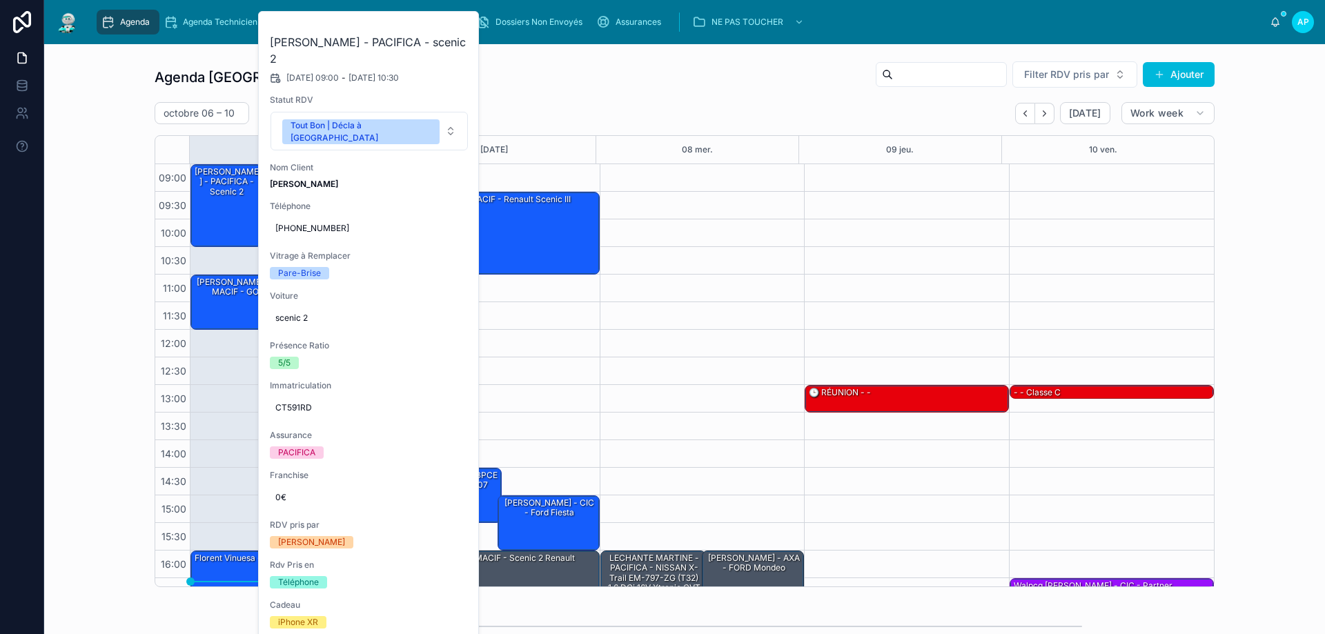
click at [0, 0] on button at bounding box center [0, 0] width 0 height 0
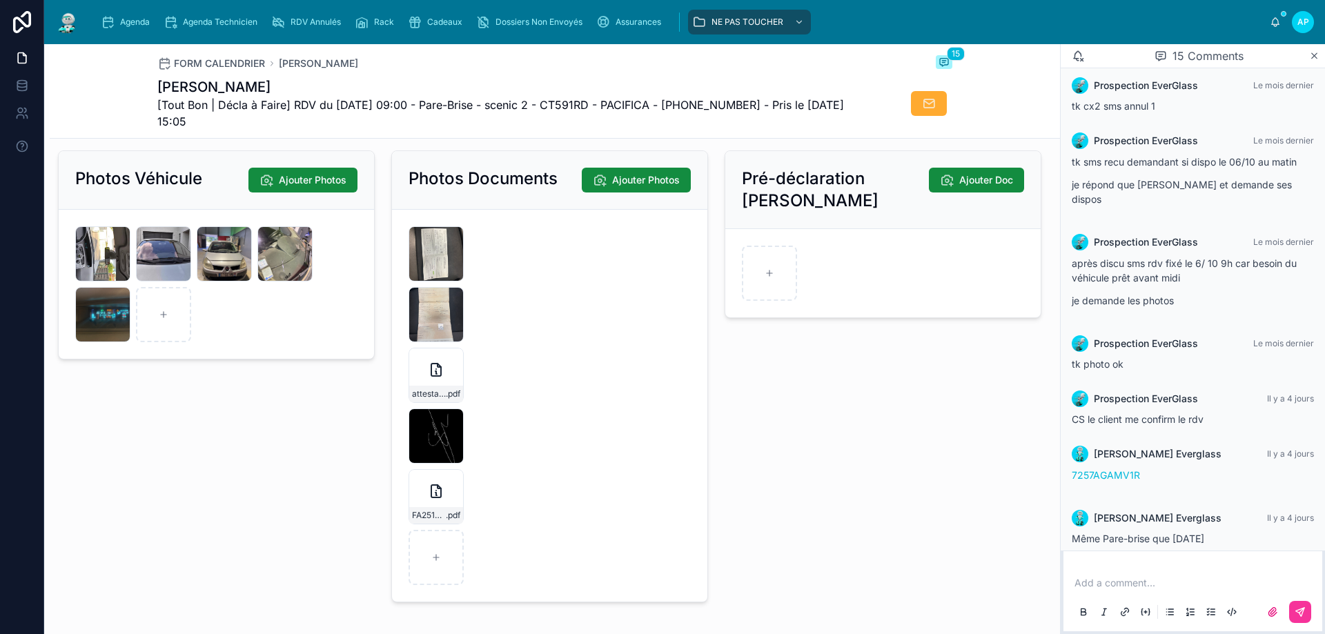
scroll to position [2001, 0]
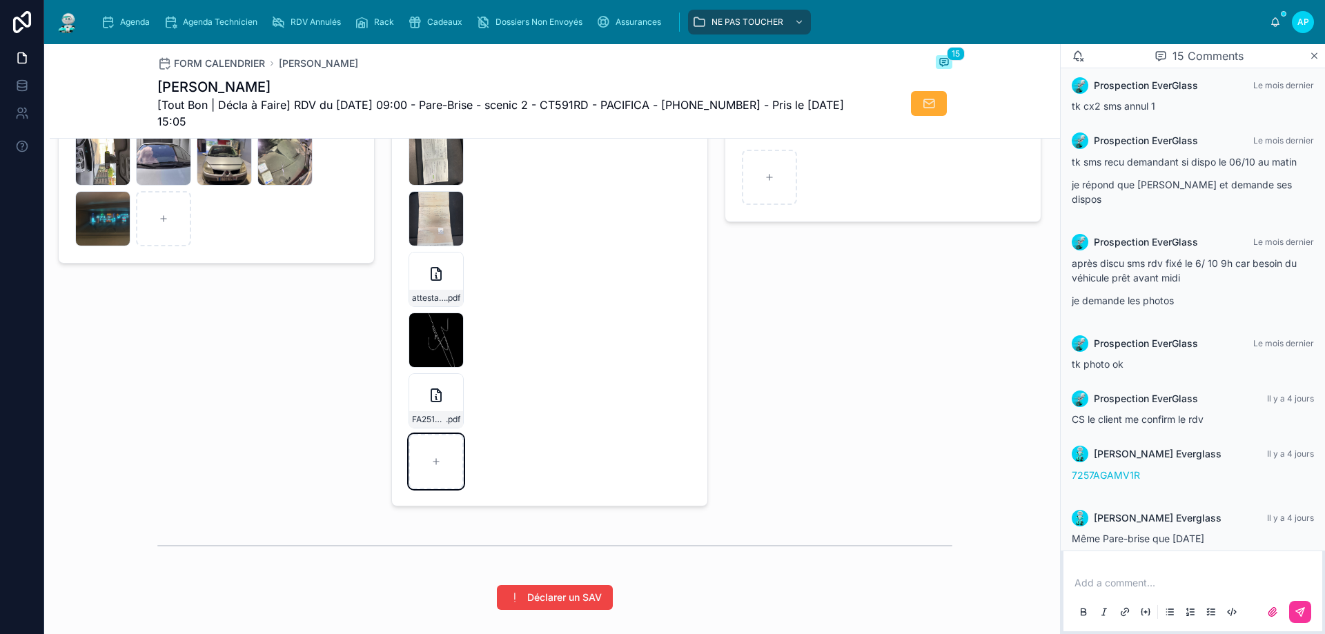
click at [447, 458] on div at bounding box center [436, 461] width 55 height 55
type input "**********"
click at [133, 16] on div "Agenda" at bounding box center [128, 22] width 55 height 22
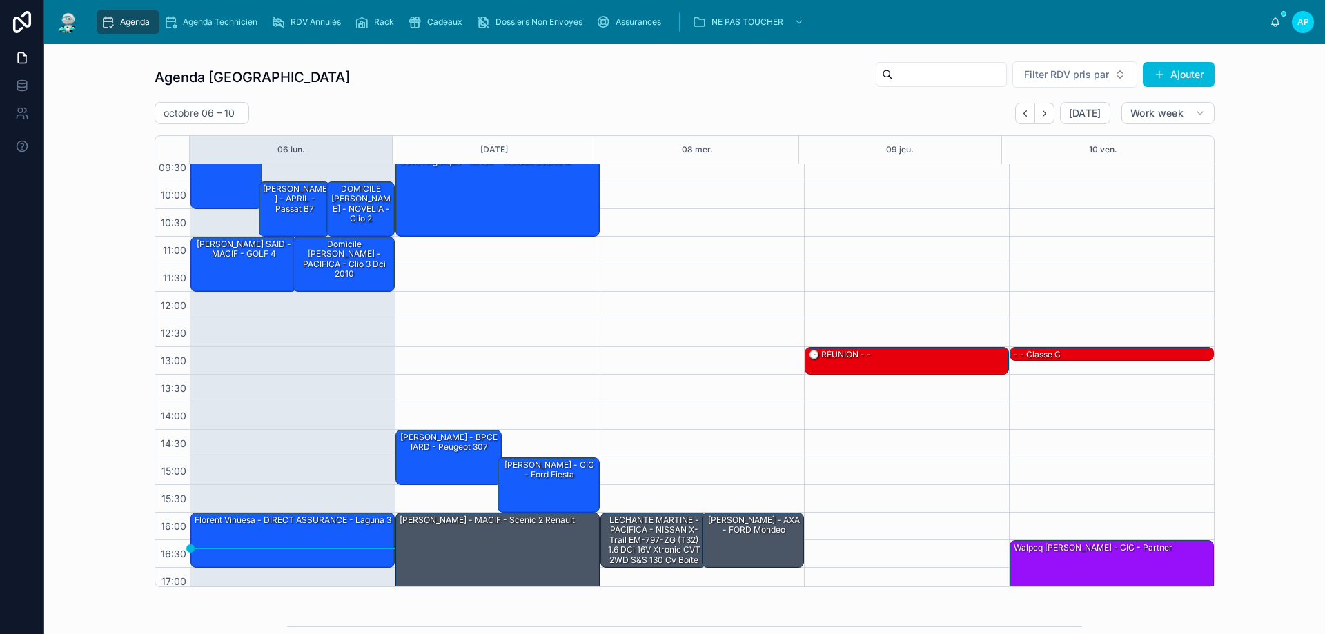
scroll to position [75, 0]
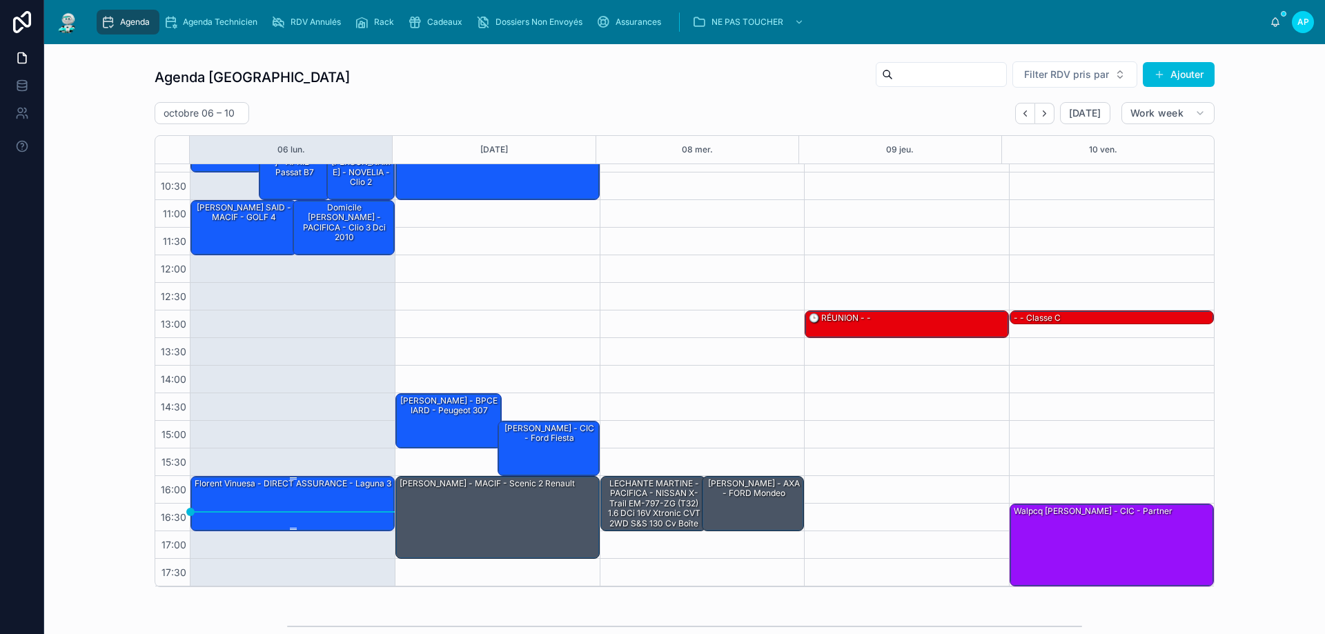
click at [337, 487] on div "Florent Vinuesa - DIRECT ASSURANCE - laguna 3" at bounding box center [292, 484] width 199 height 12
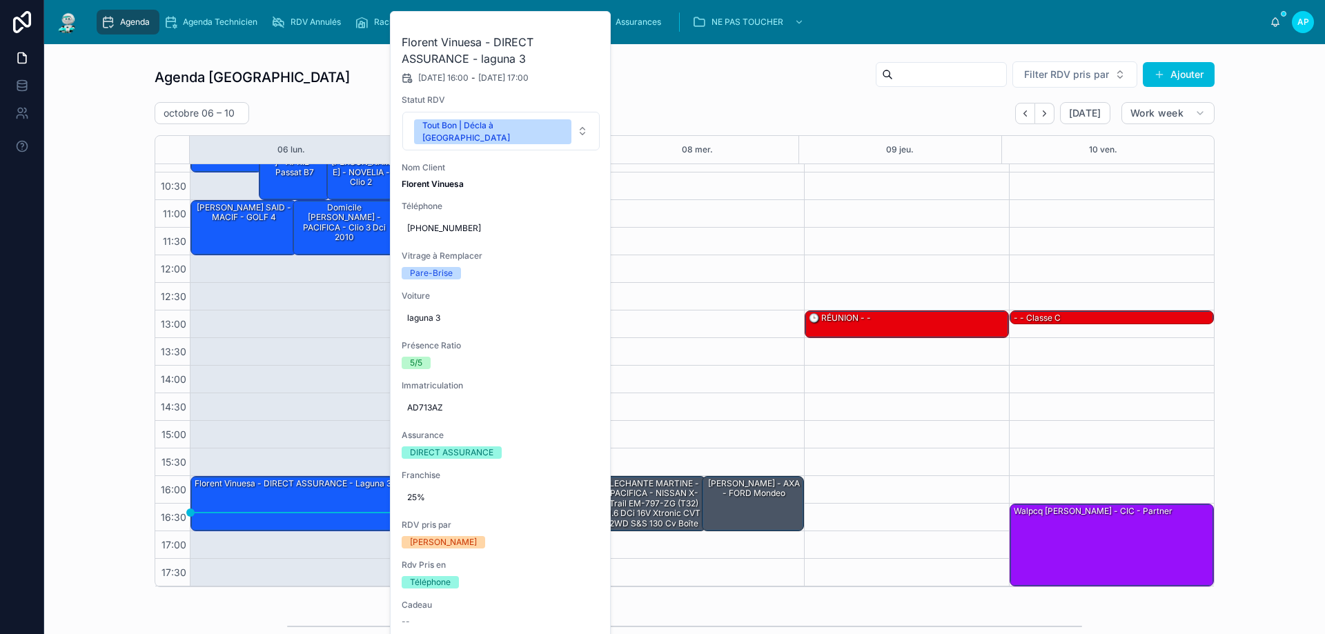
click at [0, 0] on button at bounding box center [0, 0] width 0 height 0
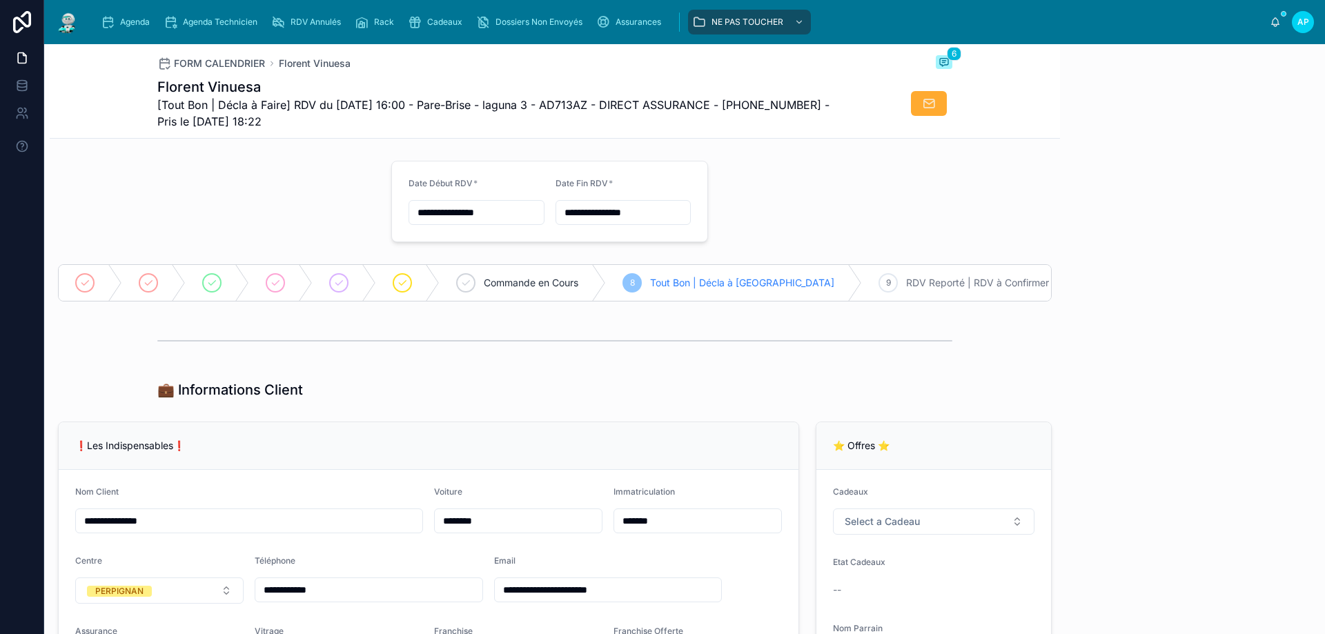
scroll to position [57, 0]
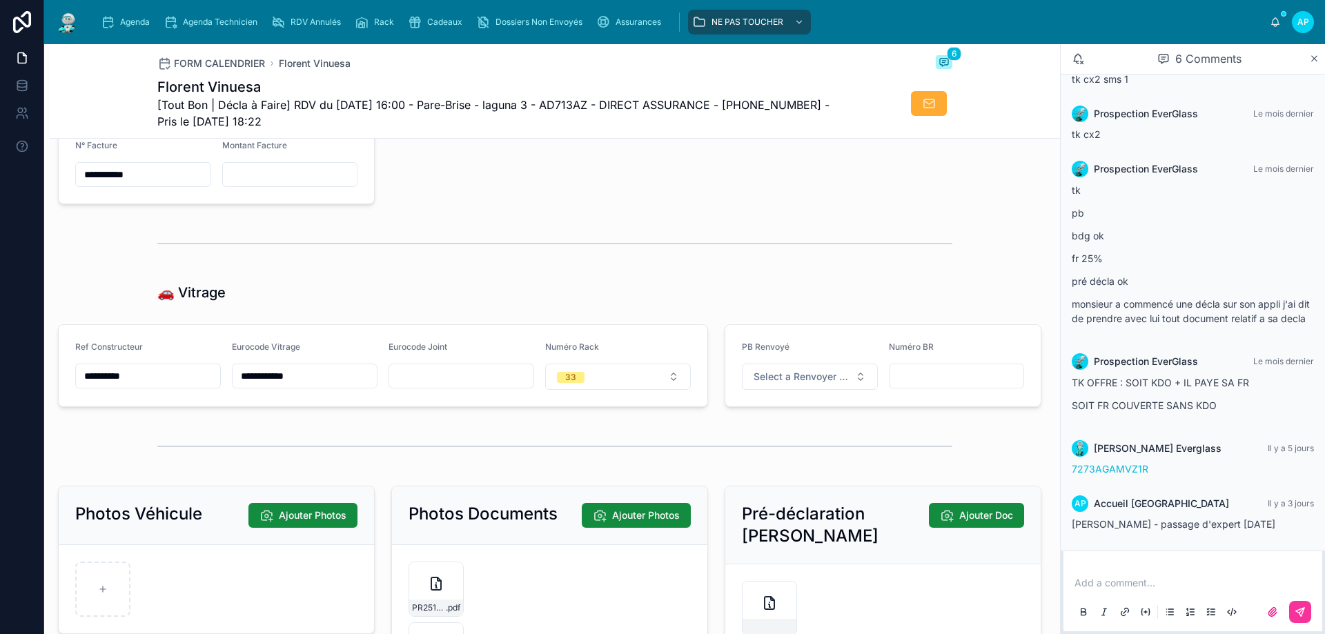
type input "*********"
type input "**********"
